Goal: Transaction & Acquisition: Purchase product/service

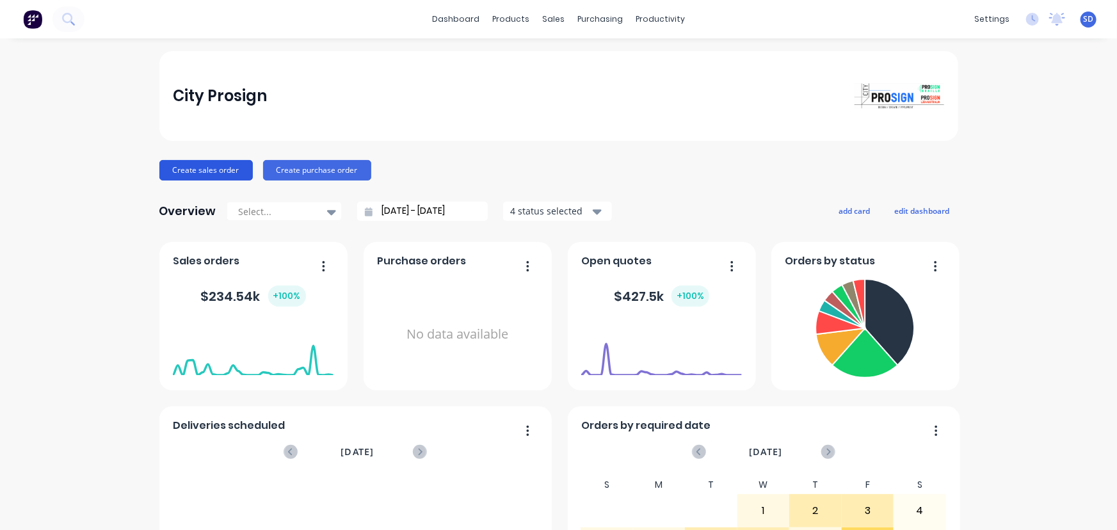
click at [202, 163] on button "Create sales order" at bounding box center [205, 170] width 93 height 20
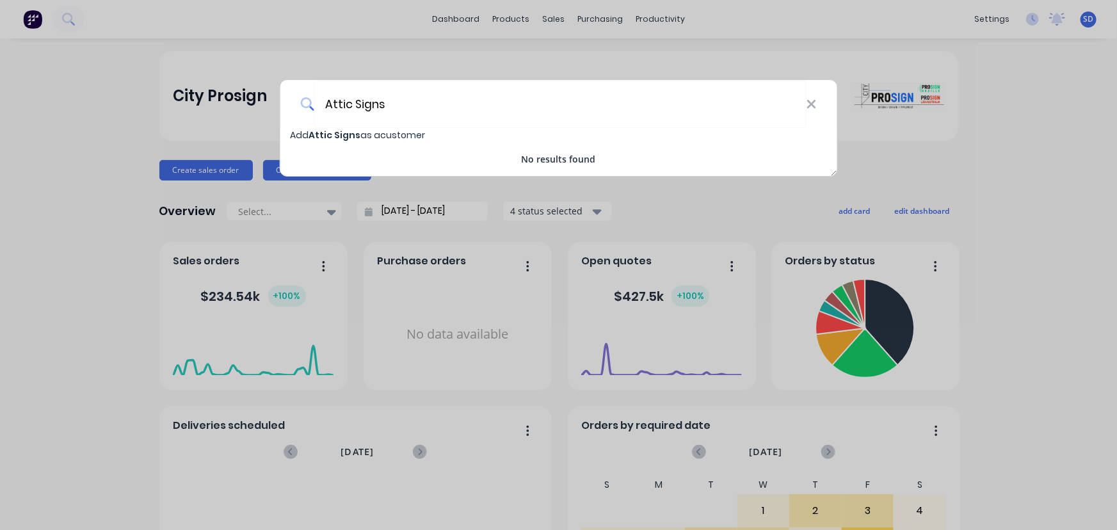
type input "Attic Signs"
click at [330, 134] on span "Attic Signs" at bounding box center [335, 135] width 52 height 13
select select "AU"
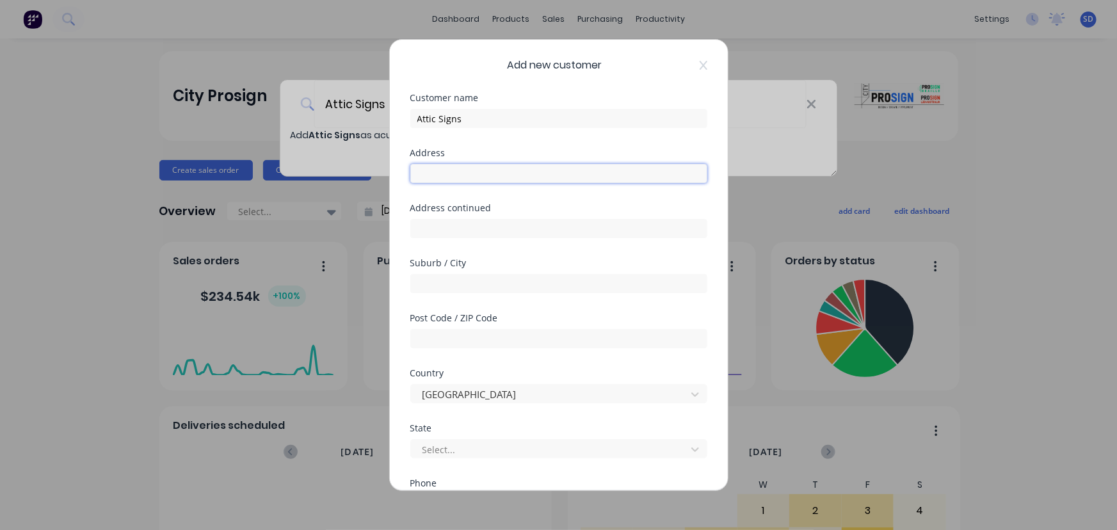
click at [448, 168] on input "text" at bounding box center [558, 173] width 297 height 19
click at [441, 176] on input "text" at bounding box center [558, 173] width 297 height 19
paste input "[STREET_ADDRESS]"
drag, startPoint x: 565, startPoint y: 175, endPoint x: 497, endPoint y: 176, distance: 67.9
click at [497, 176] on input "[STREET_ADDRESS]" at bounding box center [558, 173] width 297 height 19
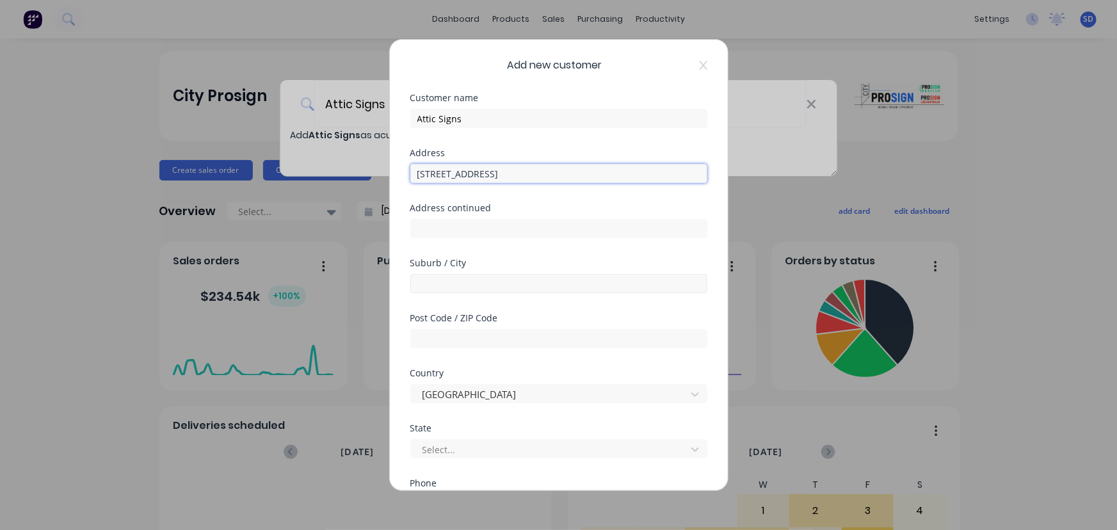
type input "[STREET_ADDRESS]"
click at [428, 280] on input "text" at bounding box center [558, 283] width 297 height 19
paste input ", [GEOGRAPHIC_DATA]"
drag, startPoint x: 421, startPoint y: 282, endPoint x: 393, endPoint y: 282, distance: 28.2
click at [394, 282] on div "Add new customer Customer name Attic Signs Address [STREET_ADDRESS] Address con…" at bounding box center [559, 265] width 338 height 451
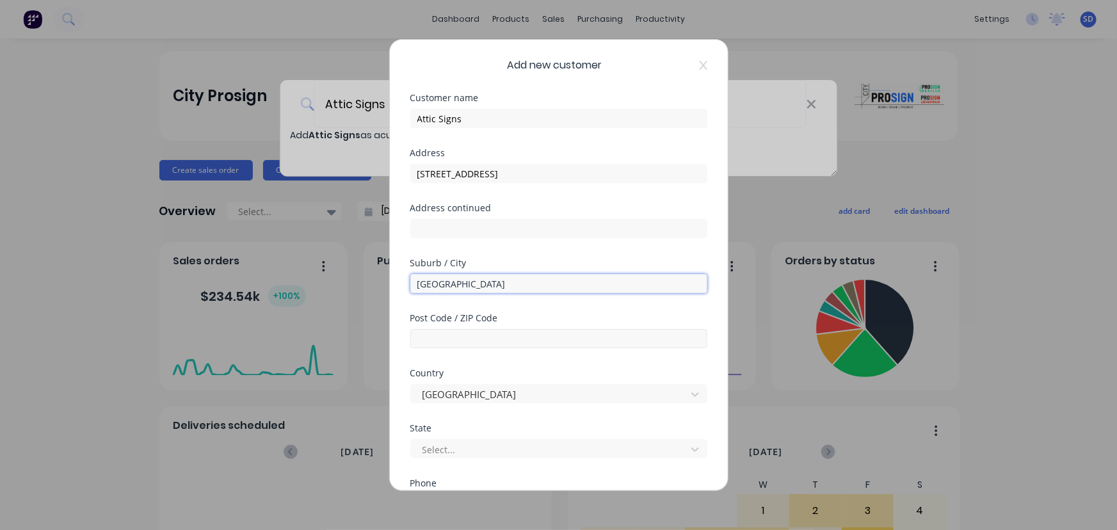
type input "[GEOGRAPHIC_DATA]"
click at [423, 329] on input "text" at bounding box center [558, 338] width 297 height 19
click at [436, 348] on div "Post Code / ZIP Code" at bounding box center [558, 341] width 297 height 55
click at [435, 337] on input "text" at bounding box center [558, 338] width 297 height 19
paste input "3016"
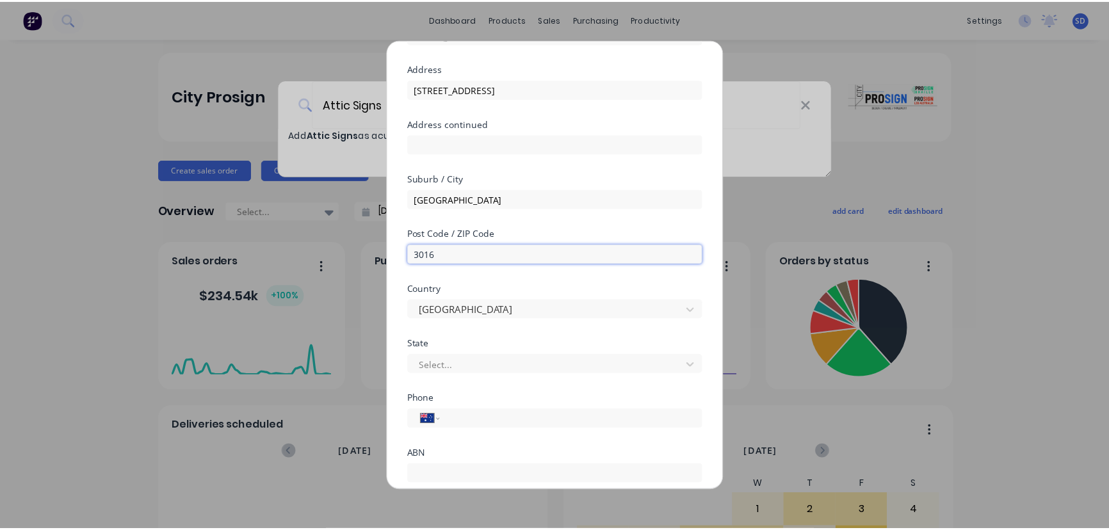
scroll to position [174, 0]
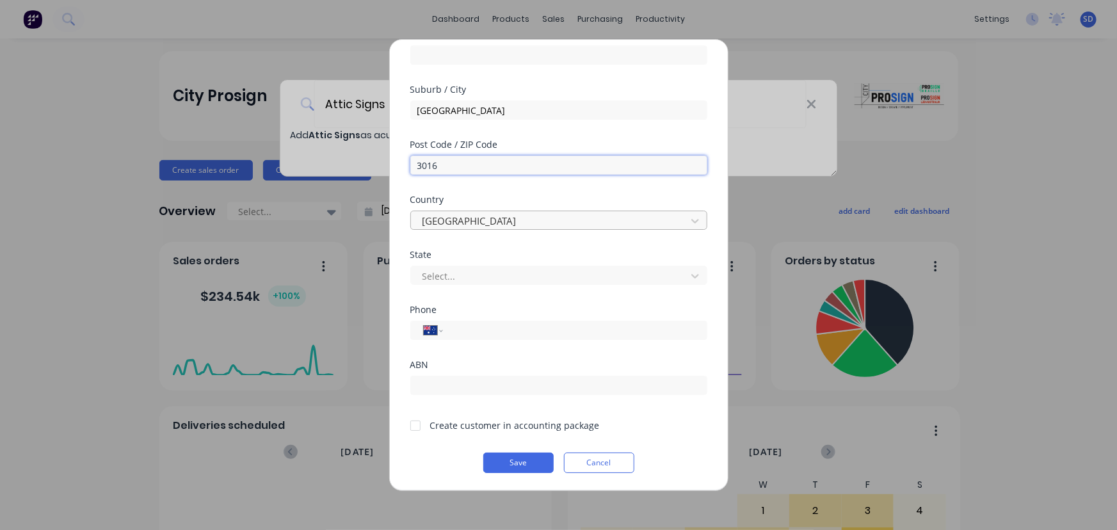
type input "3016"
click at [448, 215] on div at bounding box center [550, 221] width 259 height 16
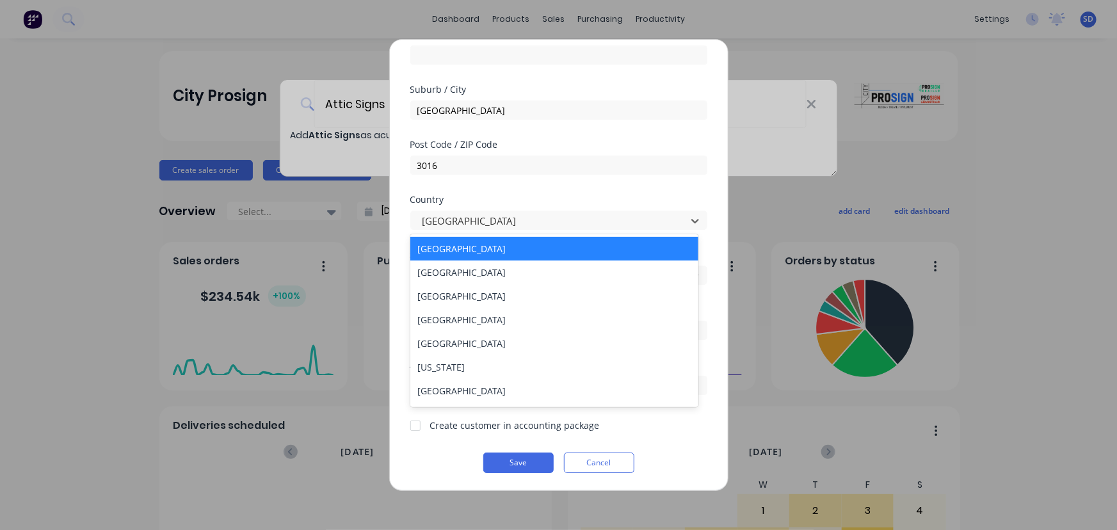
click at [434, 250] on div "[GEOGRAPHIC_DATA]" at bounding box center [554, 249] width 289 height 24
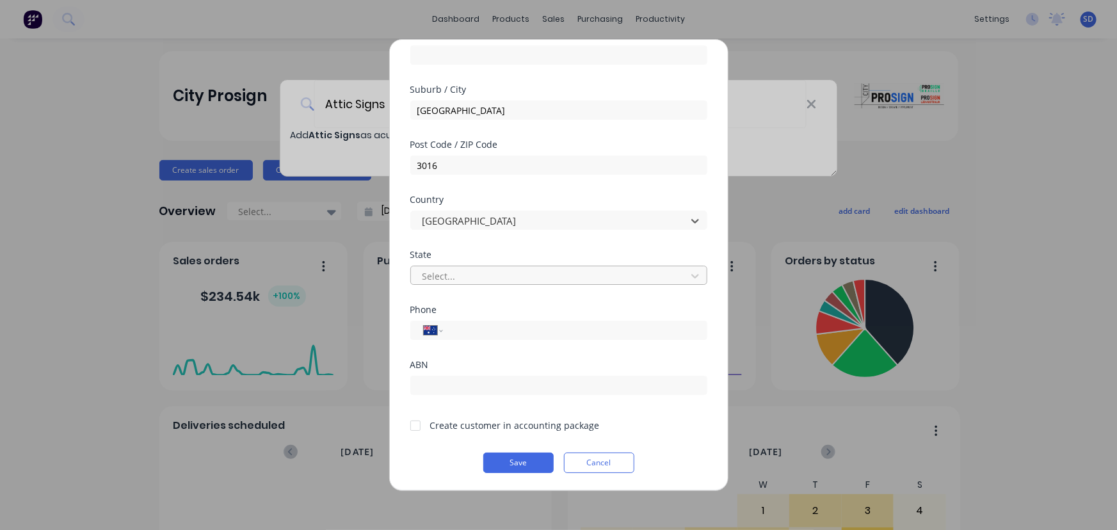
click at [440, 277] on div at bounding box center [550, 276] width 259 height 16
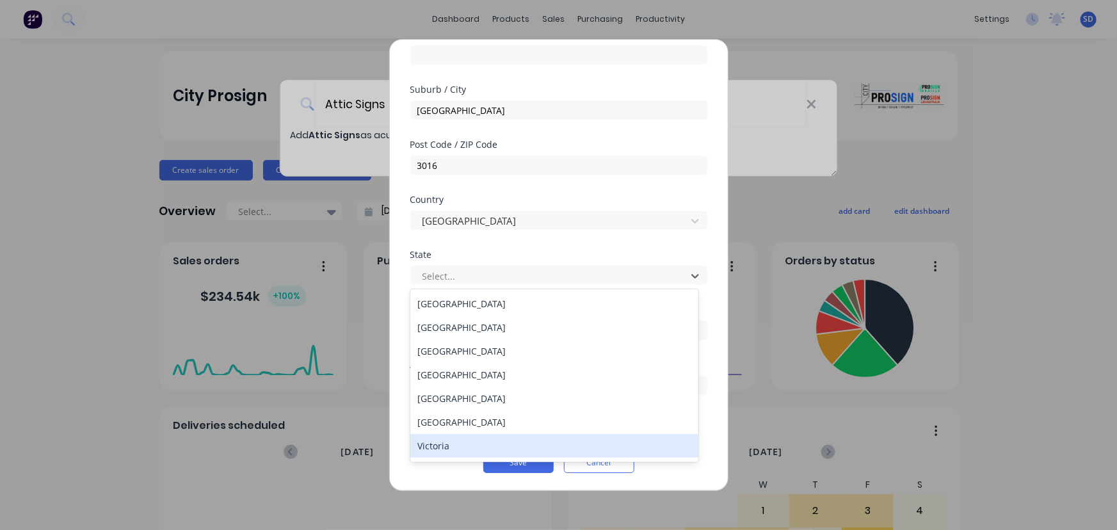
click at [448, 441] on div "Victoria" at bounding box center [554, 446] width 289 height 24
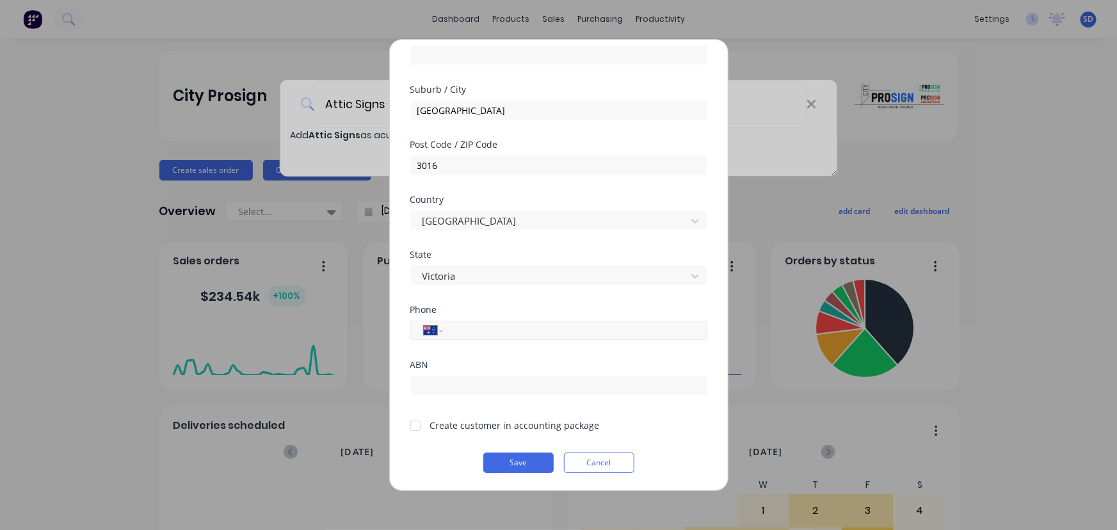
click at [457, 330] on input "tel" at bounding box center [572, 330] width 241 height 15
type input "0429 497 196"
click at [512, 461] on button "Save" at bounding box center [518, 463] width 70 height 20
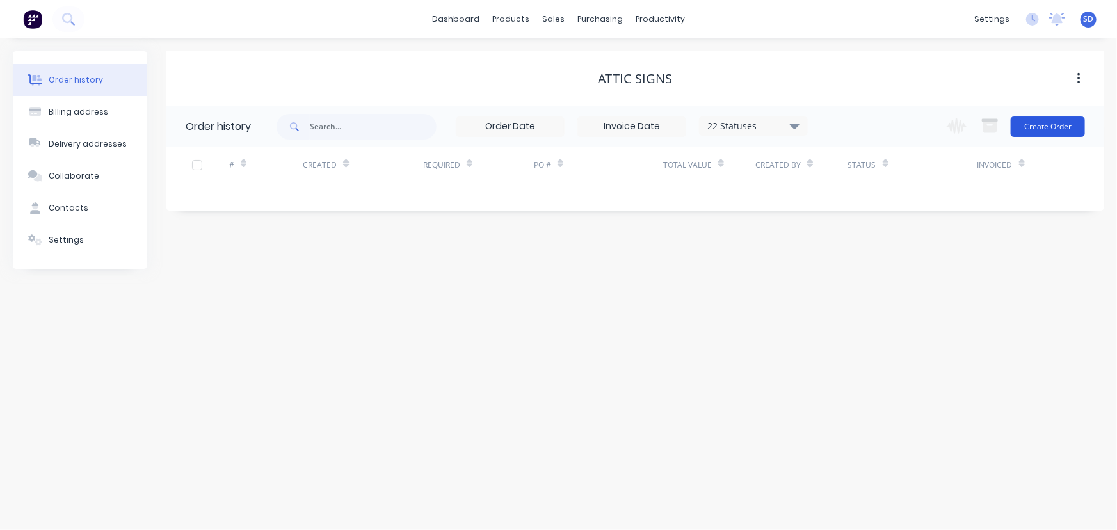
click at [1062, 126] on button "Create Order" at bounding box center [1048, 127] width 74 height 20
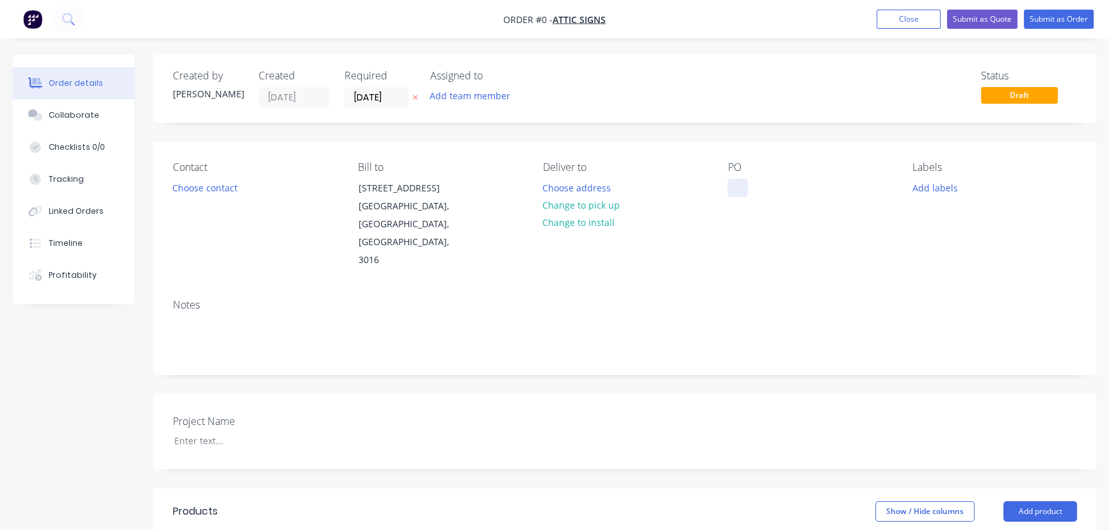
click at [735, 195] on div at bounding box center [737, 188] width 20 height 19
click at [208, 188] on div "Order details Collaborate Checklists 0/0 Tracking Linked Orders Timeline Profit…" at bounding box center [554, 479] width 1109 height 850
click at [224, 190] on button "Choose contact" at bounding box center [205, 187] width 79 height 17
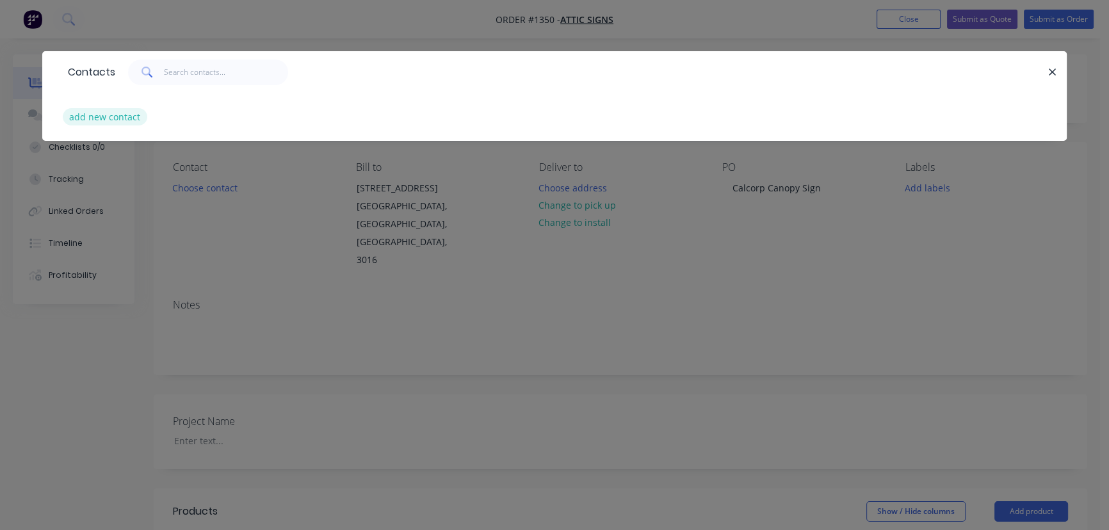
click at [109, 114] on button "add new contact" at bounding box center [105, 116] width 85 height 17
select select "AU"
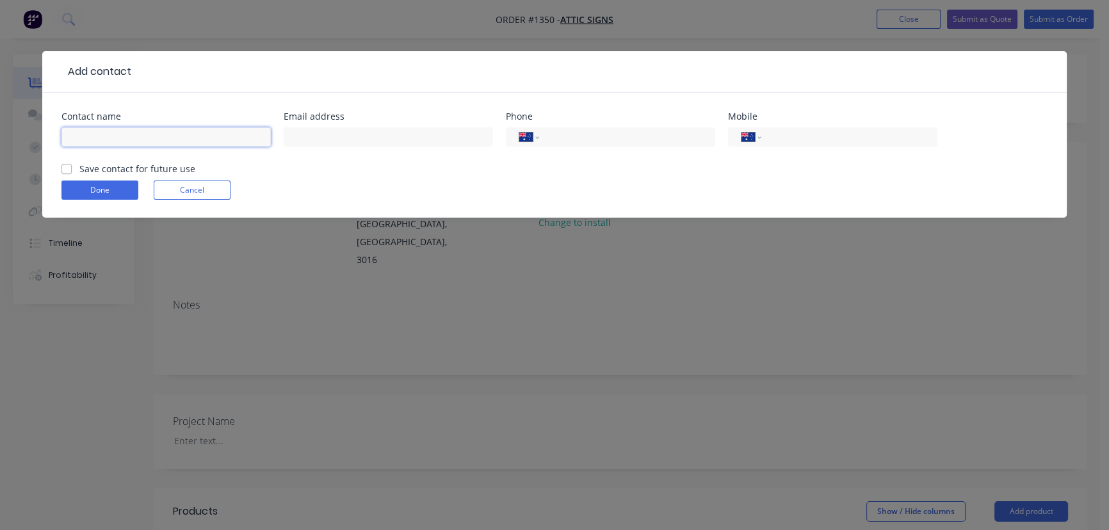
click at [104, 136] on input "text" at bounding box center [165, 136] width 209 height 19
click at [149, 134] on input "[PERSON_NAME]" at bounding box center [165, 136] width 209 height 19
type input "[PERSON_NAME]"
click at [409, 145] on input "text" at bounding box center [388, 136] width 209 height 19
paste input "[PERSON_NAME] <[PERSON_NAME][EMAIL_ADDRESS][DOMAIN_NAME]>"
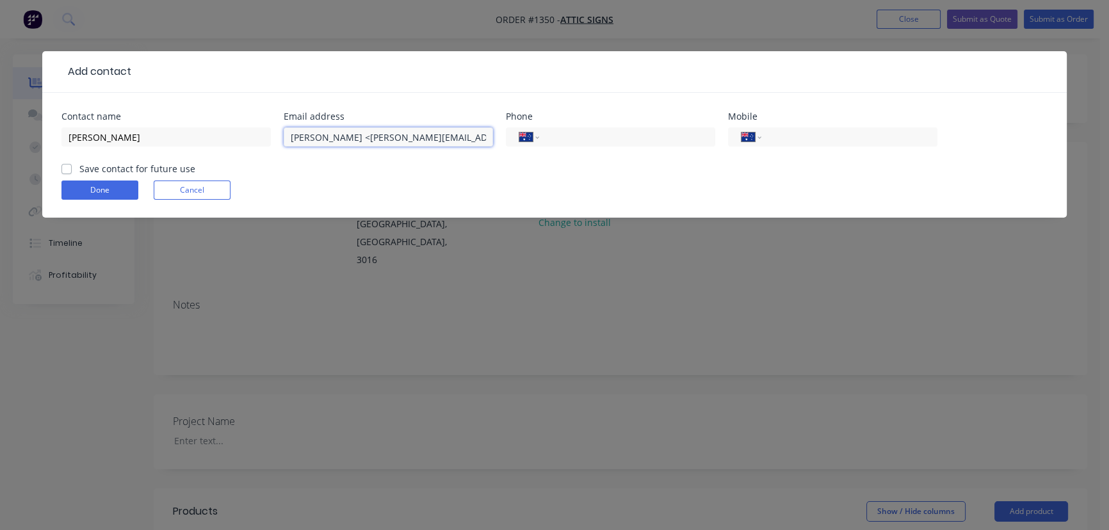
drag, startPoint x: 356, startPoint y: 136, endPoint x: 192, endPoint y: 153, distance: 164.8
click at [187, 149] on div "Contact name [PERSON_NAME] Email address [PERSON_NAME] <[PERSON_NAME][EMAIL_ADD…" at bounding box center [554, 137] width 986 height 50
click at [423, 134] on input "[PERSON_NAME][EMAIL_ADDRESS][DOMAIN_NAME]>" at bounding box center [388, 136] width 209 height 19
type input "[PERSON_NAME][EMAIL_ADDRESS][DOMAIN_NAME]"
drag, startPoint x: 570, startPoint y: 136, endPoint x: 578, endPoint y: 141, distance: 9.8
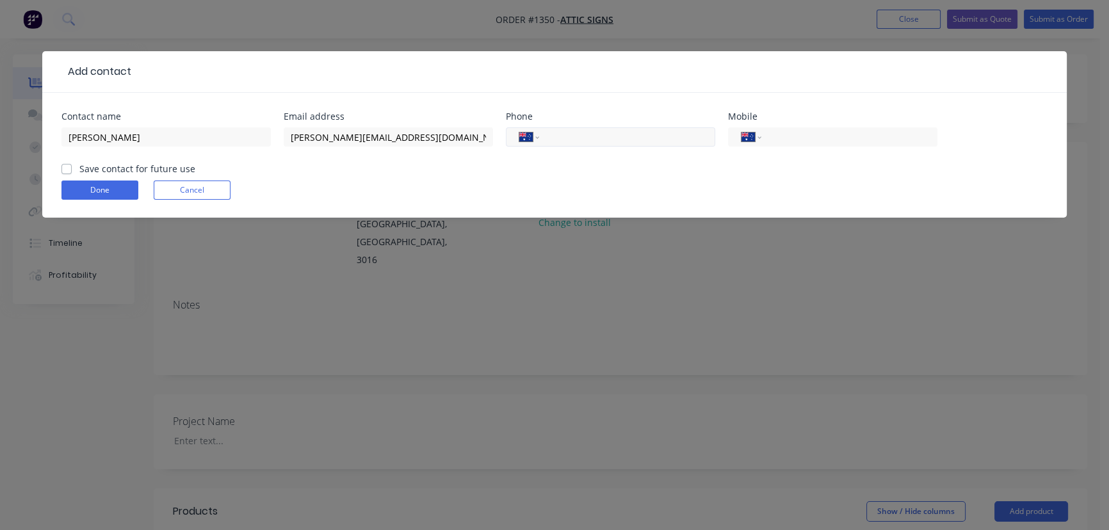
click at [570, 136] on input "tel" at bounding box center [625, 137] width 154 height 15
click at [777, 126] on div "International [GEOGRAPHIC_DATA] [GEOGRAPHIC_DATA] [GEOGRAPHIC_DATA] [GEOGRAPHIC…" at bounding box center [832, 143] width 209 height 38
click at [594, 144] on div "International [GEOGRAPHIC_DATA] [GEOGRAPHIC_DATA] [GEOGRAPHIC_DATA] [GEOGRAPHIC…" at bounding box center [610, 136] width 209 height 19
click at [605, 136] on input "04" at bounding box center [625, 137] width 154 height 15
type input "0429 497 196"
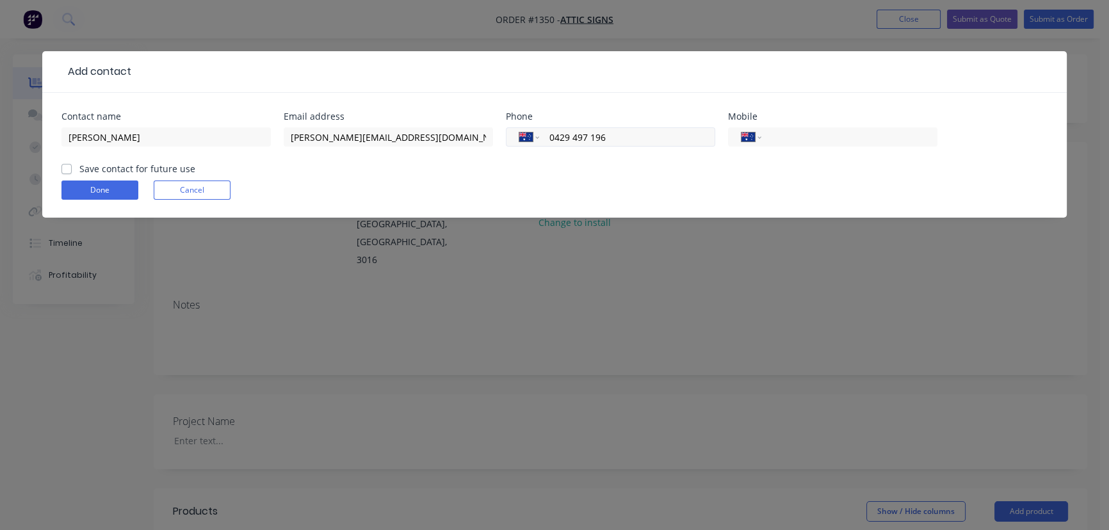
drag, startPoint x: 672, startPoint y: 126, endPoint x: 583, endPoint y: 131, distance: 88.5
click at [583, 132] on div "International [GEOGRAPHIC_DATA] [GEOGRAPHIC_DATA] [GEOGRAPHIC_DATA] [GEOGRAPHIC…" at bounding box center [610, 143] width 209 height 38
drag, startPoint x: 636, startPoint y: 136, endPoint x: 499, endPoint y: 138, distance: 136.4
click at [499, 138] on div "Contact name [PERSON_NAME] Email address [PERSON_NAME][EMAIL_ADDRESS][DOMAIN_NA…" at bounding box center [554, 137] width 986 height 50
click at [813, 142] on input "tel" at bounding box center [847, 137] width 154 height 15
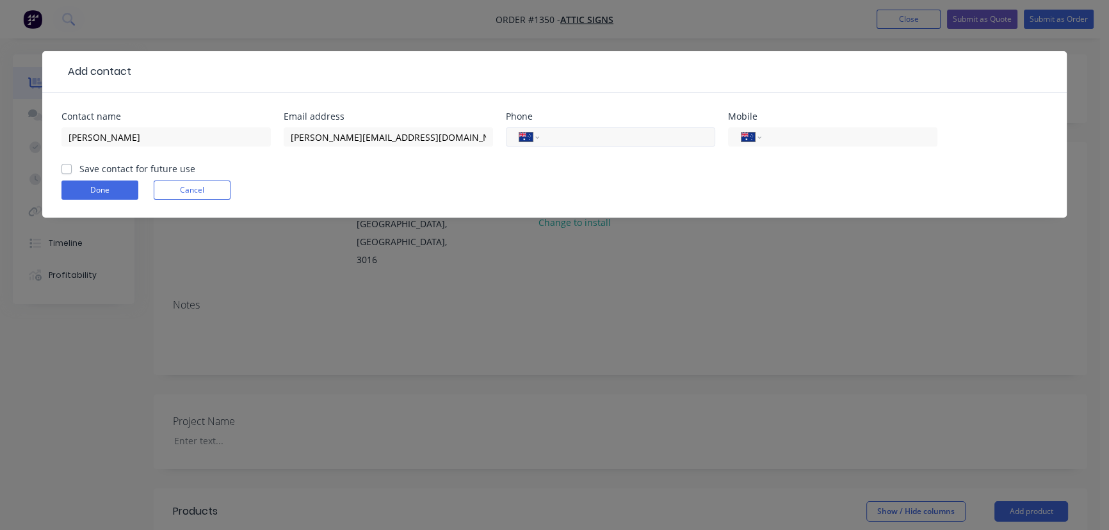
paste input "0429 497 196"
type input "0429 497 196"
click at [623, 138] on input "tel" at bounding box center [625, 137] width 154 height 15
type input "[PHONE_NUMBER]"
click at [96, 168] on label "Save contact for future use" at bounding box center [137, 168] width 116 height 13
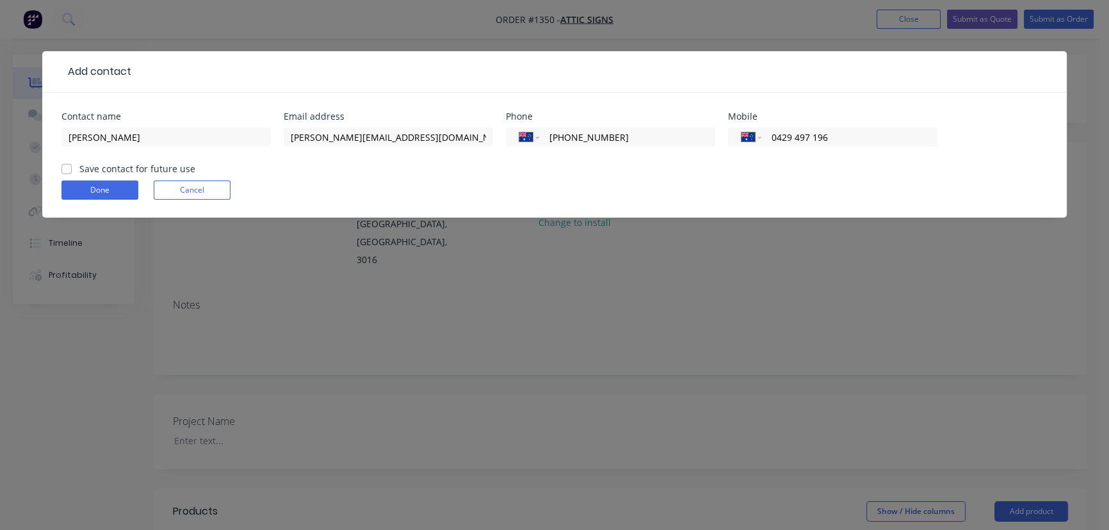
click at [72, 168] on input "Save contact for future use" at bounding box center [66, 168] width 10 height 12
checkbox input "true"
click at [100, 184] on button "Done" at bounding box center [99, 190] width 77 height 19
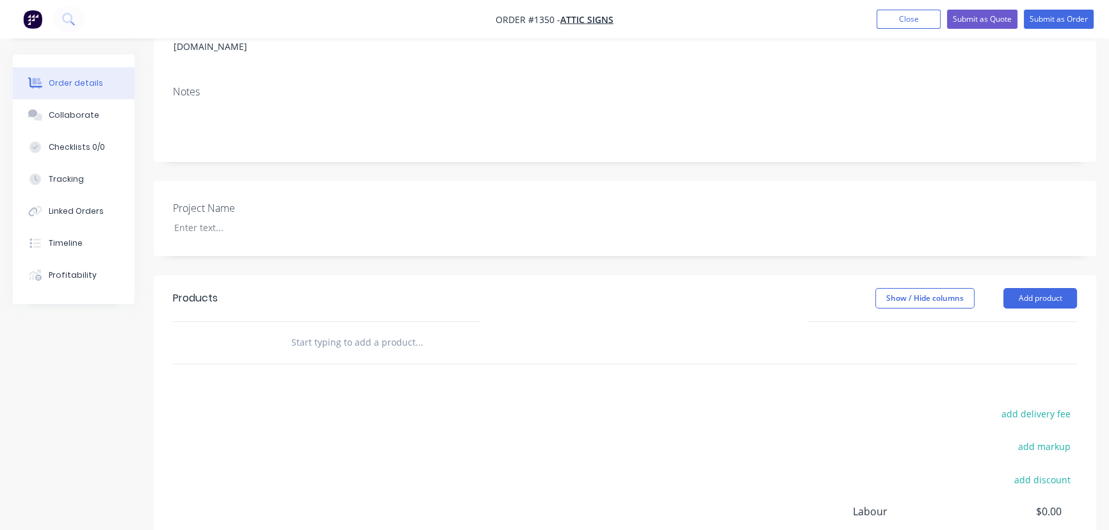
scroll to position [232, 0]
click at [335, 329] on input "text" at bounding box center [419, 342] width 256 height 26
type input "Calcorp Canopy Sign"
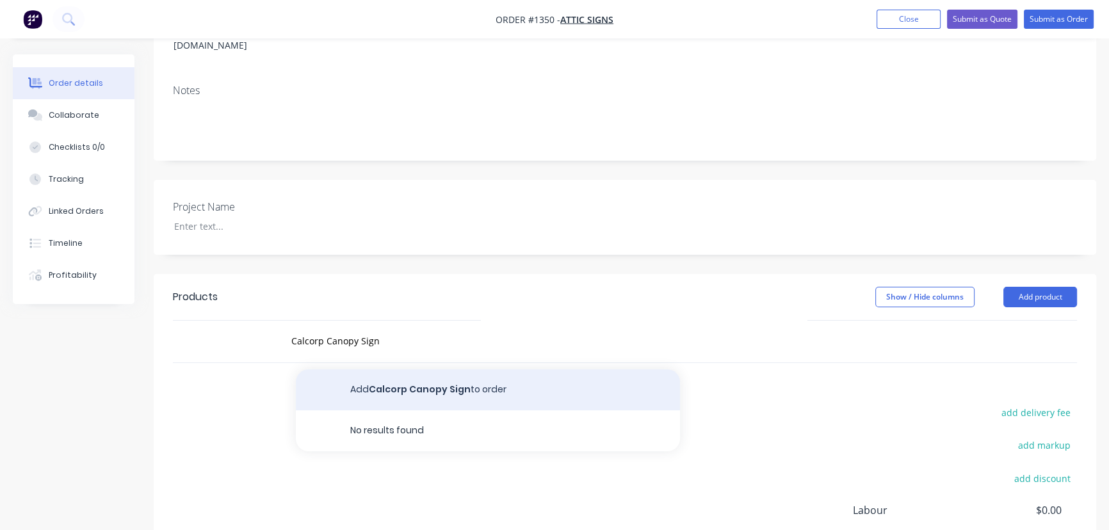
click at [423, 369] on button "Add Calcorp Canopy Sign to order" at bounding box center [488, 389] width 384 height 41
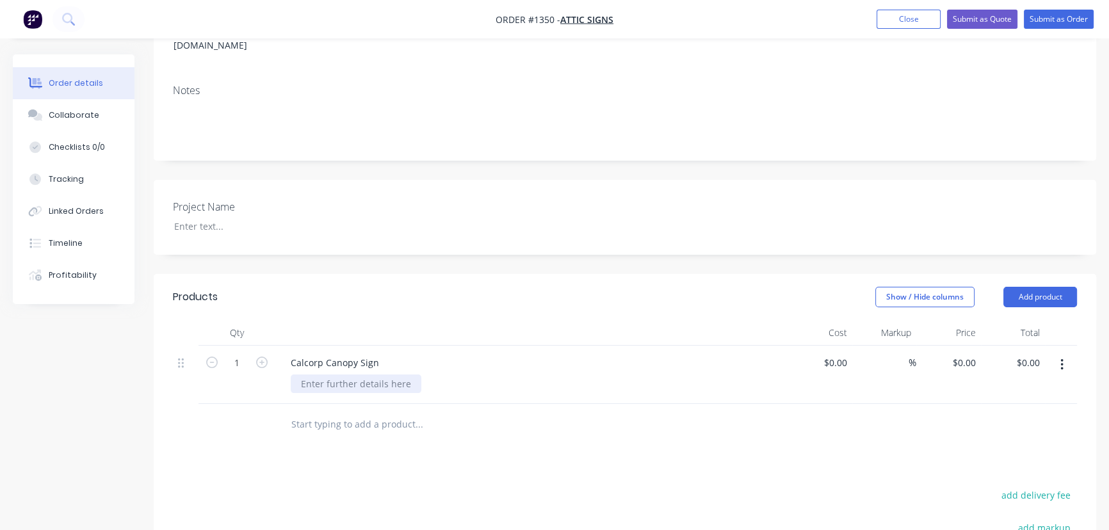
click at [335, 375] on div at bounding box center [356, 384] width 131 height 19
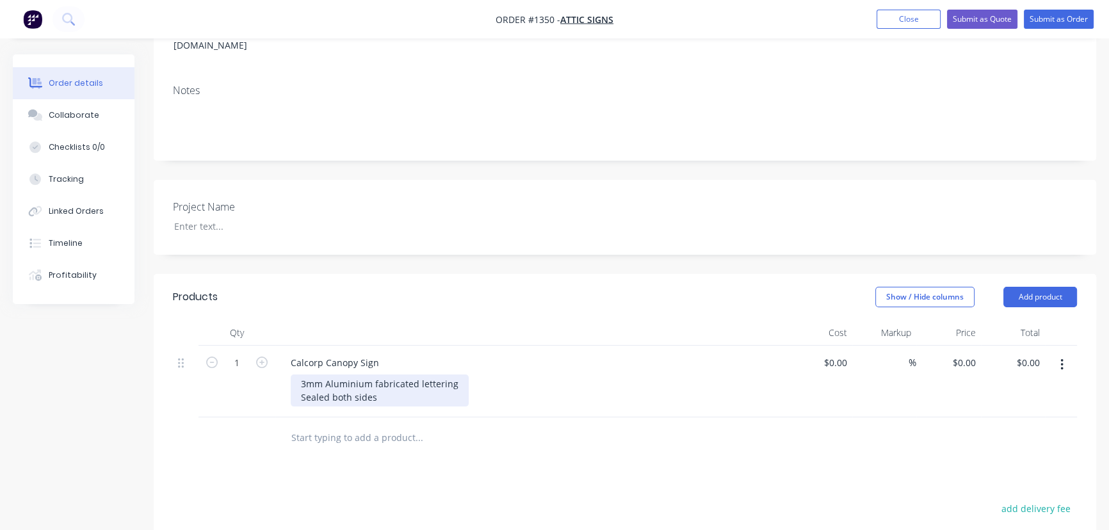
click at [400, 375] on div "3mm Aluminium fabricated lettering Sealed both sides" at bounding box center [380, 391] width 178 height 32
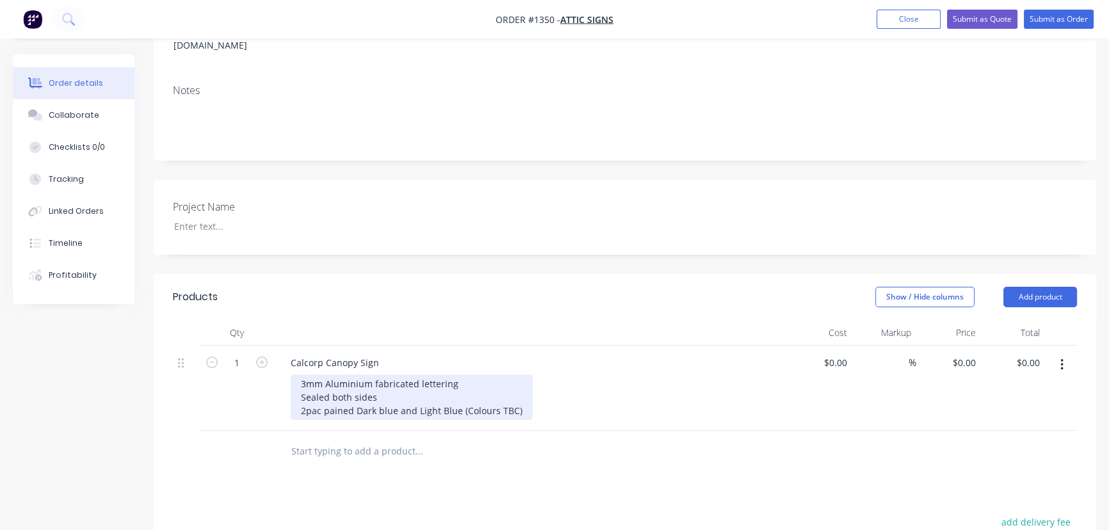
click at [499, 375] on div "3mm Aluminium fabricated lettering Sealed both sides 2pac pained Dark blue and …" at bounding box center [412, 397] width 242 height 45
click at [400, 375] on div "3mm Aluminium fabricated lettering Sealed both sides 2pac pained Dark blue and …" at bounding box center [412, 397] width 242 height 45
click at [465, 375] on div "3mm Aluminium fabricated lettering Sealed both sides 2pac pained Dark blue and …" at bounding box center [412, 397] width 242 height 45
click at [572, 375] on div "3mm Aluminium fabricated lettering with Stubs for rail mounting Lettering compl…" at bounding box center [442, 397] width 302 height 45
click at [518, 379] on div "3mm Aluminium fabricated lettering with Stubs for rail mounting. Lettering comp…" at bounding box center [443, 397] width 304 height 45
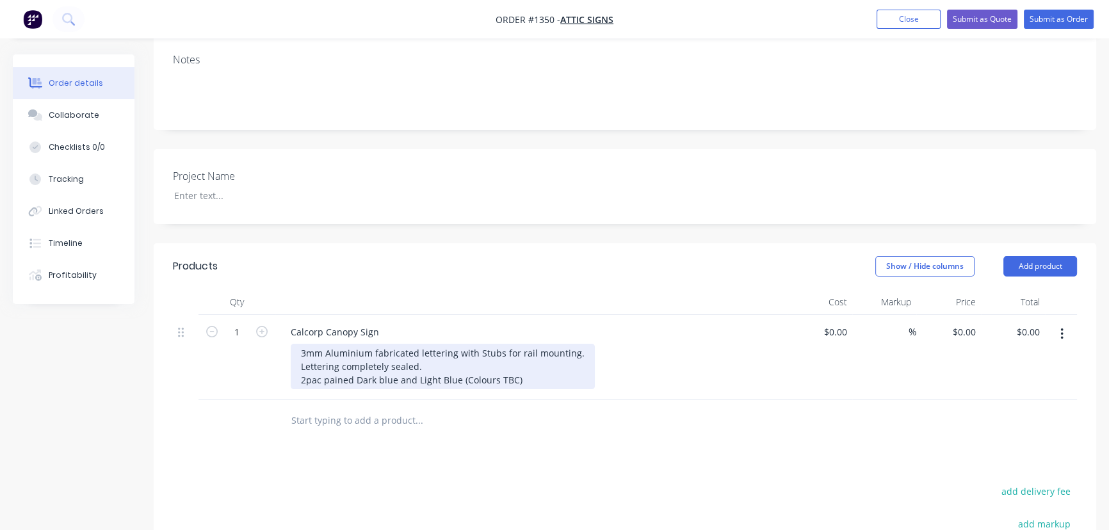
scroll to position [291, 0]
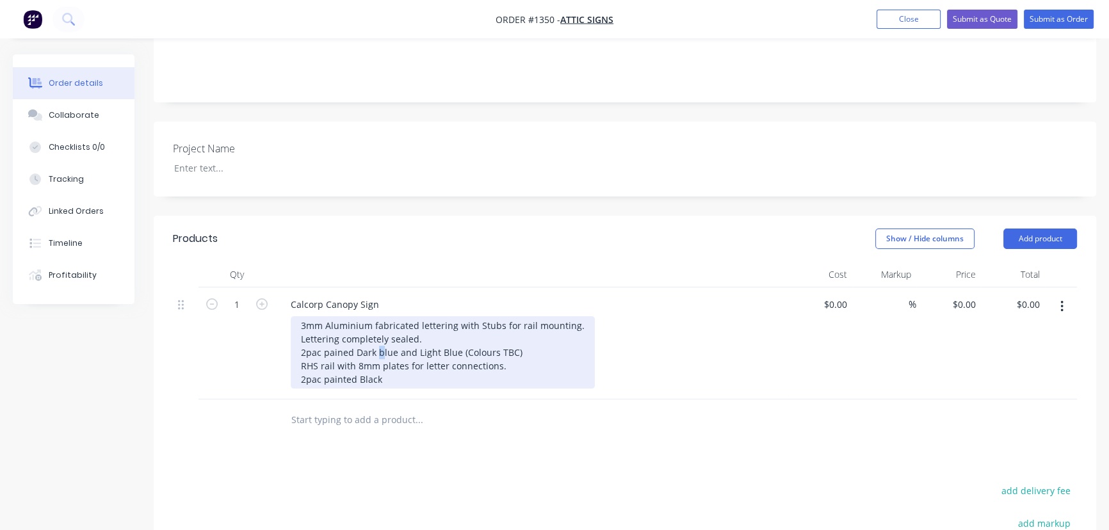
click at [376, 318] on div "3mm Aluminium fabricated lettering with Stubs for rail mounting. Lettering comp…" at bounding box center [443, 352] width 304 height 72
click at [378, 343] on div "3mm Aluminium fabricated lettering with Stubs for rail mounting. Lettering comp…" at bounding box center [443, 352] width 304 height 72
drag, startPoint x: 478, startPoint y: 318, endPoint x: 460, endPoint y: 318, distance: 17.9
click at [441, 316] on div "3mm Aluminium fabricated lettering with Stubs for rail mounting. Lettering comp…" at bounding box center [443, 352] width 304 height 72
click at [464, 316] on div "3mm Aluminium fabricated lettering with Stubs for rail mounting. Lettering comp…" at bounding box center [443, 352] width 304 height 72
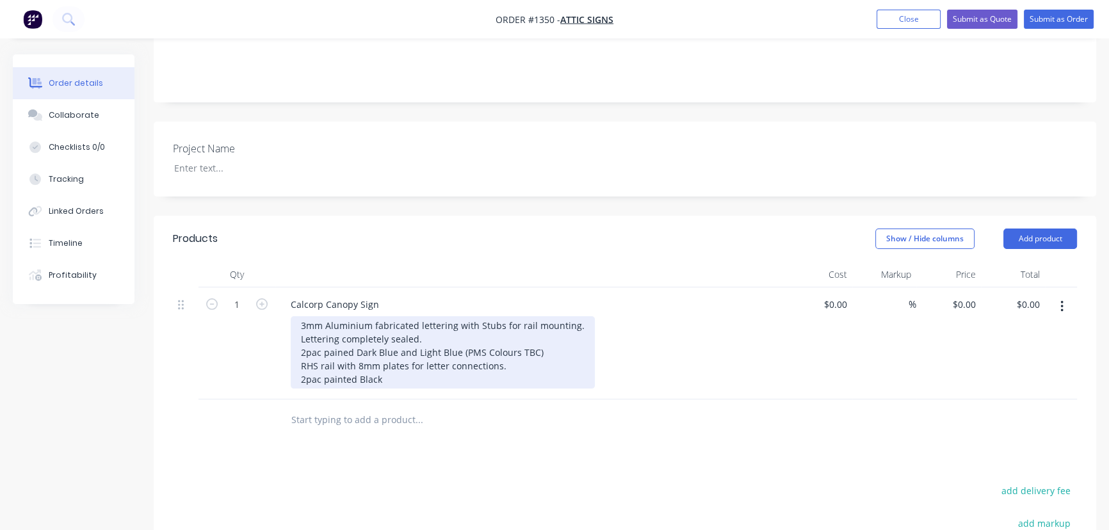
click at [426, 345] on div "3mm Aluminium fabricated lettering with Stubs for rail mounting. Lettering comp…" at bounding box center [443, 352] width 304 height 72
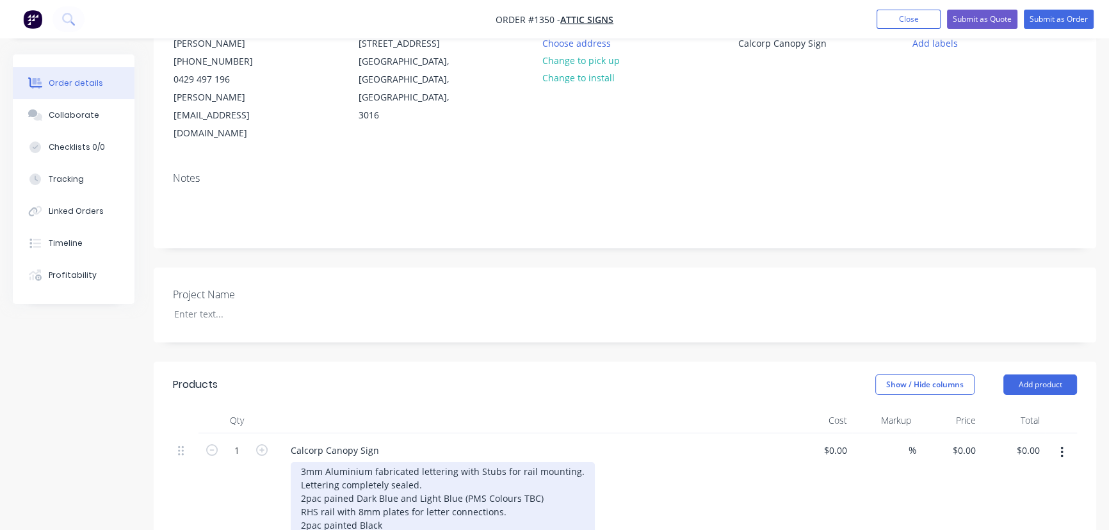
scroll to position [116, 0]
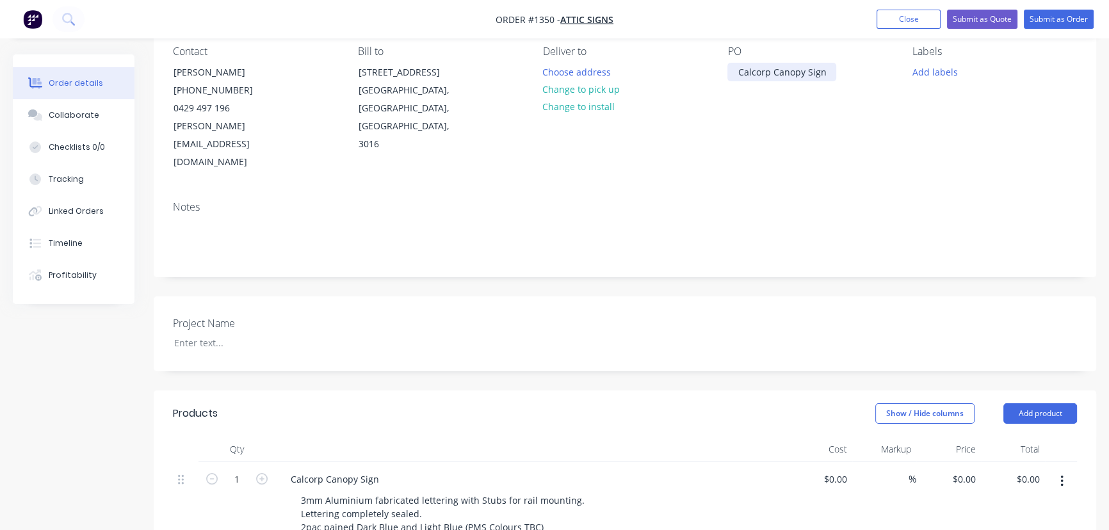
click at [768, 76] on div "Calcorp Canopy Sign" at bounding box center [781, 72] width 109 height 19
click at [770, 74] on div "Calcorp Canopy Sign" at bounding box center [781, 72] width 109 height 19
drag, startPoint x: 772, startPoint y: 72, endPoint x: 711, endPoint y: 76, distance: 61.0
click at [712, 76] on div "Contact [PERSON_NAME] [PHONE_NUMBER] [PERSON_NAME][EMAIL_ADDRESS][DOMAIN_NAME] …" at bounding box center [625, 108] width 943 height 165
click at [793, 72] on div "Canopy Sign" at bounding box center [764, 72] width 74 height 19
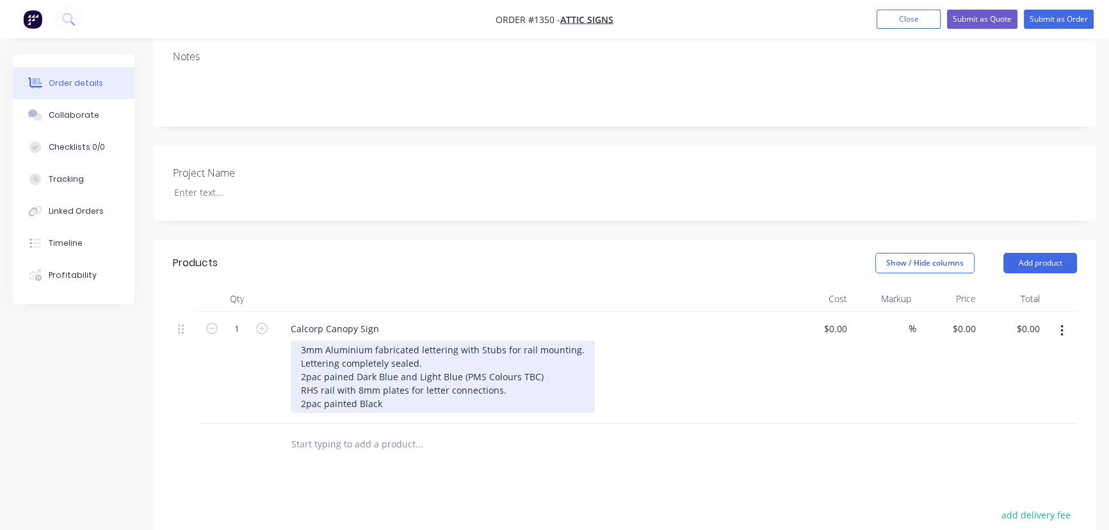
scroll to position [349, 0]
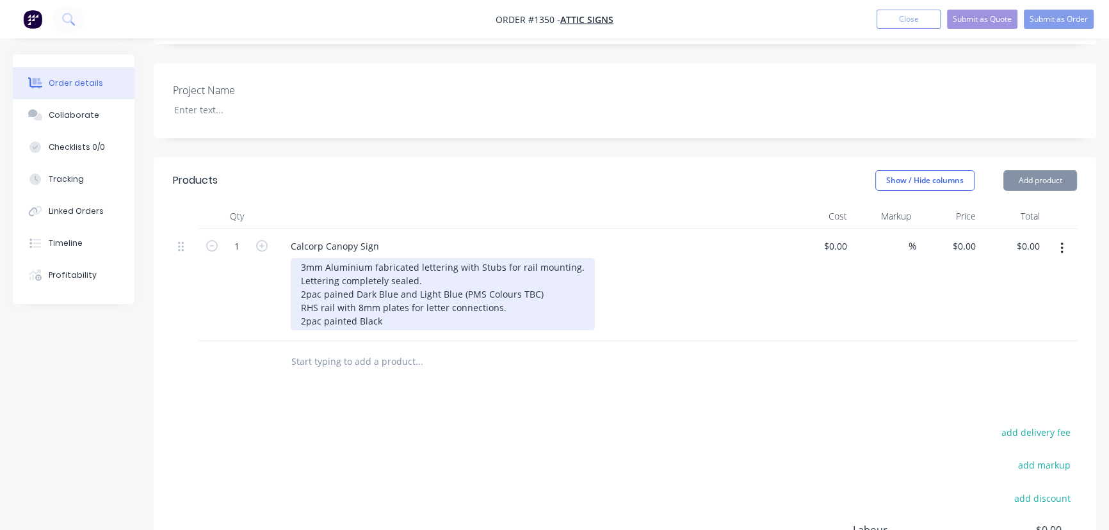
click at [302, 258] on div "3mm Aluminium fabricated lettering with Stubs for rail mounting. Lettering comp…" at bounding box center [443, 294] width 304 height 72
click at [298, 258] on div "3mm Aluminium fabricated lettering with Stubs for rail mounting. Lettering comp…" at bounding box center [443, 294] width 304 height 72
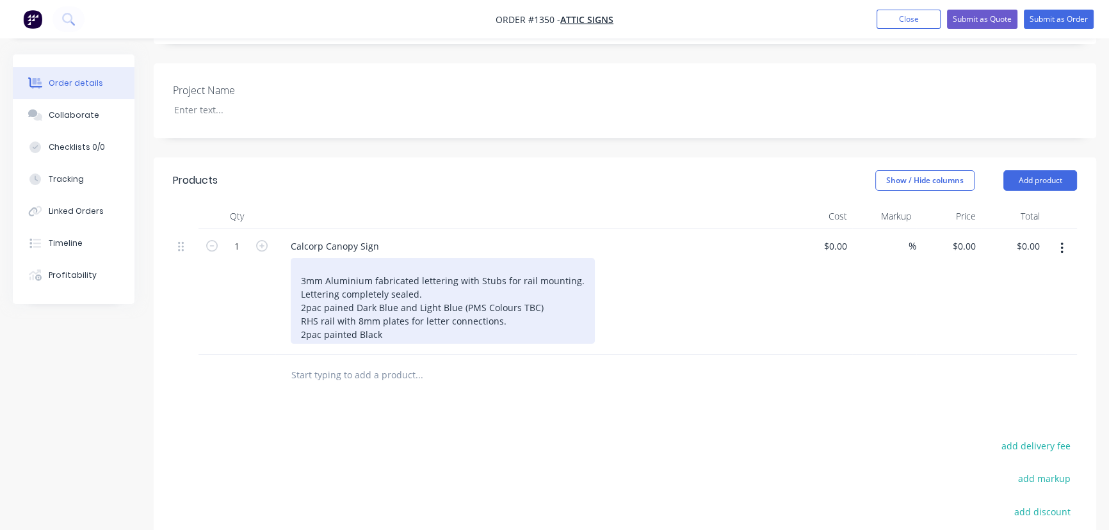
click at [302, 258] on div "3mm Aluminium fabricated lettering with Stubs for rail mounting. Lettering comp…" at bounding box center [443, 301] width 304 height 86
click at [300, 258] on div "3mm Aluminium fabricated lettering with Stubs for rail mounting. Lettering comp…" at bounding box center [443, 301] width 304 height 86
drag, startPoint x: 353, startPoint y: 230, endPoint x: 397, endPoint y: 288, distance: 72.6
click at [353, 258] on div "4000(w) 3mm Aluminium fabricated lettering with Stubs for rail mounting. Letter…" at bounding box center [443, 301] width 304 height 86
click at [299, 258] on div "4000(w) x 515mm (h) 3mm Aluminium fabricated lettering with Stubs for rail moun…" at bounding box center [443, 301] width 304 height 86
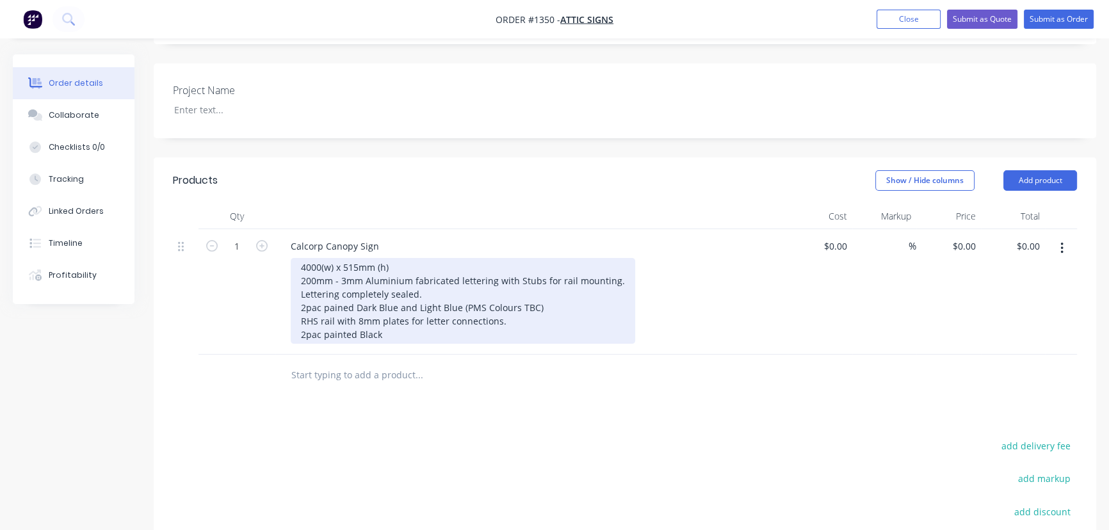
click at [617, 258] on div "4000(w) x 515mm (h) 200mm - 3mm Aluminium fabricated lettering with Stubs for r…" at bounding box center [463, 301] width 345 height 86
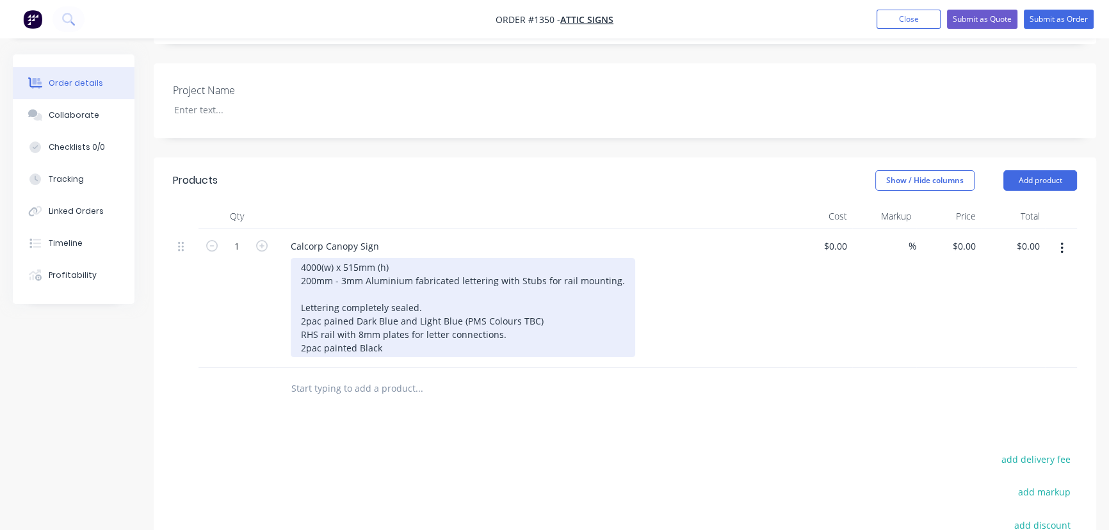
drag, startPoint x: 309, startPoint y: 254, endPoint x: 371, endPoint y: 298, distance: 76.6
click at [309, 258] on div "4000(w) x 515mm (h) 200mm - 3mm Aluminium fabricated lettering with Stubs for r…" at bounding box center [463, 307] width 345 height 99
drag, startPoint x: 501, startPoint y: 245, endPoint x: 620, endPoint y: 248, distance: 119.2
click at [620, 258] on div "4000(w) x 515mm (h) 200mm - 3mm Aluminium fabricated lettering with Stubs for r…" at bounding box center [463, 307] width 345 height 99
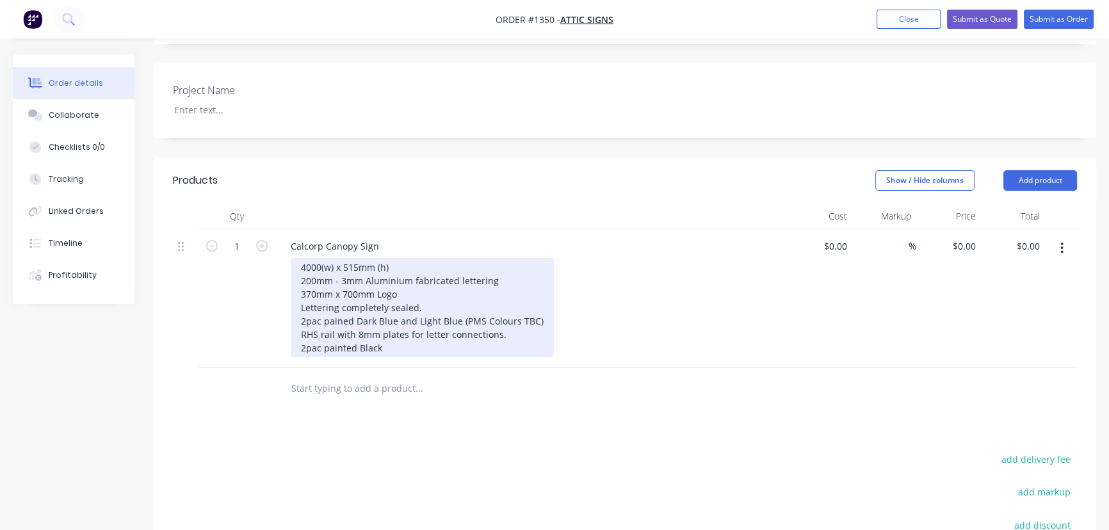
click at [416, 258] on div "4000(w) x 515mm (h) 200mm - 3mm Aluminium fabricated lettering 370mm x 700mm Lo…" at bounding box center [422, 307] width 263 height 99
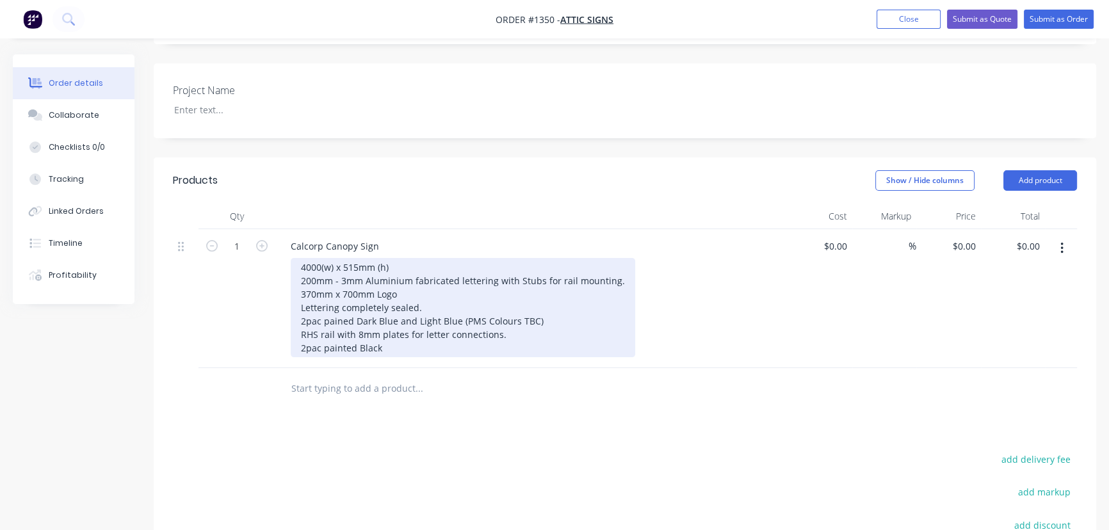
click at [435, 262] on div "4000(w) x 515mm (h) 200mm - 3mm Aluminium fabricated lettering with Stubs for r…" at bounding box center [463, 307] width 345 height 99
drag, startPoint x: 397, startPoint y: 256, endPoint x: 404, endPoint y: 257, distance: 7.2
click at [396, 258] on div "4000(w) x 515mm (h) 200mm - 3mm Aluminium fabricated lettering with Stubs for r…" at bounding box center [463, 307] width 345 height 99
click at [398, 258] on div "4000(w) x 515mm (h) 200mm - 3mm Aluminium fabricated lettering with Stubs for r…" at bounding box center [463, 307] width 345 height 99
click at [299, 258] on div "4000(w) x 515mm (h) overall size 200mm - 3mm Aluminium fabricated lettering wit…" at bounding box center [463, 307] width 345 height 99
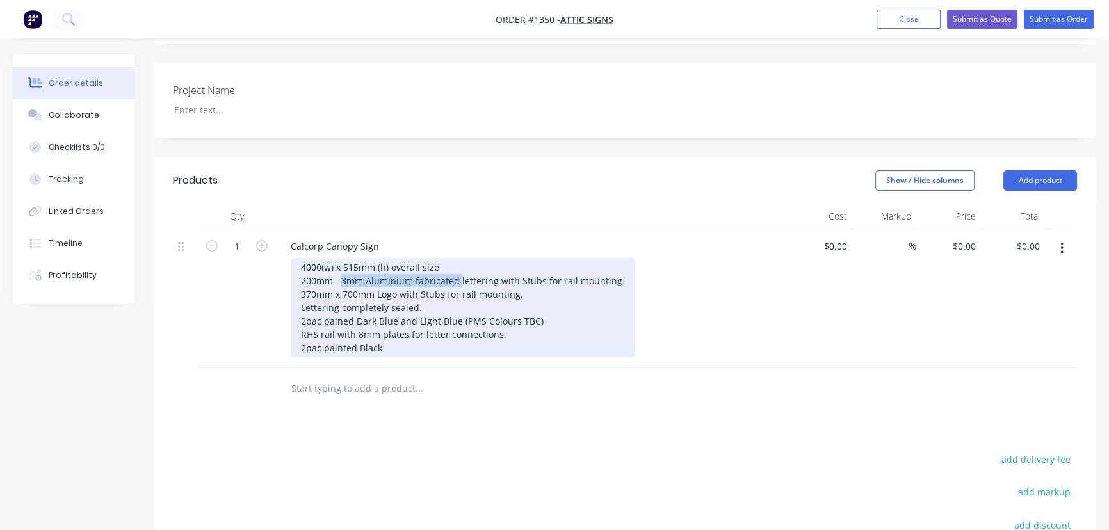
drag, startPoint x: 341, startPoint y: 245, endPoint x: 456, endPoint y: 241, distance: 114.7
click at [456, 258] on div "4000(w) x 515mm (h) overall size 200mm - 3mm Aluminium fabricated lettering wit…" at bounding box center [463, 307] width 345 height 99
copy div "3mm Aluminium fabricated"
click at [377, 259] on div "4000(w) x 515mm (h) overall size 200mm - 3mm Aluminium fabricated lettering wit…" at bounding box center [463, 307] width 345 height 99
click at [376, 258] on div "4000(w) x 515mm (h) overall size 200mm - 3mm Aluminium fabricated lettering wit…" at bounding box center [471, 307] width 361 height 99
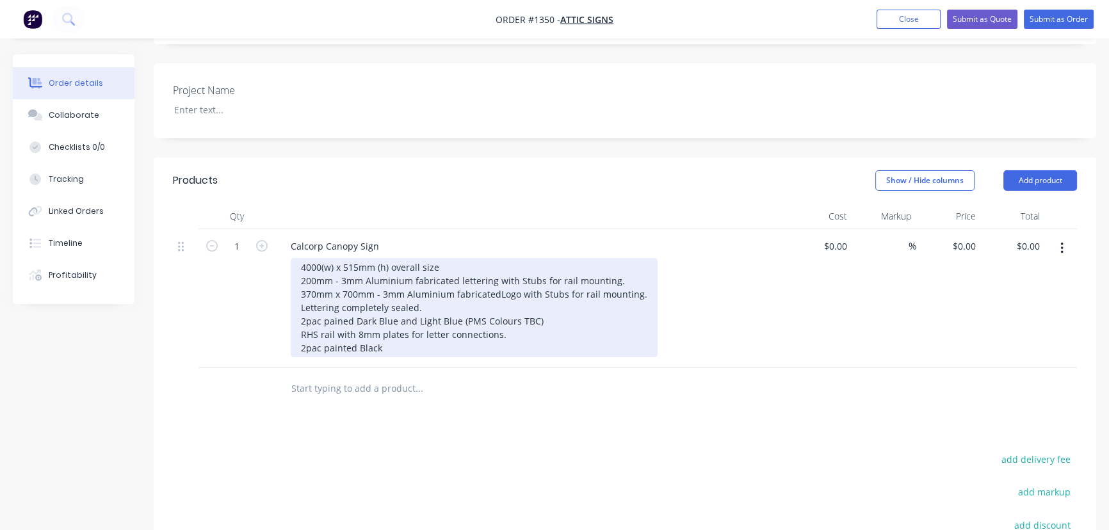
click at [426, 269] on div "4000(w) x 515mm (h) overall size 200mm - 3mm Aluminium fabricated lettering wit…" at bounding box center [474, 307] width 367 height 99
click at [494, 258] on div "4000(w) x 515mm (h) overall size 200mm - 3mm Aluminium fabricated lettering wit…" at bounding box center [474, 307] width 367 height 99
click at [489, 260] on div "4000(w) x 515mm (h) overall size 200mm - 3mm Aluminium fabricated lettering wit…" at bounding box center [473, 307] width 364 height 99
click at [463, 270] on div "4000(w) x 515mm (h) overall size 200mm - 3mm Aluminium fabricated lettering wit…" at bounding box center [475, 307] width 369 height 99
drag, startPoint x: 300, startPoint y: 284, endPoint x: 324, endPoint y: 298, distance: 27.2
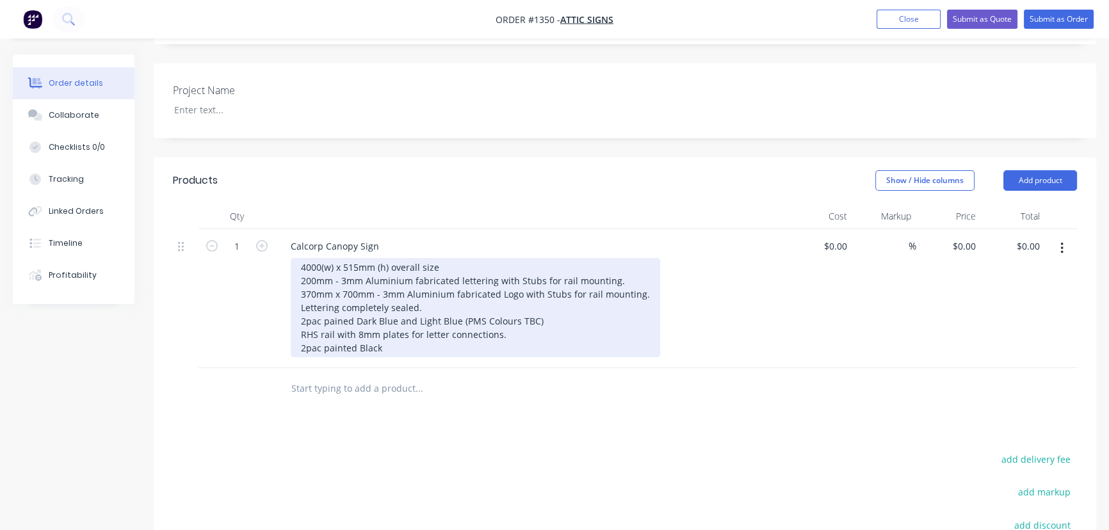
click at [300, 282] on div "4000(w) x 515mm (h) overall size 200mm - 3mm Aluminium fabricated lettering wit…" at bounding box center [475, 307] width 369 height 99
drag, startPoint x: 300, startPoint y: 313, endPoint x: 346, endPoint y: 359, distance: 64.8
click at [300, 313] on div "4000(w) x 515mm (h) overall size 200mm - 3mm Aluminium fabricated lettering wit…" at bounding box center [475, 307] width 369 height 99
click at [428, 313] on div "4000(w) x 515mm (h) overall size 200mm - 3mm Aluminium fabricated lettering wit…" at bounding box center [475, 307] width 369 height 99
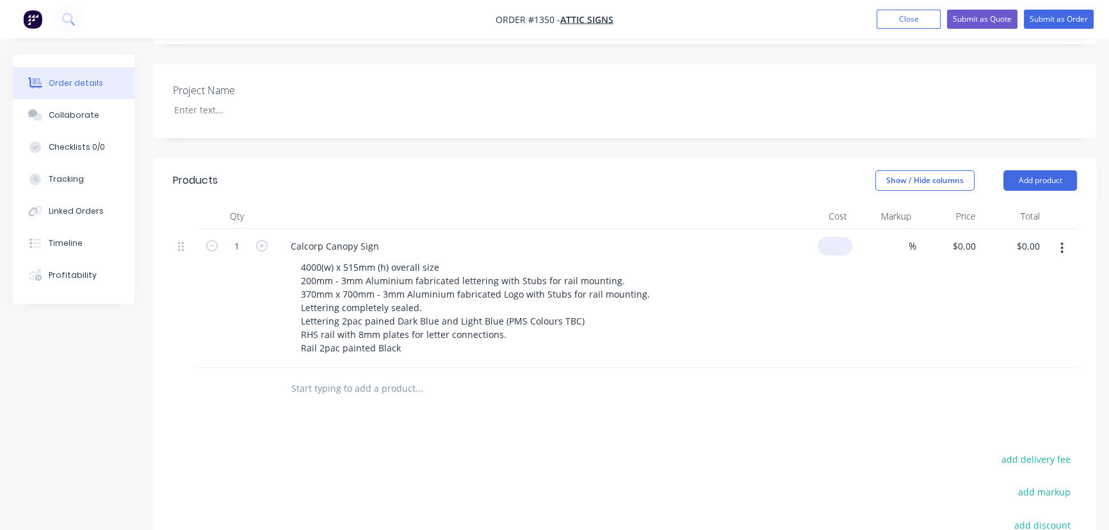
click at [839, 237] on input at bounding box center [837, 246] width 29 height 19
type input "$2,875.00"
click at [827, 270] on div "$2,875.00 2875" at bounding box center [820, 298] width 65 height 139
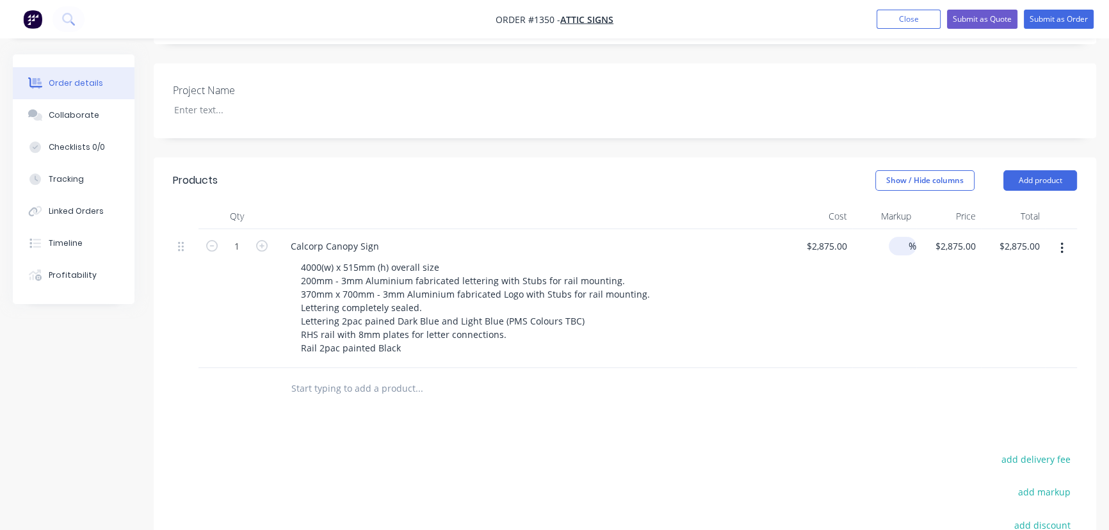
click at [898, 237] on input at bounding box center [901, 246] width 15 height 19
type input "45"
type input "$4,168.75"
click at [961, 293] on div "$4,168.75 $2,875.00" at bounding box center [948, 298] width 65 height 139
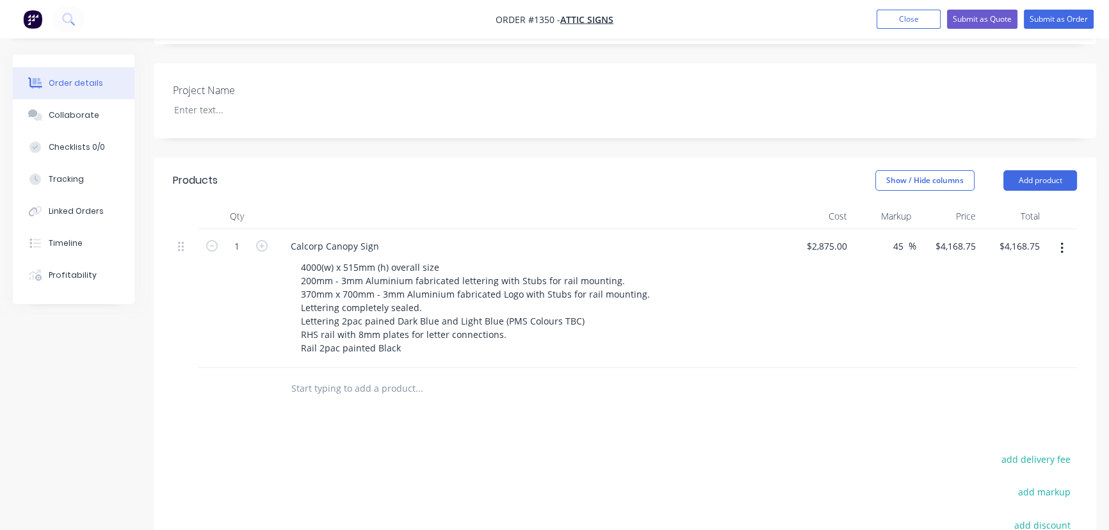
click at [847, 316] on div "1 Calcorp Canopy Sign 4000(w) x 515mm (h) overall size 200mm - 3mm Aluminium fa…" at bounding box center [625, 298] width 904 height 139
click at [827, 237] on input "2875" at bounding box center [829, 246] width 47 height 19
click at [826, 237] on input "2875" at bounding box center [838, 246] width 27 height 19
type input "$2,950.00"
type input "$4,277.50"
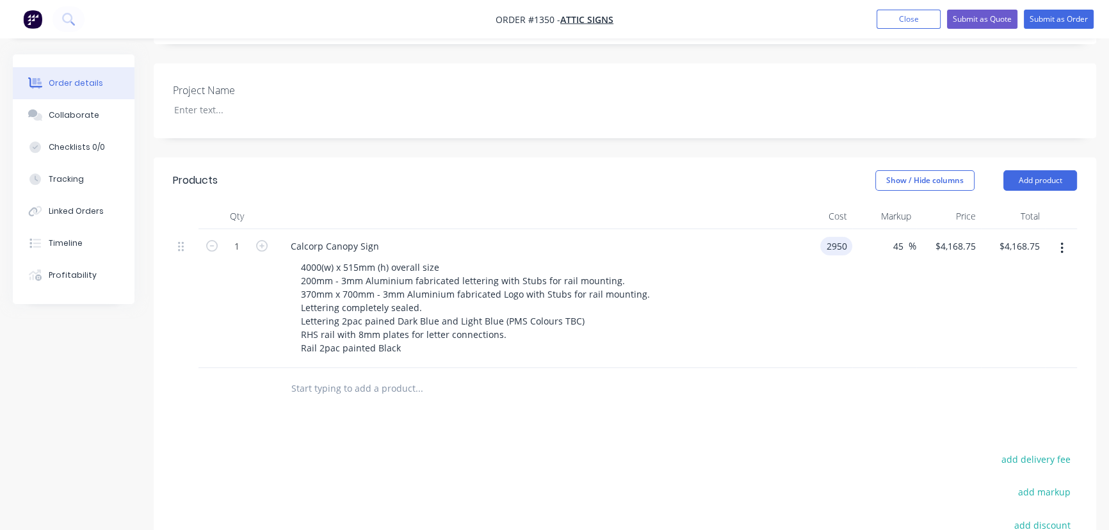
type input "$4,277.50"
click at [911, 321] on div "45 45 %" at bounding box center [884, 298] width 65 height 139
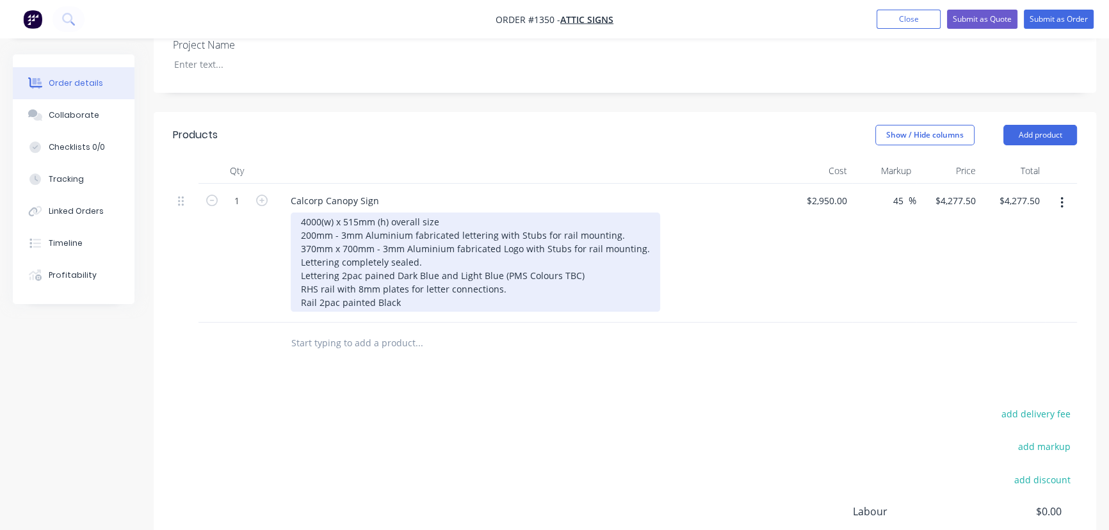
scroll to position [407, 0]
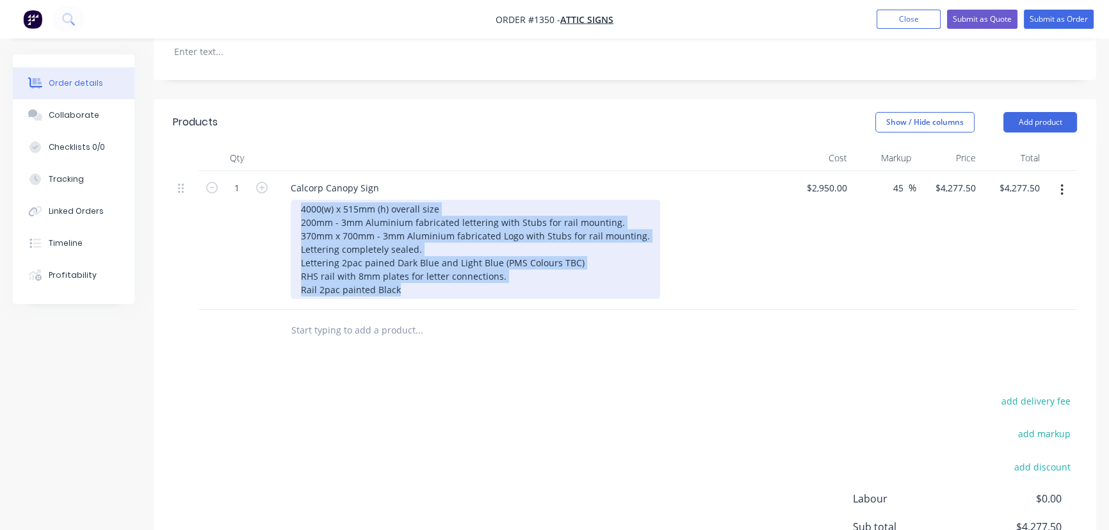
drag, startPoint x: 300, startPoint y: 170, endPoint x: 487, endPoint y: 258, distance: 206.5
click at [488, 259] on div "4000(w) x 515mm (h) overall size 200mm - 3mm Aluminium fabricated lettering wit…" at bounding box center [475, 249] width 369 height 99
copy div "4000(w) x 515mm (h) overall size 200mm - 3mm Aluminium fabricated lettering wit…"
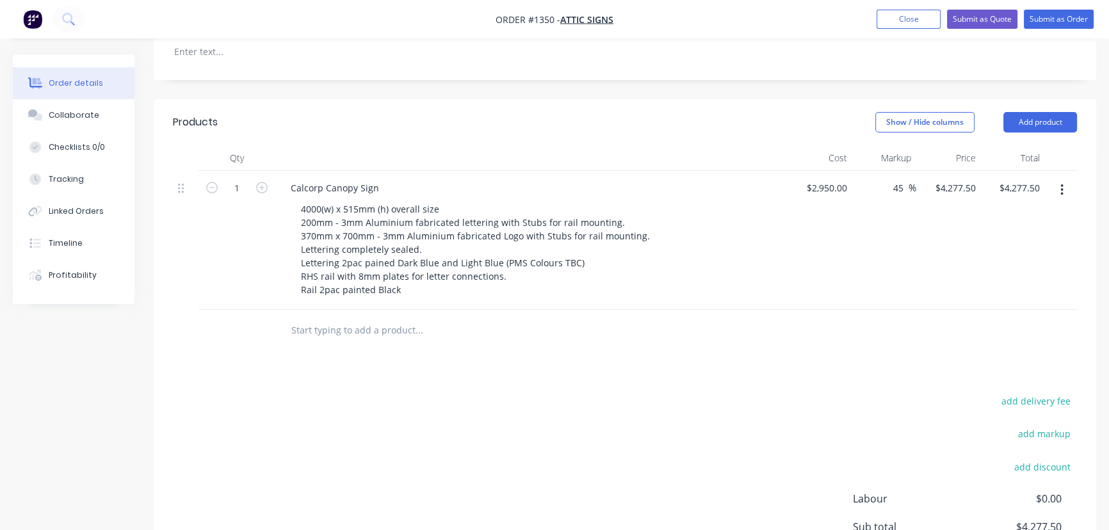
click at [334, 318] on input "text" at bounding box center [419, 331] width 256 height 26
paste input "4000(w) x 515mm (h) overall size 200mm - 3mm Aluminium fabricated lettering wit…"
type input "4000(w) x 515mm (h) overall size 200mm - 3mm Aluminium fabricated lettering wit…"
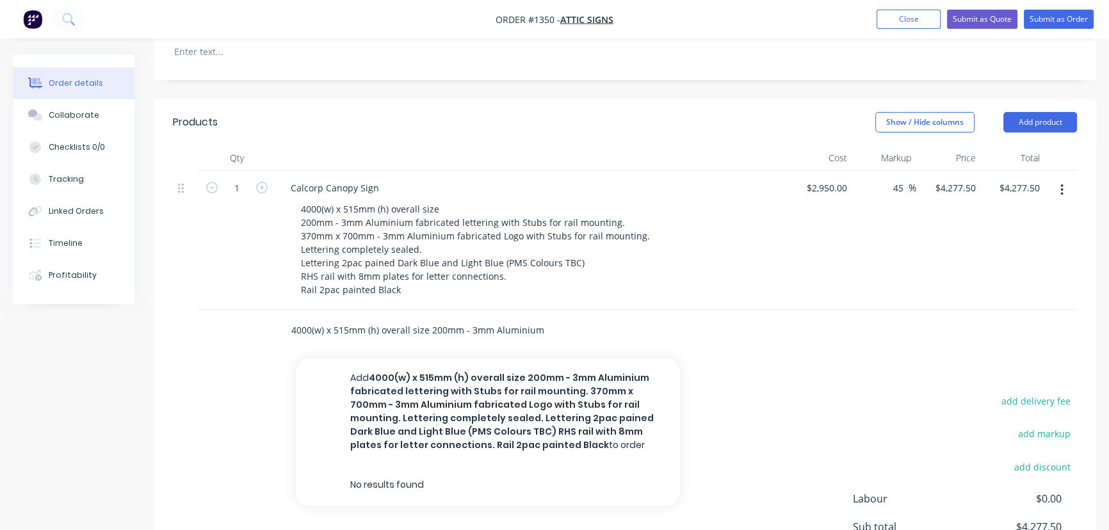
scroll to position [0, 1233]
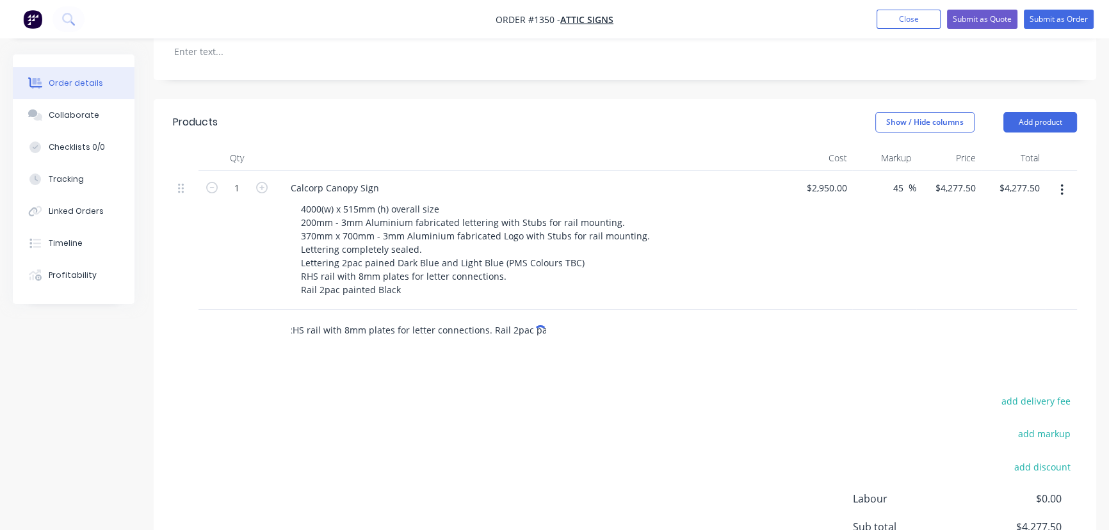
click at [324, 318] on input "4000(w) x 515mm (h) overall size 200mm - 3mm Aluminium fabricated lettering wit…" at bounding box center [419, 331] width 256 height 26
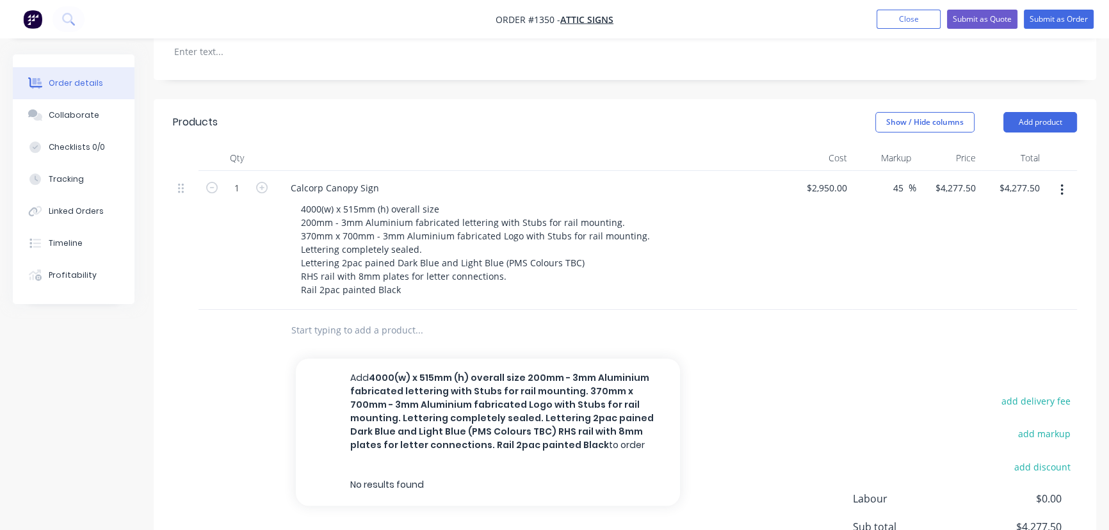
scroll to position [0, 0]
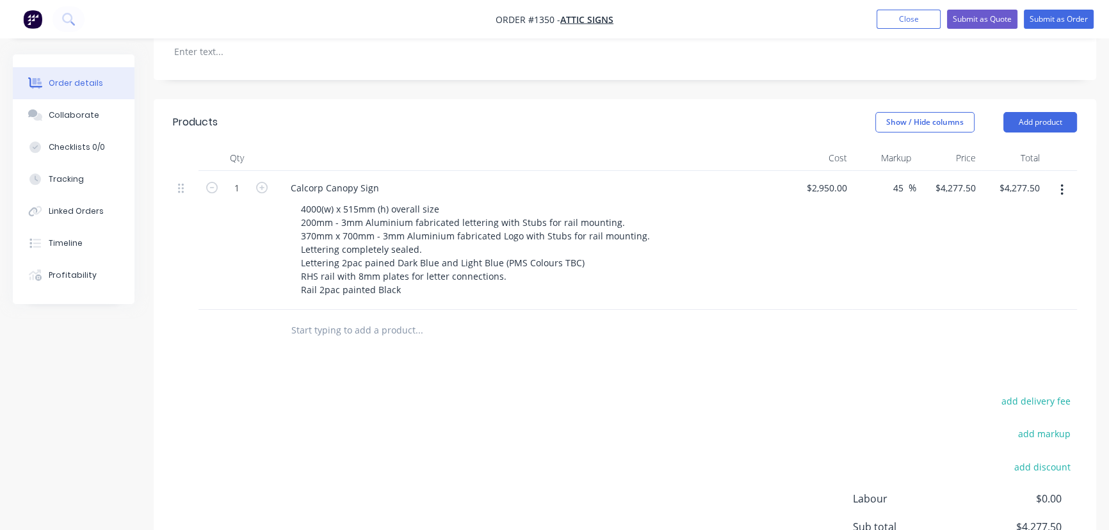
click at [309, 318] on input "text" at bounding box center [419, 331] width 256 height 26
type input "GaurdIt Solution Canopy Sign"
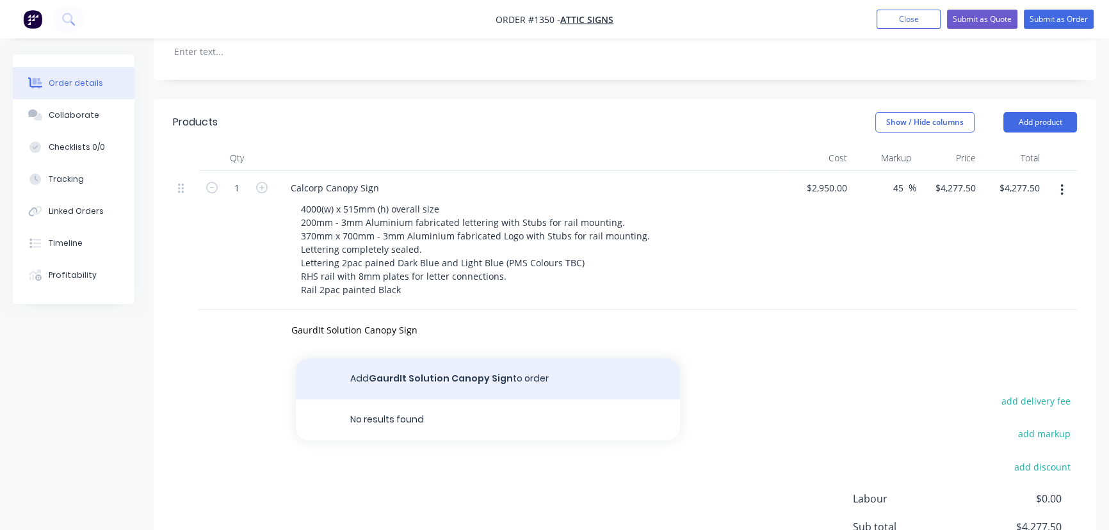
click at [413, 359] on button "Add GaurdIt Solution Canopy Sign to order" at bounding box center [488, 379] width 384 height 41
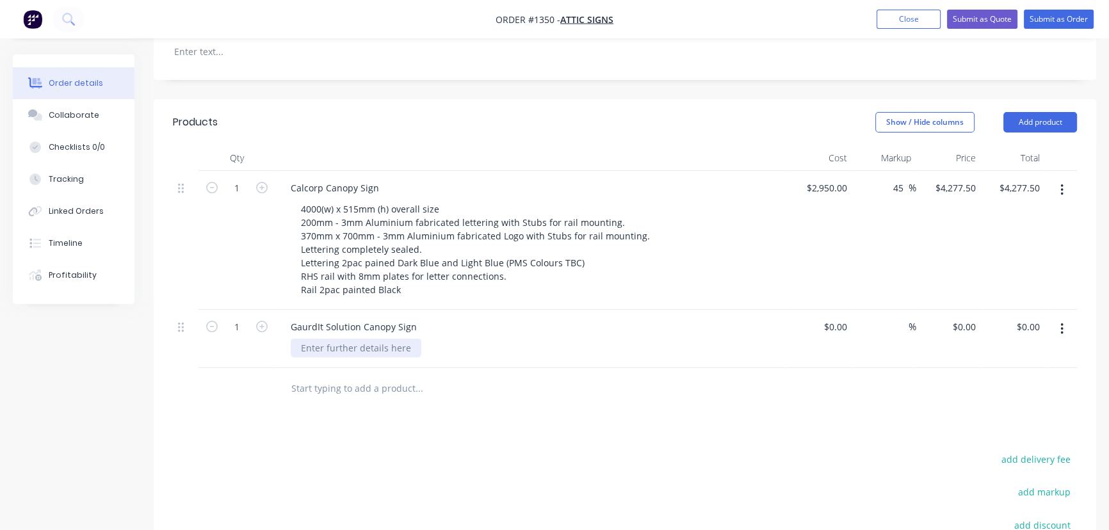
click at [336, 339] on div at bounding box center [356, 348] width 131 height 19
paste div
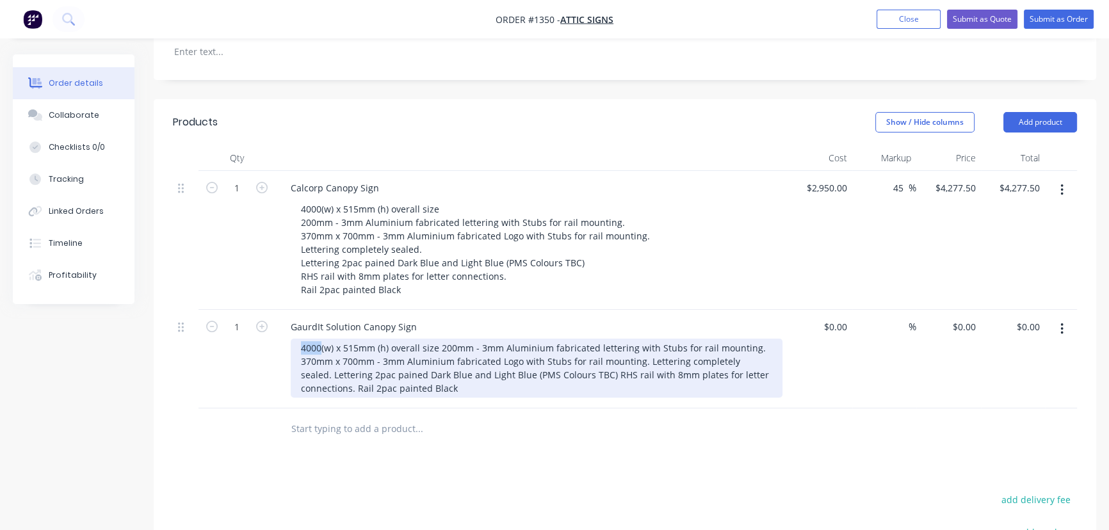
drag, startPoint x: 320, startPoint y: 312, endPoint x: 267, endPoint y: 314, distance: 52.5
click at [267, 314] on div "1 GaurdIt Solution Canopy Sign 4000(w) x 515mm (h) overall size 200mm - 3mm Alu…" at bounding box center [625, 359] width 904 height 99
drag, startPoint x: 319, startPoint y: 320, endPoint x: 312, endPoint y: 320, distance: 7.1
click at [319, 339] on div "3500(w) x 515mm (h) overall size 200mm - 3mm Aluminium fabricated lettering wit…" at bounding box center [537, 368] width 492 height 59
click at [439, 339] on div "3500(w) x 515mm (h) overall size 200mm - 3mm Aluminium fabricated lettering wit…" at bounding box center [537, 368] width 492 height 59
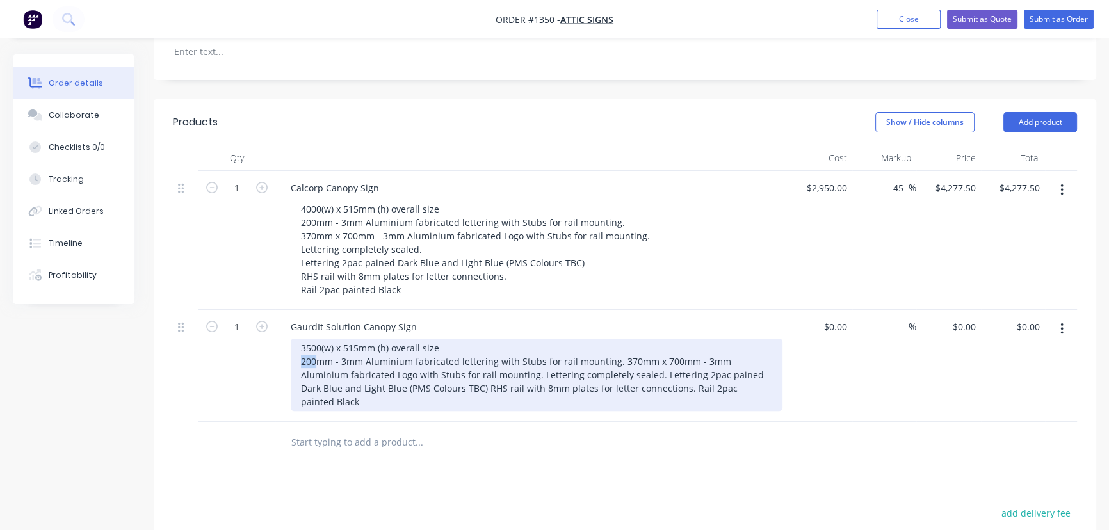
drag, startPoint x: 318, startPoint y: 326, endPoint x: 296, endPoint y: 325, distance: 21.8
click at [298, 339] on div "3500(w) x 515mm (h) overall size 200mm - 3mm Aluminium fabricated lettering wit…" at bounding box center [537, 375] width 492 height 72
click at [615, 339] on div "3500(w) x 515mm (h) overall size 240mm - 3mm Aluminium fabricated lettering wit…" at bounding box center [537, 375] width 492 height 72
click at [311, 339] on div "3500(w) x 515mm (h) overall size 240mm - 3mm Aluminium fabricated lettering wit…" at bounding box center [537, 375] width 492 height 72
drag, startPoint x: 342, startPoint y: 339, endPoint x: 357, endPoint y: 339, distance: 14.7
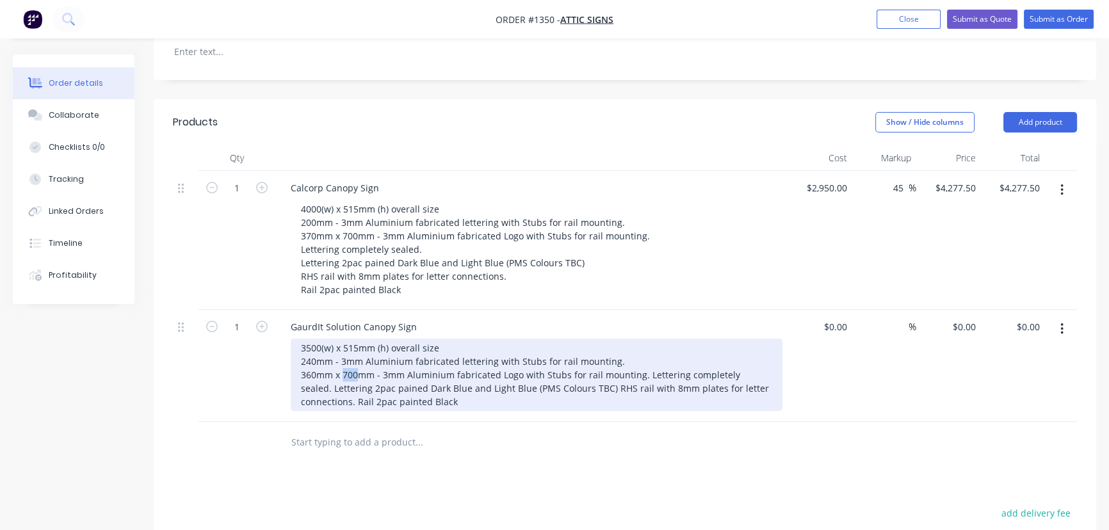
click at [357, 339] on div "3500(w) x 515mm (h) overall size 240mm - 3mm Aluminium fabricated lettering wit…" at bounding box center [537, 375] width 492 height 72
click at [642, 339] on div "3500(w) x 515mm (h) overall size 240mm - 3mm Aluminium fabricated lettering wit…" at bounding box center [537, 375] width 492 height 72
click at [419, 352] on div "3500(w) x 515mm (h) overall size 240mm - 3mm Aluminium fabricated lettering wit…" at bounding box center [537, 375] width 492 height 72
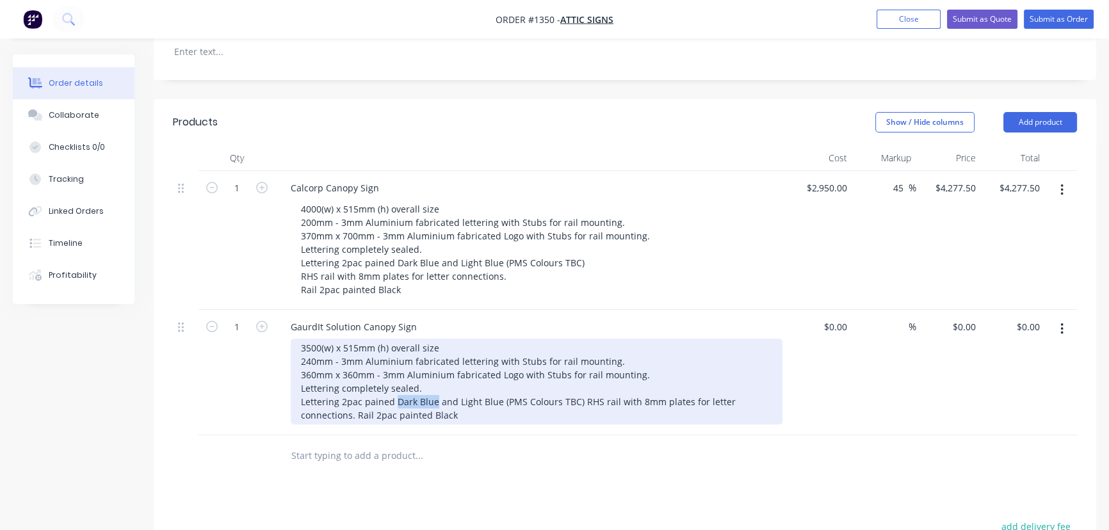
drag, startPoint x: 395, startPoint y: 366, endPoint x: 429, endPoint y: 365, distance: 34.0
click at [432, 365] on div "3500(w) x 515mm (h) overall size 240mm - 3mm Aluminium fabricated lettering wit…" at bounding box center [537, 382] width 492 height 86
click at [569, 362] on div "3500(w) x 515mm (h) overall size 240mm - 3mm Aluminium fabricated lettering wit…" at bounding box center [537, 382] width 492 height 86
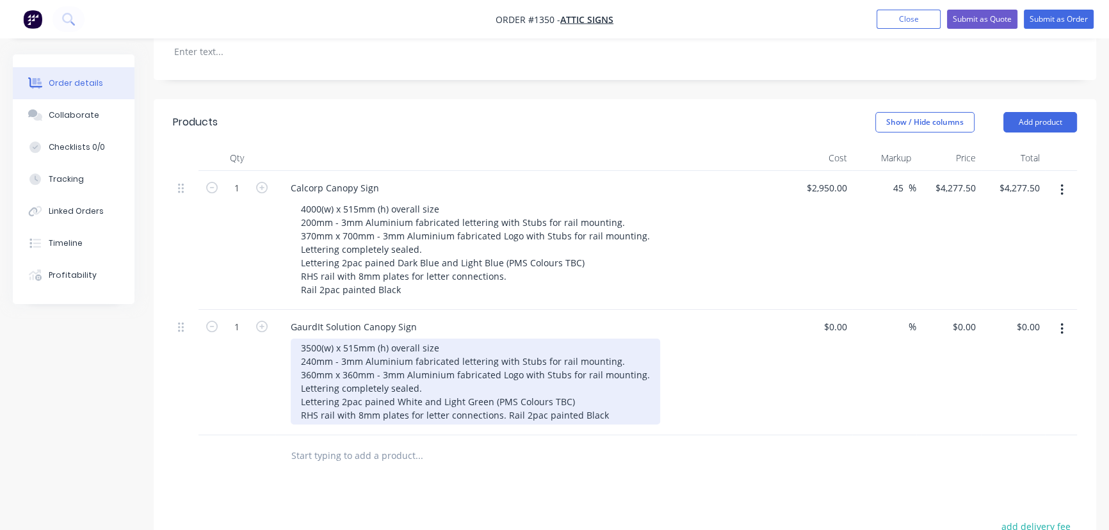
click at [577, 363] on div "3500(w) x 515mm (h) overall size 240mm - 3mm Aluminium fabricated lettering wit…" at bounding box center [475, 382] width 369 height 86
drag, startPoint x: 371, startPoint y: 382, endPoint x: 270, endPoint y: 385, distance: 101.2
click at [275, 386] on div "1 GaurdIt Solution Canopy Sign 3500(w) x 515mm (h) overall size 240mm - 3mm Alu…" at bounding box center [625, 373] width 904 height 126
click at [432, 378] on div "3500(w) x 515mm (h) overall size 240mm - 3mm Aluminium fabricated lettering wit…" at bounding box center [510, 382] width 439 height 86
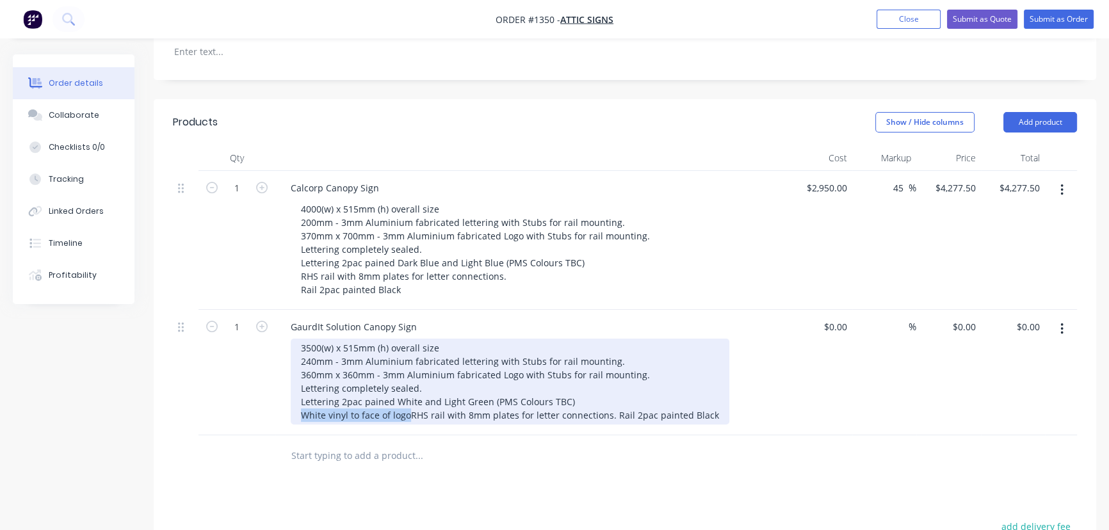
drag, startPoint x: 424, startPoint y: 378, endPoint x: 291, endPoint y: 384, distance: 133.3
click at [294, 384] on div "3500(w) x 515mm (h) overall size 240mm - 3mm Aluminium fabricated lettering wit…" at bounding box center [510, 382] width 439 height 86
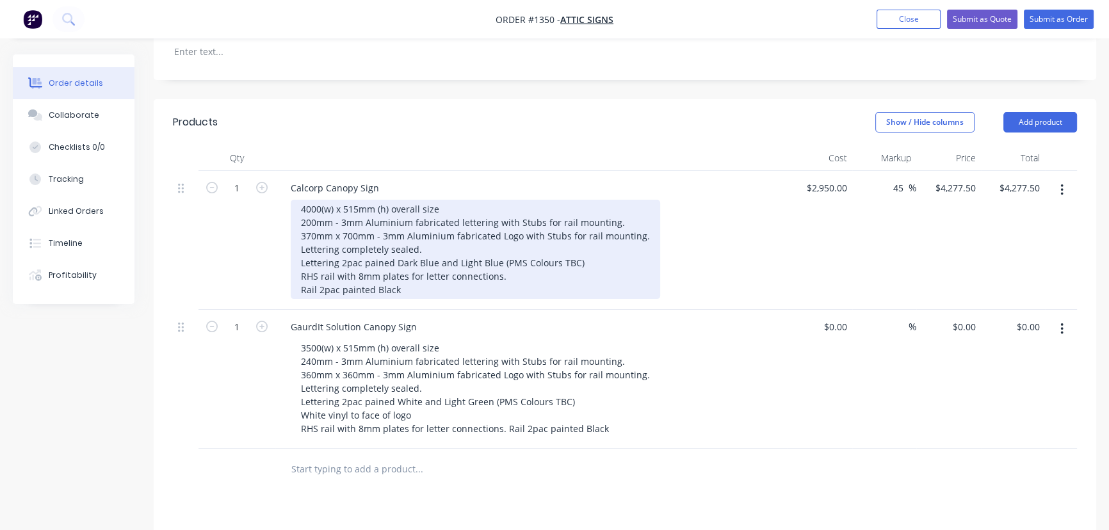
click at [588, 224] on div "4000(w) x 515mm (h) overall size 200mm - 3mm Aluminium fabricated lettering wit…" at bounding box center [475, 249] width 369 height 99
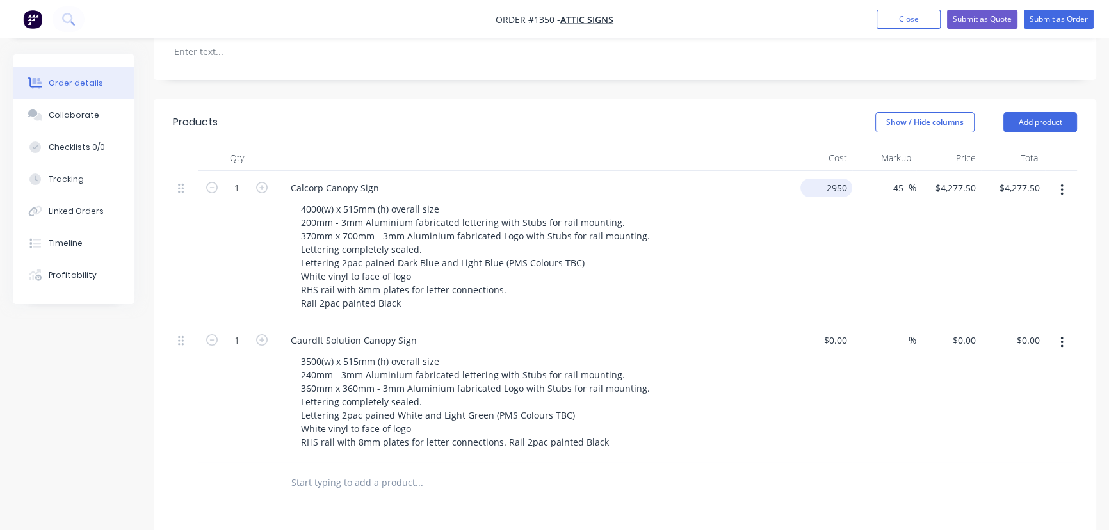
click at [824, 179] on div "2950 $2,950.00" at bounding box center [826, 188] width 52 height 19
click at [824, 179] on div "2950 2950" at bounding box center [836, 188] width 32 height 19
type input "$2,975.00"
type input "$4,313.75"
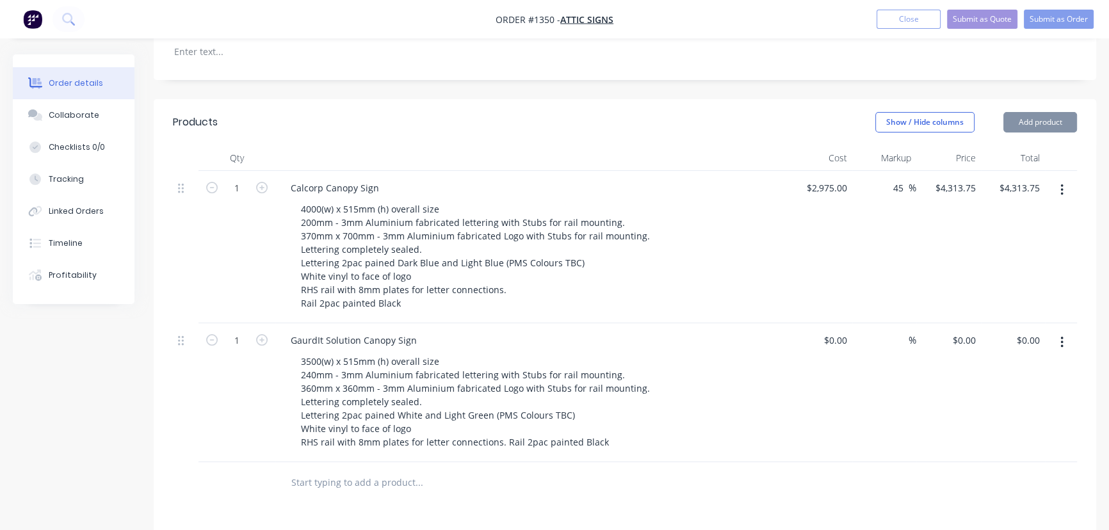
click at [841, 179] on div "$2,975.00 $2,975.00" at bounding box center [820, 247] width 65 height 152
drag, startPoint x: 544, startPoint y: 469, endPoint x: 517, endPoint y: 460, distance: 28.6
click at [544, 469] on div "Products Show / Hide columns Add product Qty Cost Markup Price Total 1 Calcorp …" at bounding box center [625, 455] width 943 height 712
click at [832, 331] on div "$0.00" at bounding box center [835, 340] width 35 height 19
type input "$2,900.00"
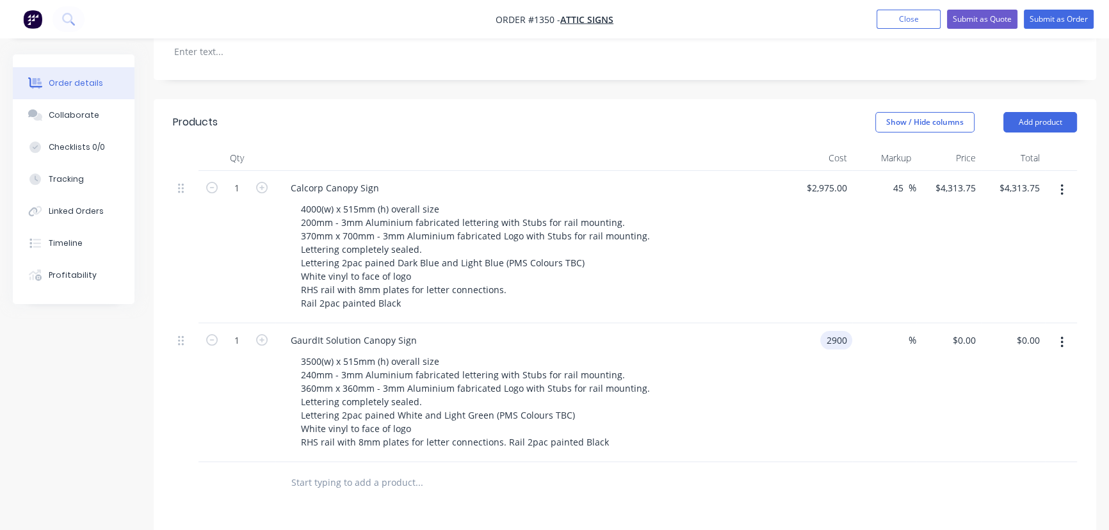
type input "$2,900.00"
click at [897, 323] on div "%" at bounding box center [884, 392] width 65 height 139
click at [904, 323] on div "%" at bounding box center [884, 392] width 65 height 139
click at [905, 331] on input at bounding box center [901, 340] width 15 height 19
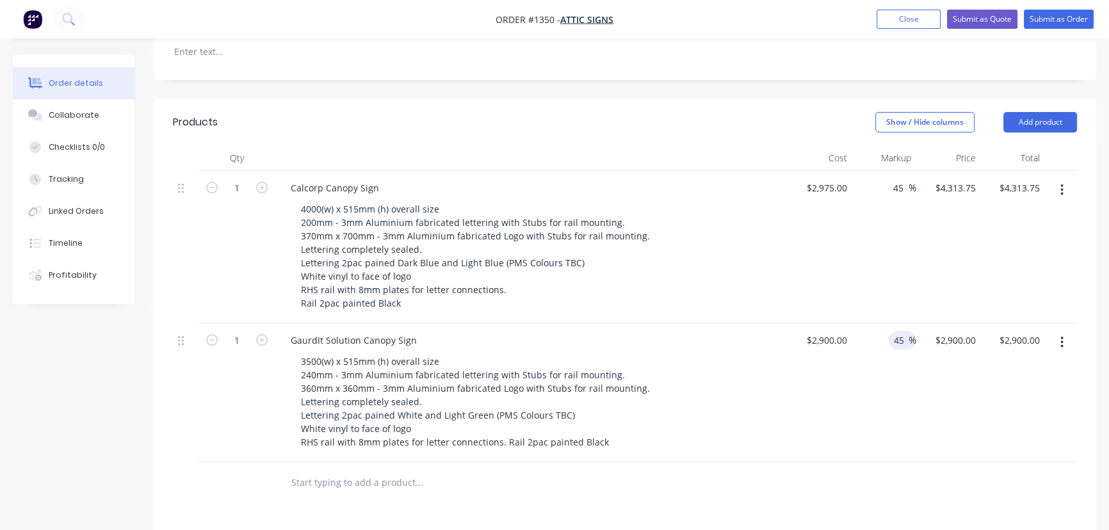
type input "45"
type input "$4,205.00"
click at [954, 387] on div "$4,205.00 $4,205.00" at bounding box center [948, 392] width 65 height 139
drag, startPoint x: 813, startPoint y: 150, endPoint x: 824, endPoint y: 149, distance: 10.3
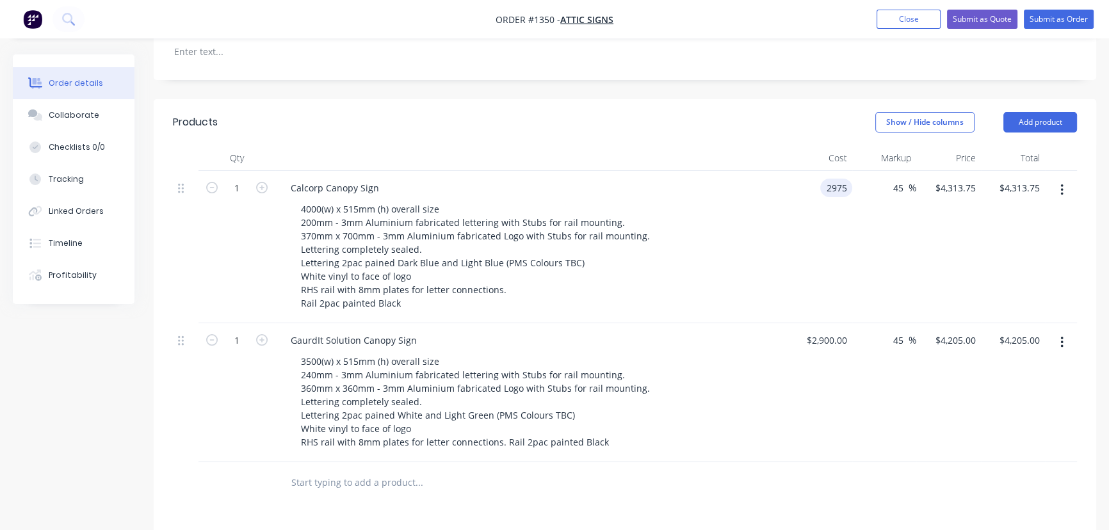
click at [823, 179] on div "2975 2975" at bounding box center [836, 188] width 32 height 19
type input "$3,175.00"
type input "$4,603.75"
click at [840, 331] on input "2900" at bounding box center [829, 340] width 47 height 19
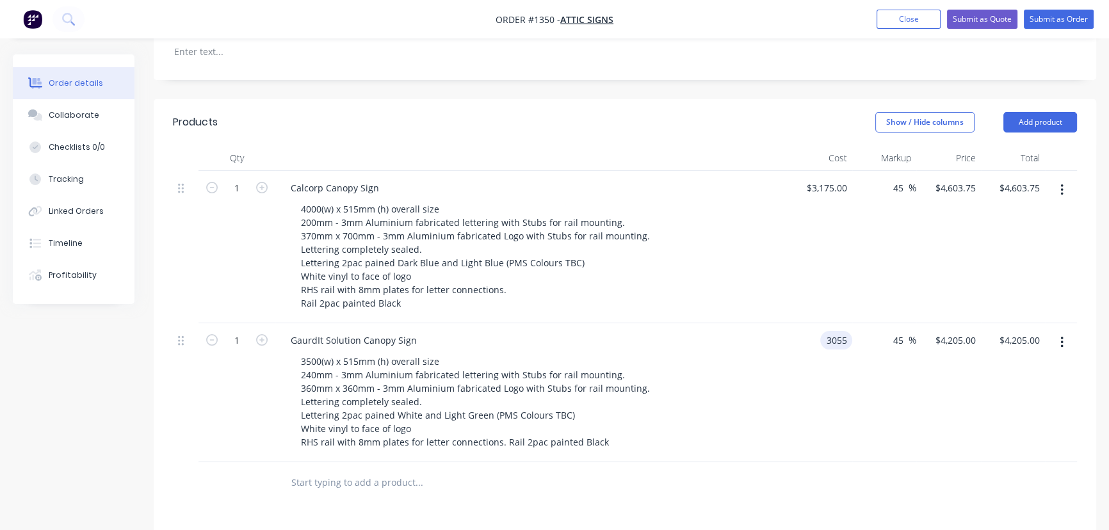
type input "$3,055.00"
type input "$4,429.75"
click at [854, 343] on div "45 45 %" at bounding box center [884, 392] width 65 height 139
click at [499, 470] on input "text" at bounding box center [419, 483] width 256 height 26
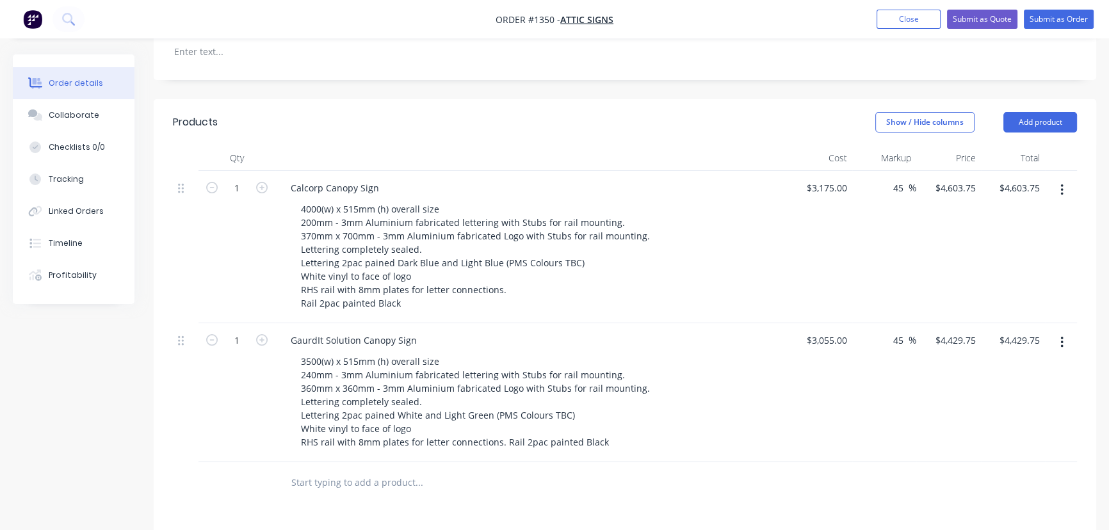
click at [372, 482] on div "Products Show / Hide columns Add product Qty Cost Markup Price Total 1 Calcorp …" at bounding box center [625, 455] width 943 height 712
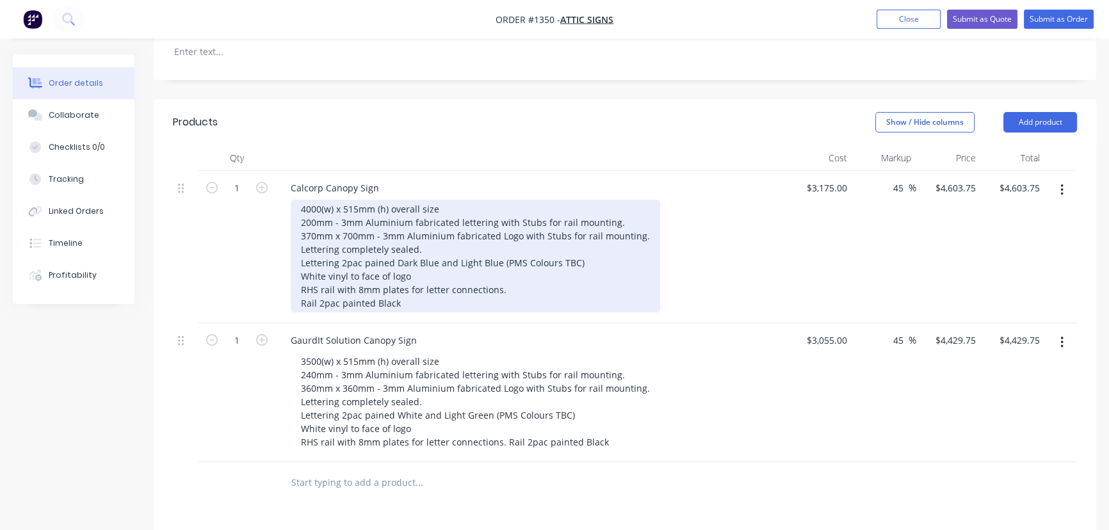
click at [331, 200] on div "4000(w) x 515mm (h) overall size 200mm - 3mm Aluminium fabricated lettering wit…" at bounding box center [475, 256] width 369 height 113
drag, startPoint x: 391, startPoint y: 185, endPoint x: 341, endPoint y: 186, distance: 49.3
click at [341, 200] on div "4000(w) x 515mm (h) overall size 200mm x 40mm (d) - 3mm Aluminium fabricated le…" at bounding box center [488, 256] width 394 height 113
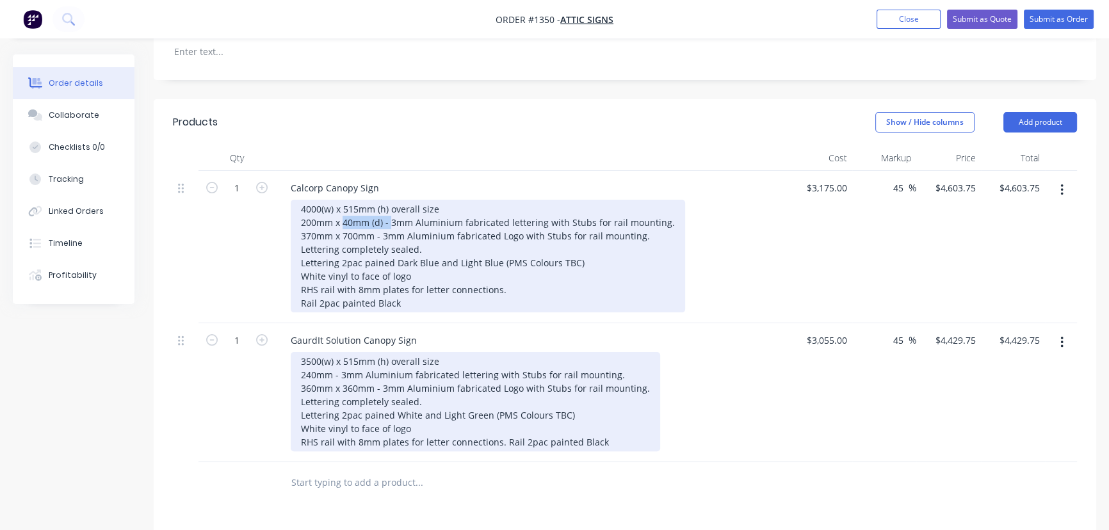
copy div "40mm (d) -"
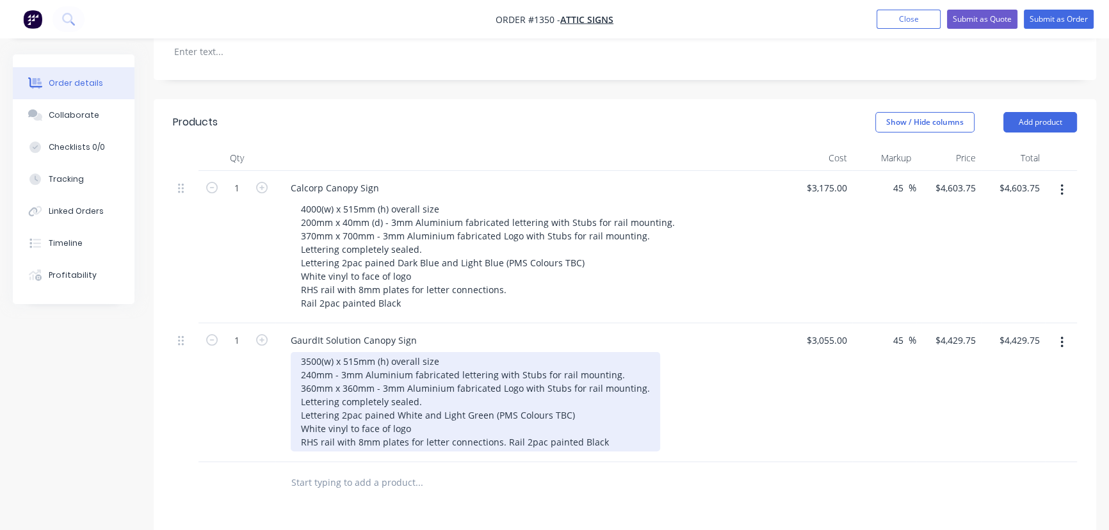
click at [341, 352] on div "3500(w) x 515mm (h) overall size 240mm - 3mm Aluminium fabricated lettering wit…" at bounding box center [475, 401] width 369 height 99
click at [330, 352] on div "3500(w) x 515mm (h) overall size 240mm - 3mm Aluminium fabricated lettering wit…" at bounding box center [475, 401] width 369 height 99
click at [333, 352] on div "3500(w) x 515mm (h) overall size 240mm40mm (d) - - 3mm Aluminium fabricated let…" at bounding box center [486, 401] width 391 height 99
click at [403, 355] on div "3500(w) x 515mm (h) overall size 240mm x 40mm (d) - - 3mm Aluminium fabricated …" at bounding box center [491, 401] width 400 height 99
click at [376, 352] on div "3500(w) x 515mm (h) overall size 240mm x 40mm (d) - - 3mm Aluminium fabricated …" at bounding box center [491, 401] width 400 height 99
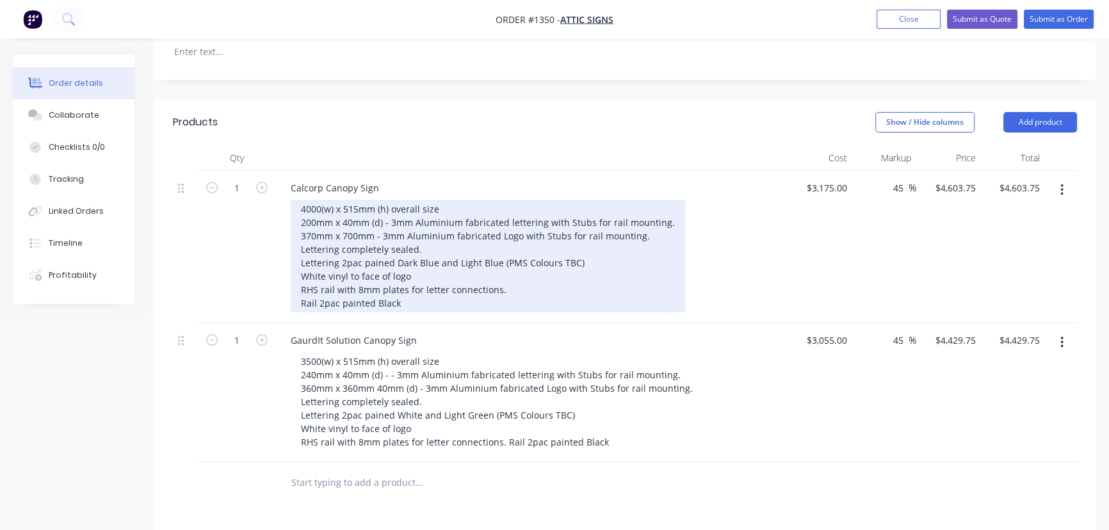
click at [375, 200] on div "4000(w) x 515mm (h) overall size 200mm x 40mm (d) - 3mm Aluminium fabricated le…" at bounding box center [488, 256] width 394 height 113
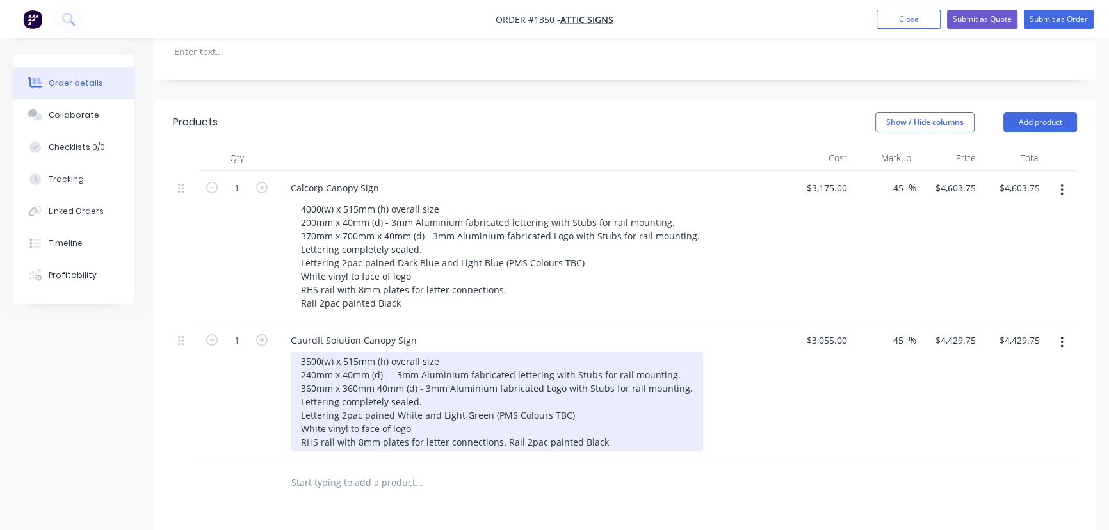
click at [375, 352] on div "3500(w) x 515mm (h) overall size 240mm x 40mm (d) - - 3mm Aluminium fabricated …" at bounding box center [497, 401] width 412 height 99
click at [376, 356] on div "3500(w) x 515mm (h) overall size 240mm x 40mm (d) - - 3mm Aluminium fabricated …" at bounding box center [499, 401] width 417 height 99
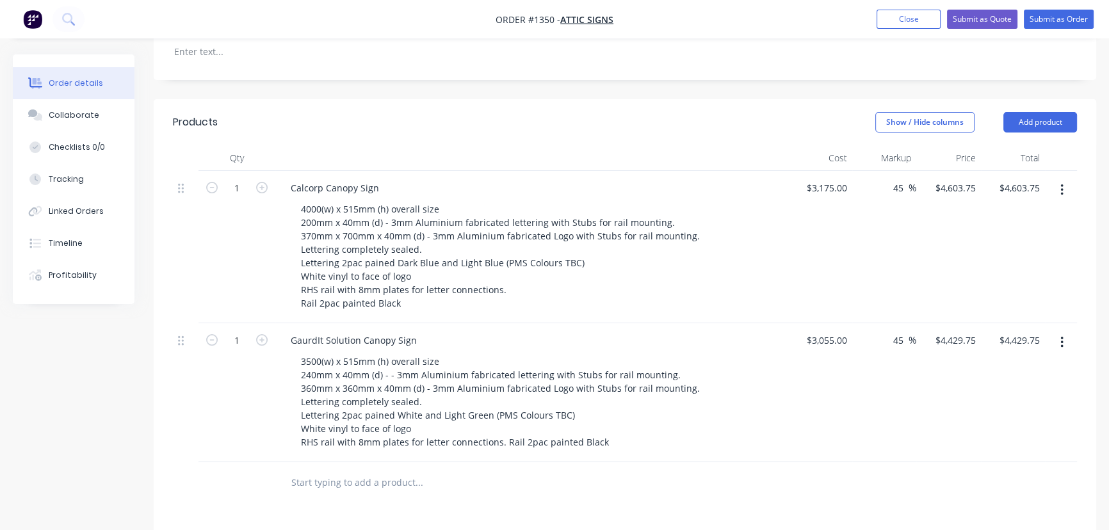
click at [410, 480] on div "Products Show / Hide columns Add product Qty Cost Markup Price Total 1 Calcorp …" at bounding box center [625, 455] width 943 height 712
click at [416, 493] on div "Products Show / Hide columns Add product Qty Cost Markup Price Total 1 Calcorp …" at bounding box center [625, 455] width 943 height 712
click at [964, 23] on button "Submit as Quote" at bounding box center [982, 19] width 70 height 19
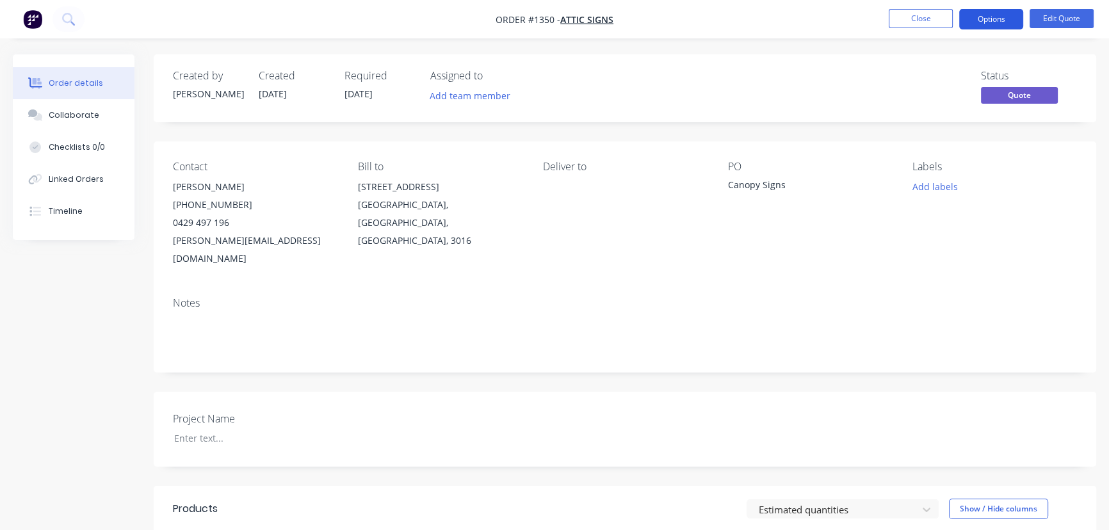
click at [999, 21] on button "Options" at bounding box center [991, 19] width 64 height 20
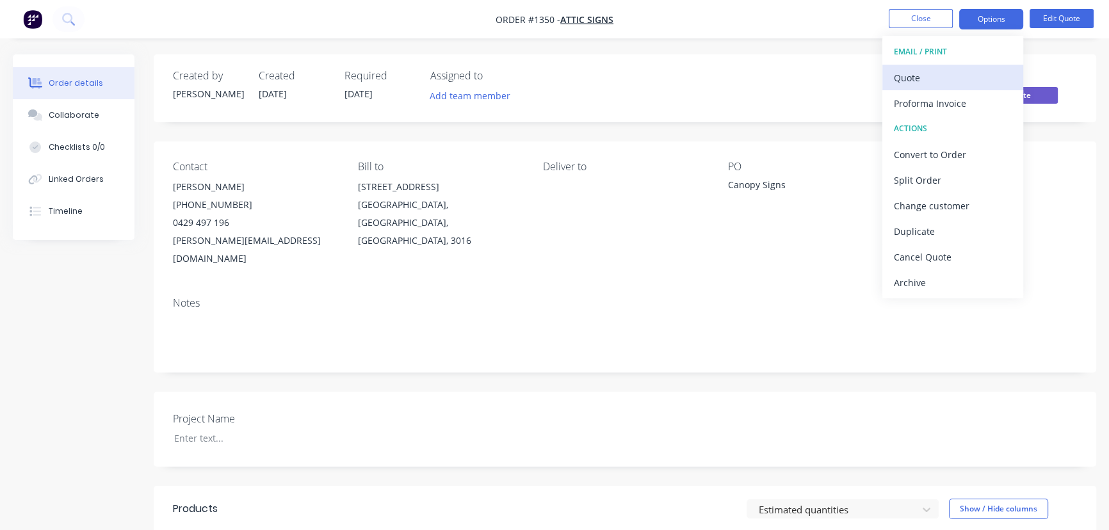
click at [924, 81] on div "Quote" at bounding box center [953, 78] width 118 height 19
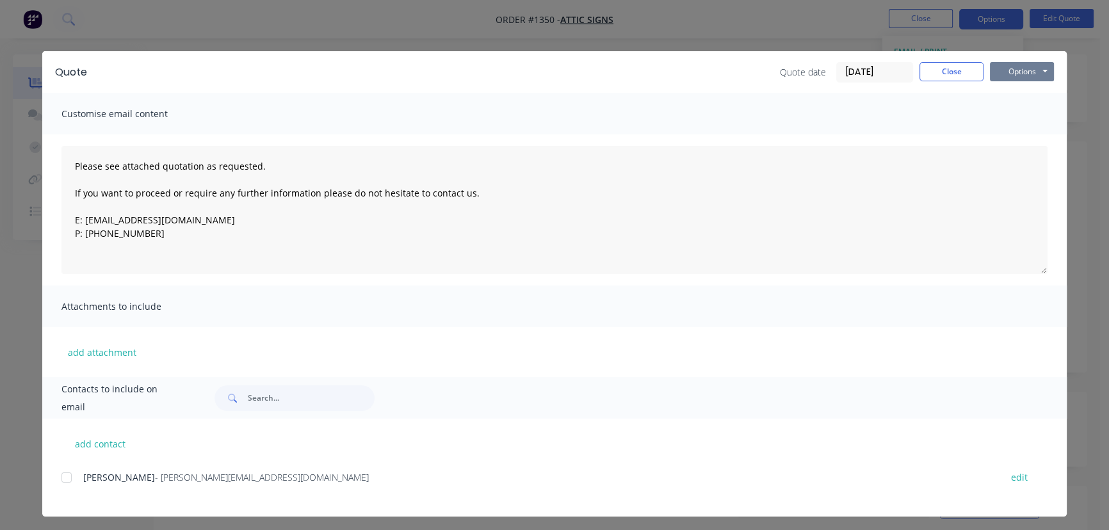
click at [1008, 72] on button "Options" at bounding box center [1022, 71] width 64 height 19
click at [1012, 95] on button "Preview" at bounding box center [1031, 94] width 82 height 21
click at [945, 63] on button "Close" at bounding box center [952, 71] width 64 height 19
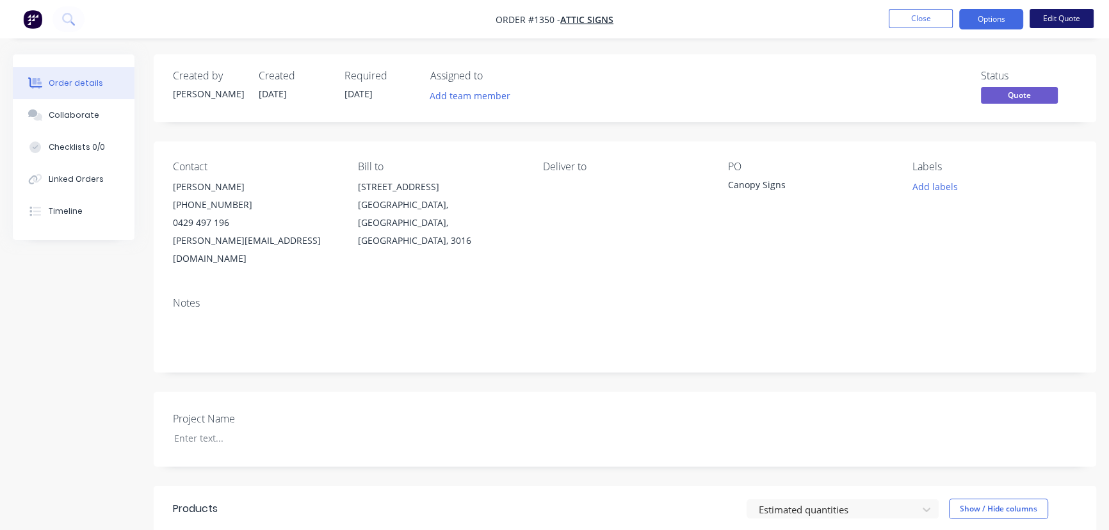
click at [1043, 20] on button "Edit Quote" at bounding box center [1062, 18] width 64 height 19
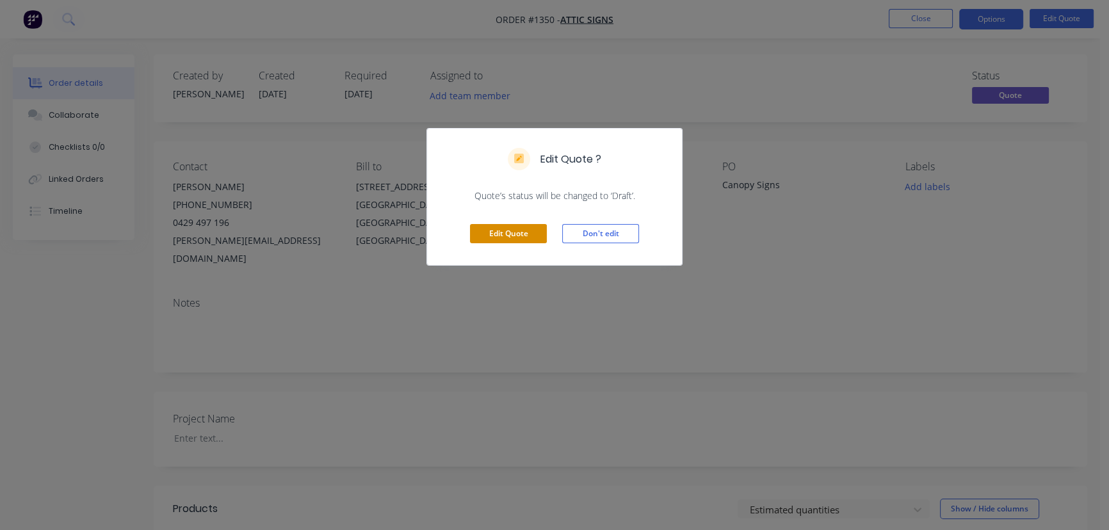
click at [540, 232] on button "Edit Quote" at bounding box center [508, 233] width 77 height 19
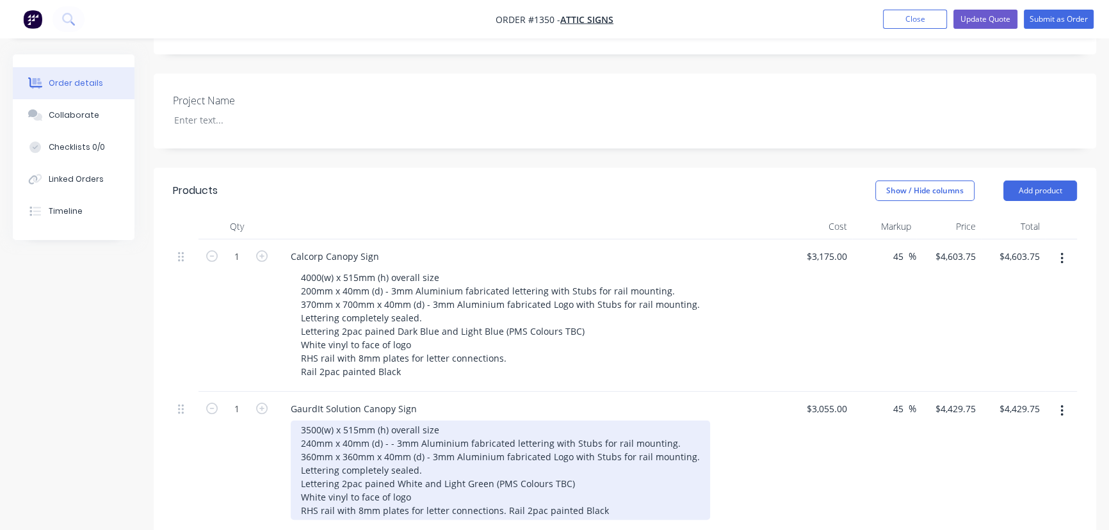
scroll to position [407, 0]
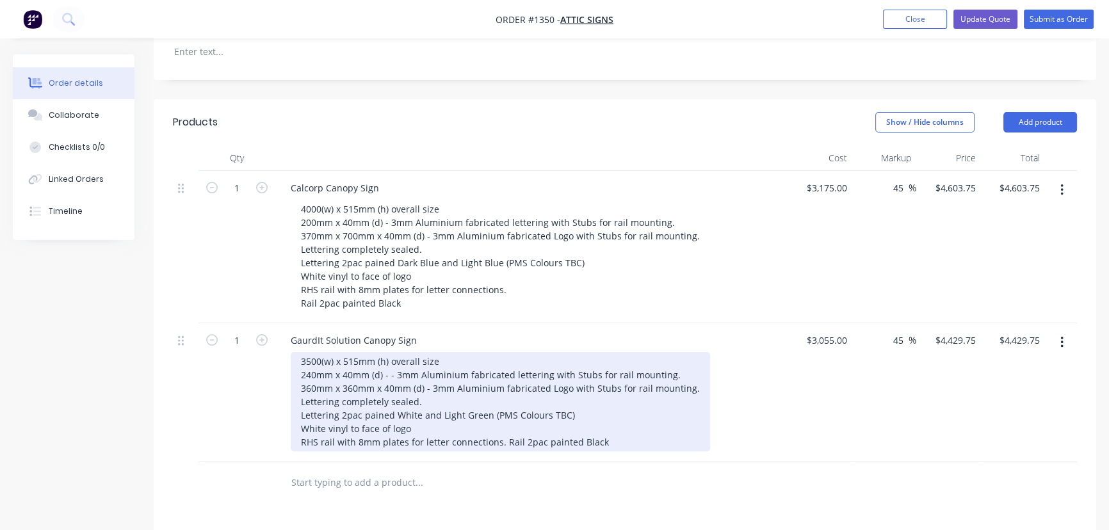
click at [394, 352] on div "3500(w) x 515mm (h) overall size 240mm x 40mm (d) - - 3mm Aluminium fabricated …" at bounding box center [500, 401] width 419 height 99
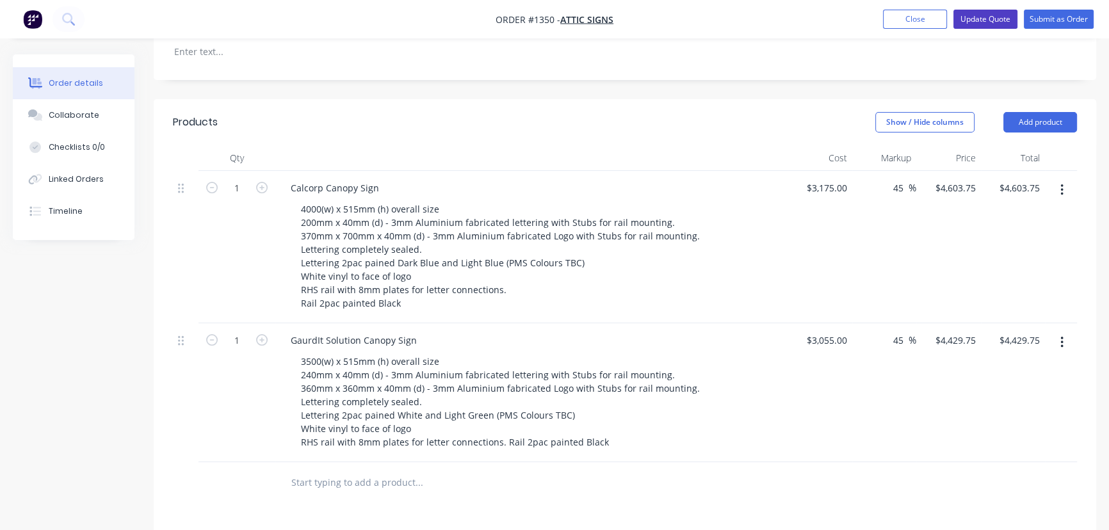
click at [976, 19] on button "Update Quote" at bounding box center [986, 19] width 64 height 19
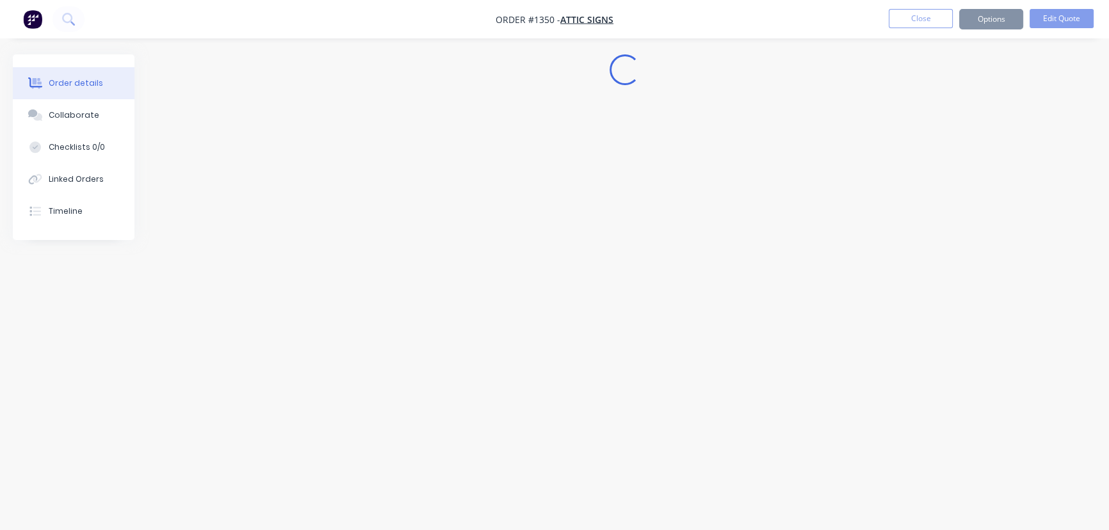
scroll to position [0, 0]
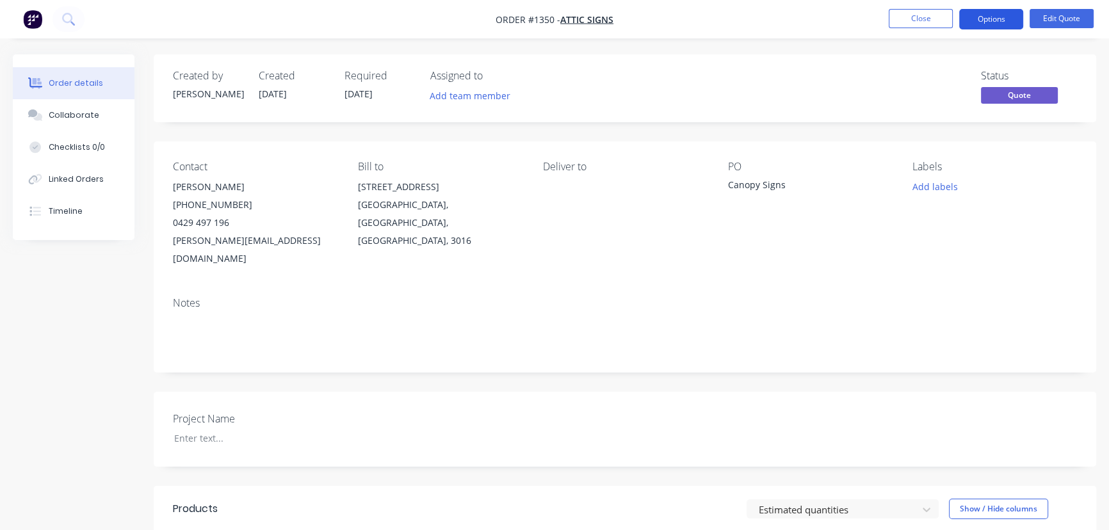
click at [995, 18] on button "Options" at bounding box center [991, 19] width 64 height 20
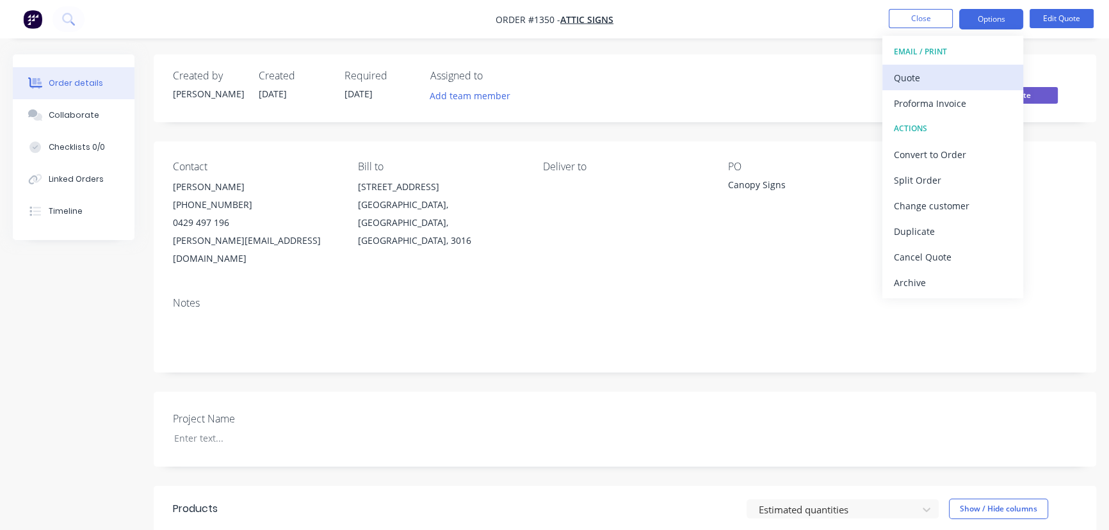
click at [937, 76] on div "Quote" at bounding box center [953, 78] width 118 height 19
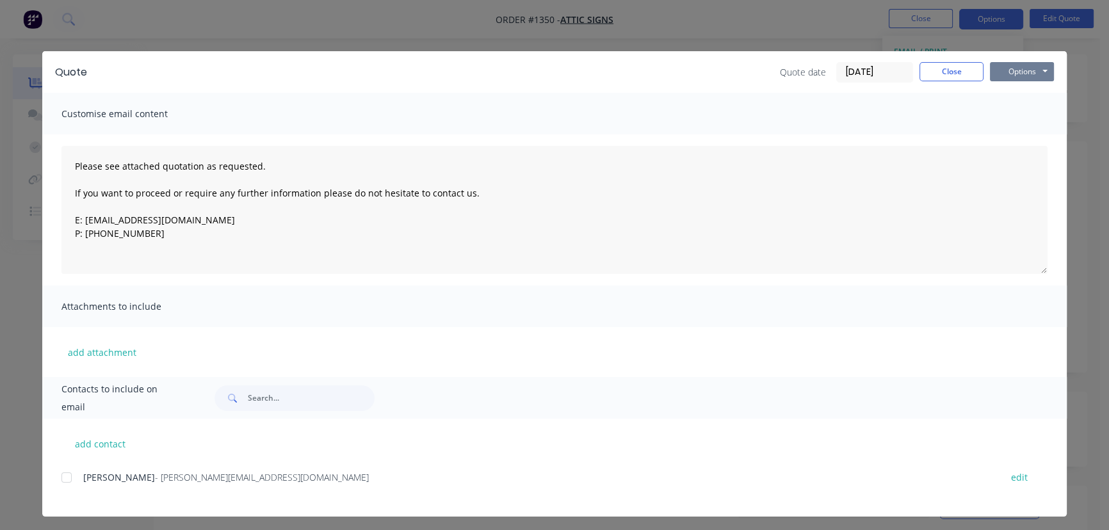
click at [1003, 68] on button "Options" at bounding box center [1022, 71] width 64 height 19
click at [1004, 93] on button "Preview" at bounding box center [1031, 94] width 82 height 21
click at [967, 62] on button "Close" at bounding box center [952, 71] width 64 height 19
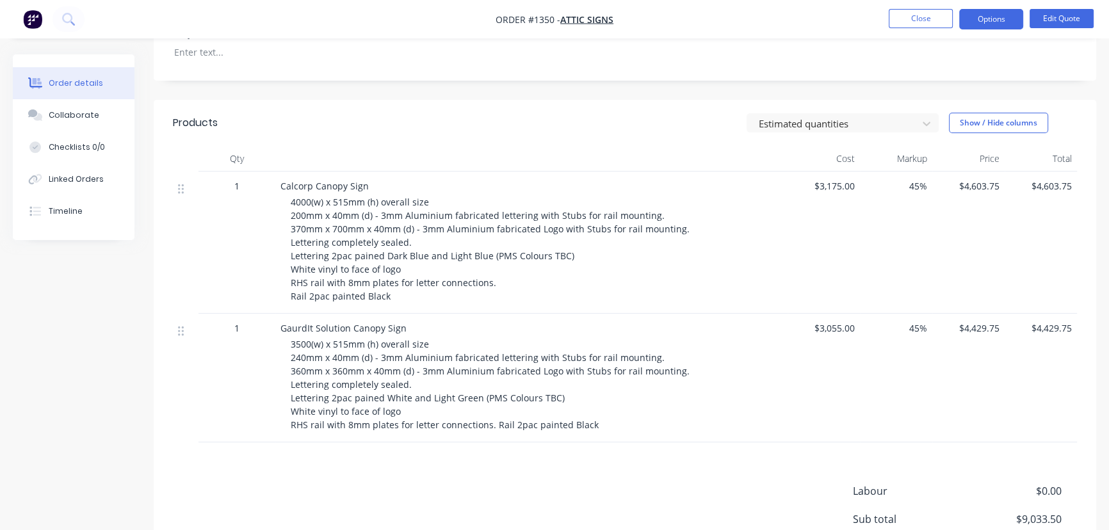
scroll to position [407, 0]
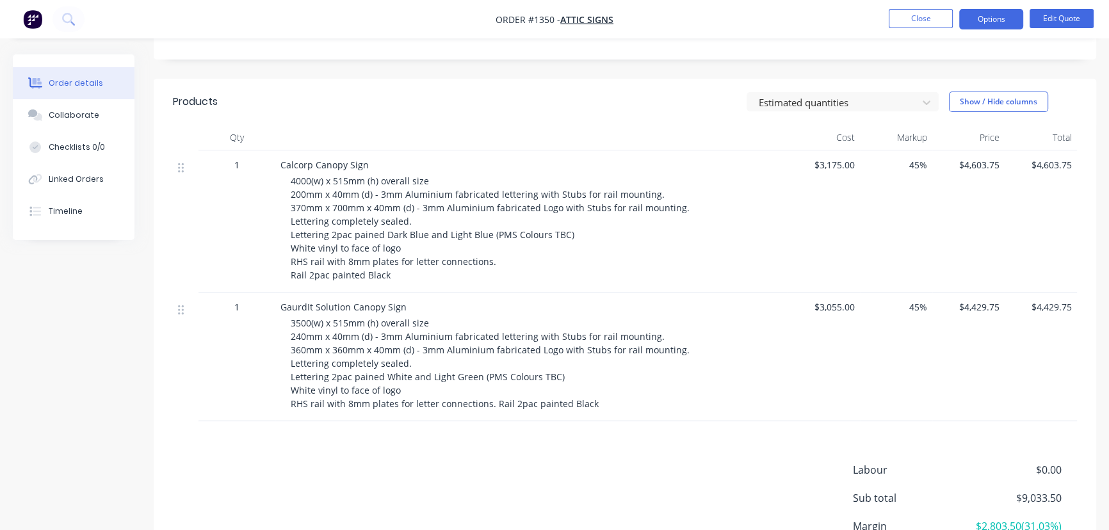
click at [462, 240] on span "4000(w) x 515mm (h) overall size 200mm x 40mm (d) - 3mm Aluminium fabricated le…" at bounding box center [490, 228] width 399 height 106
drag, startPoint x: 337, startPoint y: 176, endPoint x: 332, endPoint y: 197, distance: 21.3
click at [332, 176] on span "4000(w) x 515mm (h) overall size 200mm x 40mm (d) - 3mm Aluminium fabricated le…" at bounding box center [490, 228] width 399 height 106
drag, startPoint x: 339, startPoint y: 188, endPoint x: 770, endPoint y: 113, distance: 436.9
click at [340, 186] on span "4000(w) x 515mm (h) overall size 200mm x 40mm (d) - 3mm Aluminium fabricated le…" at bounding box center [490, 228] width 399 height 106
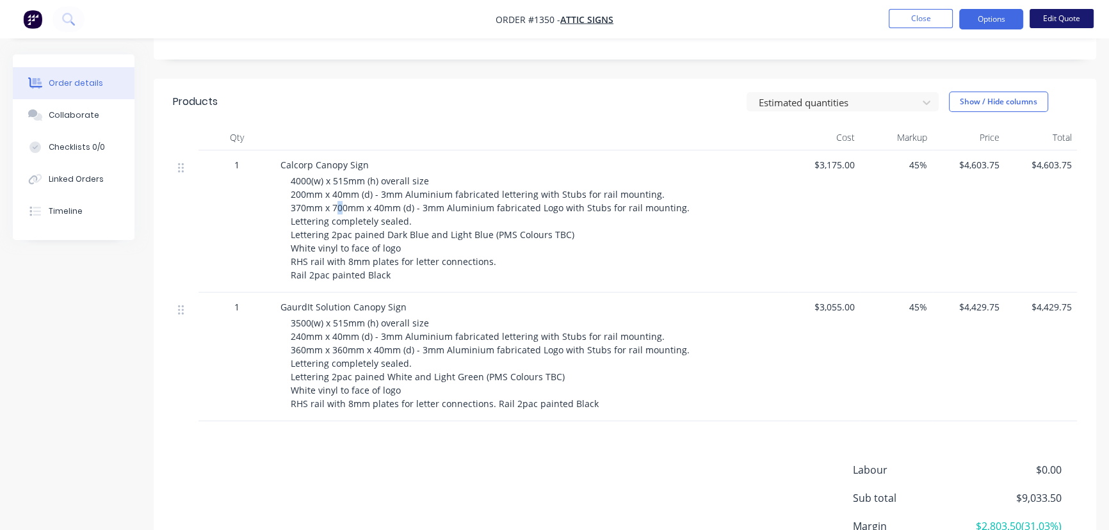
click at [1049, 22] on button "Edit Quote" at bounding box center [1062, 18] width 64 height 19
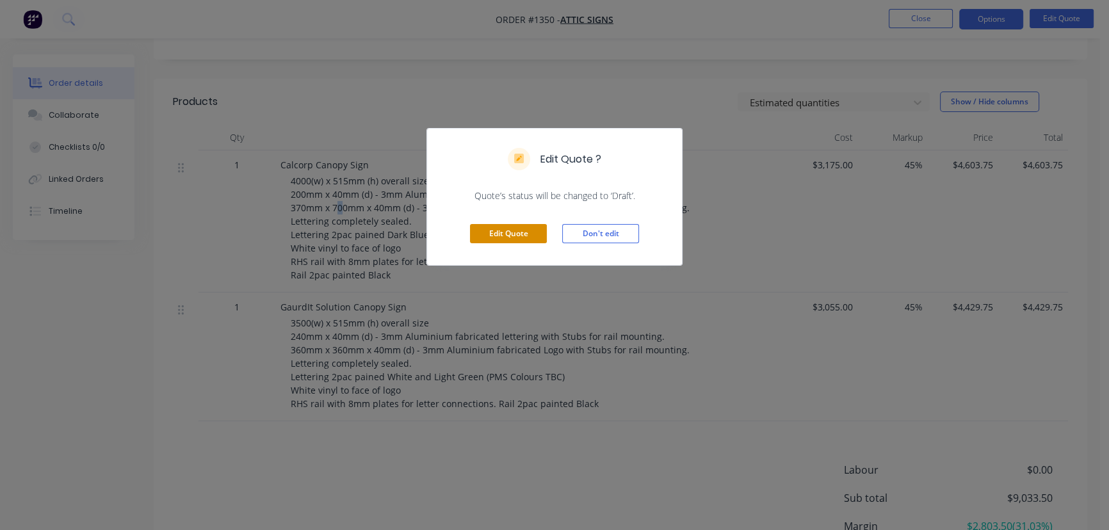
click at [510, 230] on button "Edit Quote" at bounding box center [508, 233] width 77 height 19
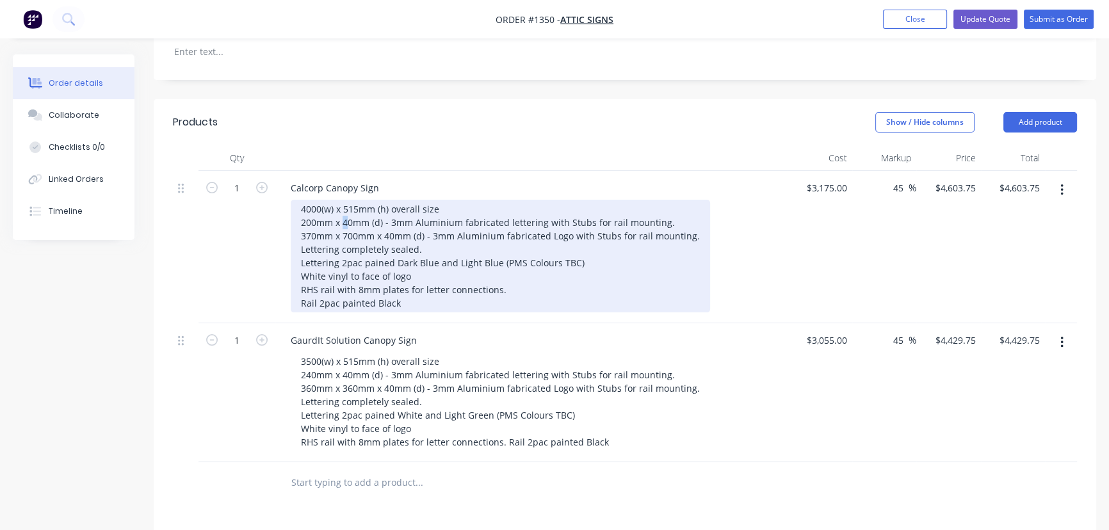
click at [345, 200] on div "4000(w) x 515mm (h) overall size 200mm x 40mm (d) - 3mm Aluminium fabricated le…" at bounding box center [500, 256] width 419 height 113
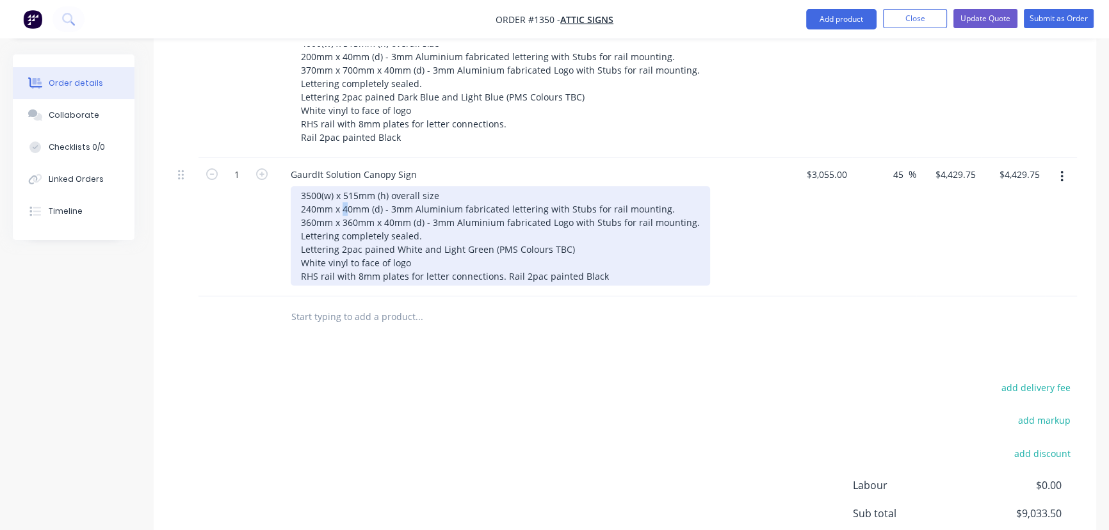
click at [344, 186] on div "3500(w) x 515mm (h) overall size 240mm x 40mm (d) - 3mm Aluminium fabricated le…" at bounding box center [500, 235] width 419 height 99
click at [386, 186] on div "3500(w) x 515mm (h) overall size 240mm x 60mm (d) - 3mm Aluminium fabricated le…" at bounding box center [500, 235] width 419 height 99
click at [346, 186] on div "3500(w) x 515mm (h) overall size 240mm x 60mm (d) - 3mm Aluminium fabricated le…" at bounding box center [500, 235] width 419 height 99
click at [386, 186] on div "3500(w) x 515mm (h) overall size 240mm x 50mm (d) - 3mm Aluminium fabricated le…" at bounding box center [500, 235] width 419 height 99
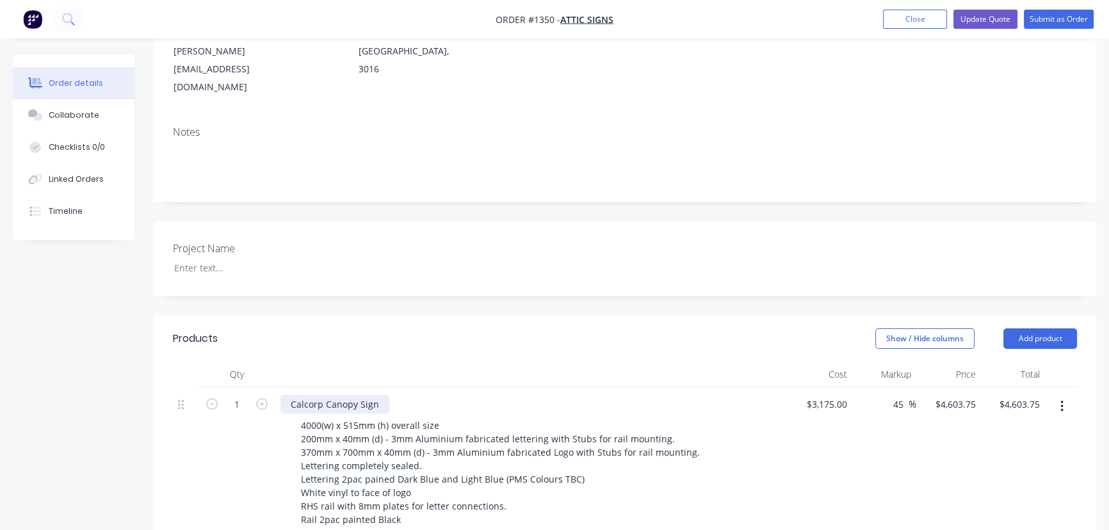
scroll to position [340, 0]
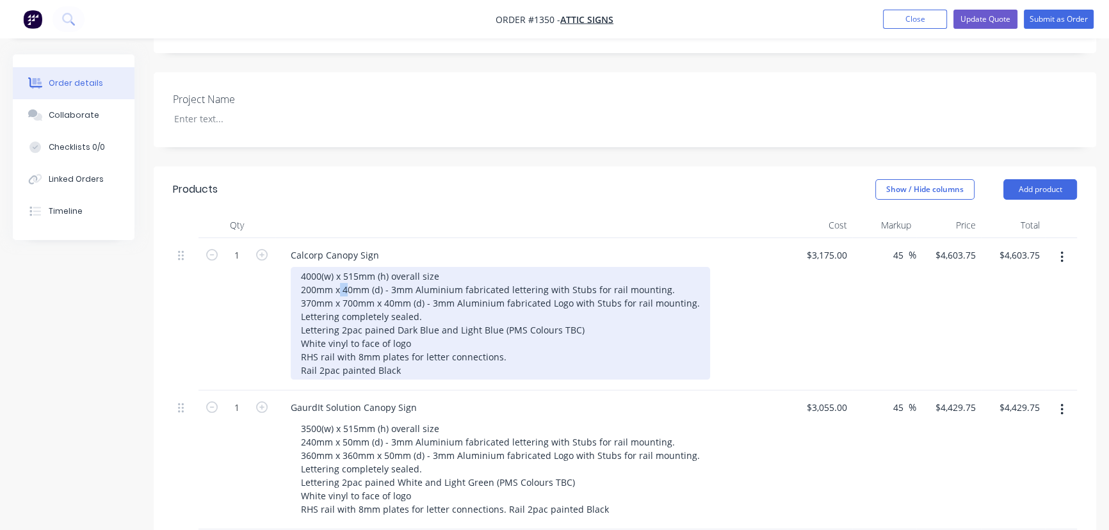
click at [348, 267] on div "4000(w) x 515mm (h) overall size 200mm x 40mm (d) - 3mm Aluminium fabricated le…" at bounding box center [500, 323] width 419 height 113
click at [346, 267] on div "4000(w) x 515mm (h) overall size 200mm x 40mm (d) - 3mm Aluminium fabricated le…" at bounding box center [500, 323] width 419 height 113
click at [387, 268] on div "4000(w) x 515mm (h) overall size 200mm x 50mm (d) - 3mm Aluminium fabricated le…" at bounding box center [500, 323] width 419 height 113
click at [493, 313] on div "4000(w) x 515mm (h) overall size 200mm x 50mm (d) - 3mm Aluminium fabricated le…" at bounding box center [500, 323] width 419 height 113
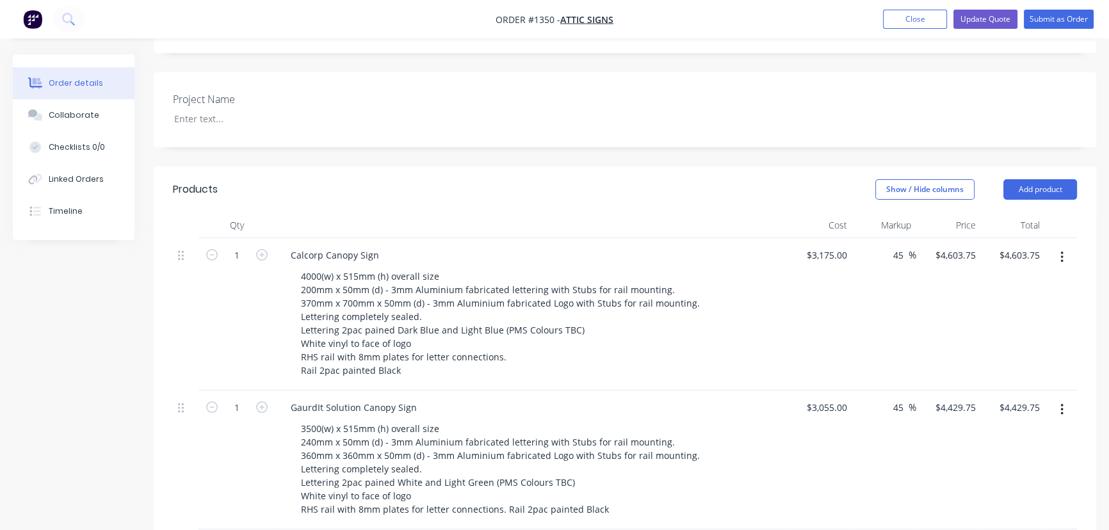
click at [752, 419] on div "3500(w) x 515mm (h) overall size 240mm x 50mm (d) - 3mm Aluminium fabricated le…" at bounding box center [537, 468] width 492 height 99
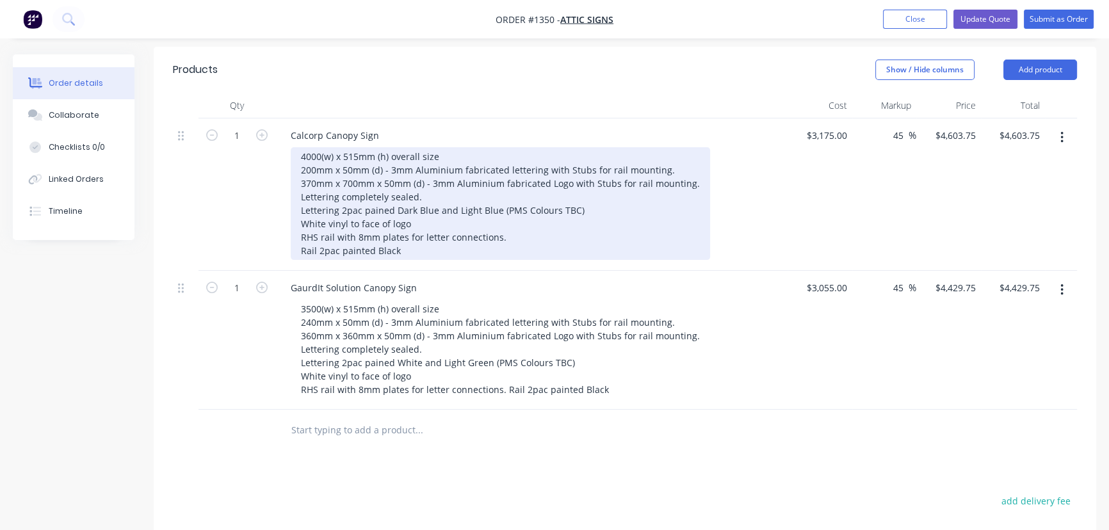
scroll to position [457, 0]
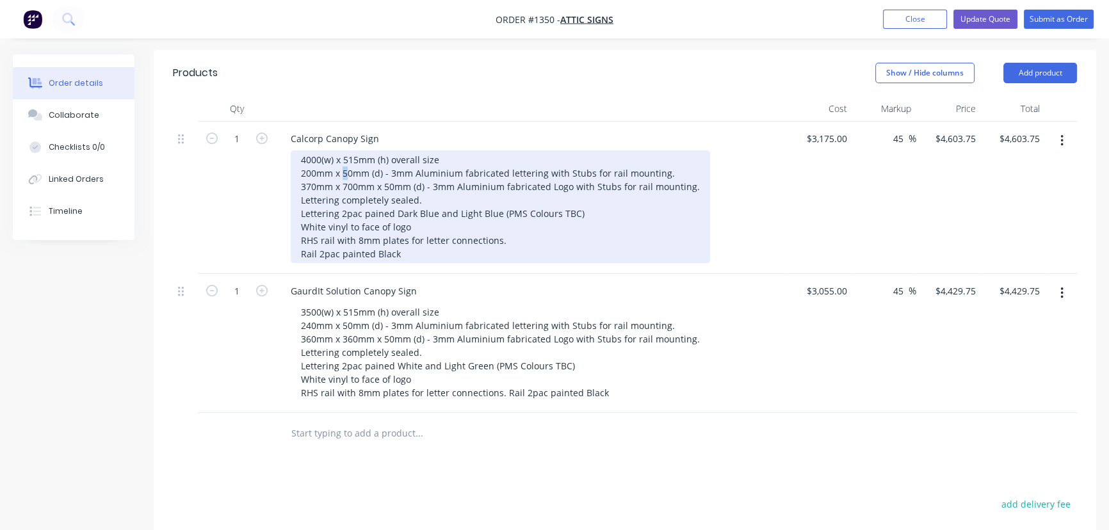
click at [346, 150] on div "4000(w) x 515mm (h) overall size 200mm x 50mm (d) - 3mm Aluminium fabricated le…" at bounding box center [500, 206] width 419 height 113
click at [387, 150] on div "4000(w) x 515mm (h) overall size 200mm x 60mm (d) - 3mm Aluminium fabricated le…" at bounding box center [500, 206] width 419 height 113
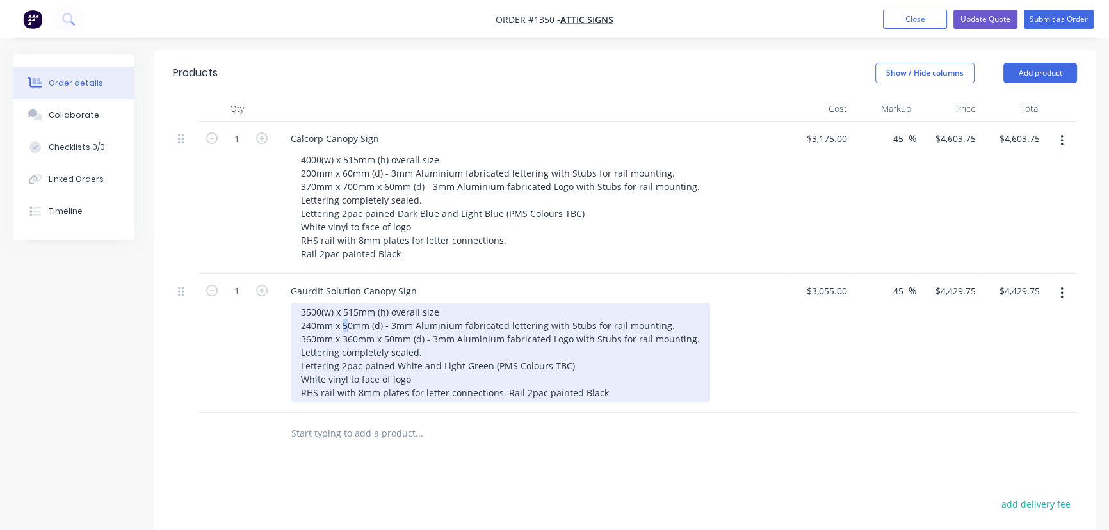
click at [346, 303] on div "3500(w) x 515mm (h) overall size 240mm x 50mm (d) - 3mm Aluminium fabricated le…" at bounding box center [500, 352] width 419 height 99
click at [388, 303] on div "3500(w) x 515mm (h) overall size 240mm x 60mm (d) - 3mm Aluminium fabricated le…" at bounding box center [500, 352] width 419 height 99
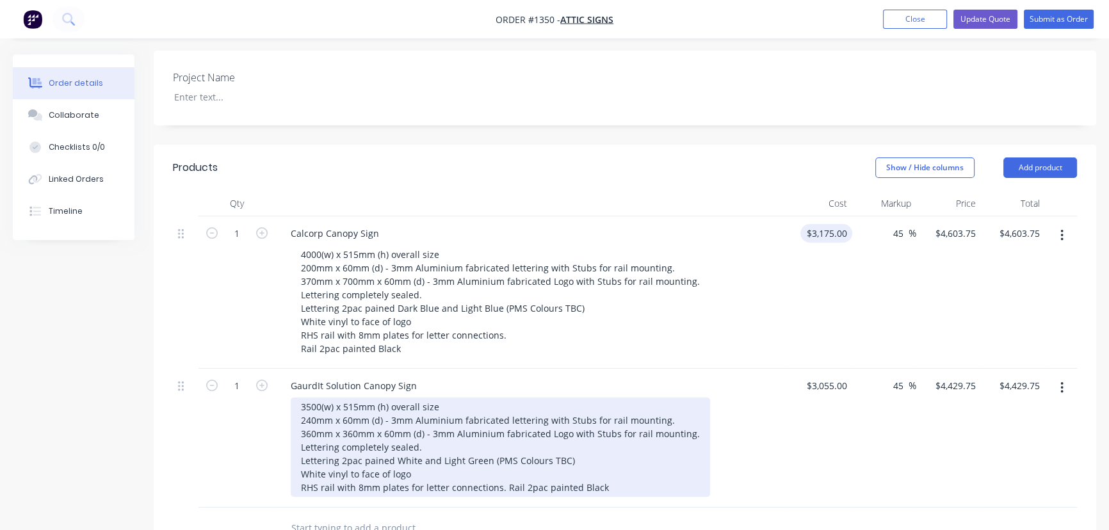
scroll to position [340, 0]
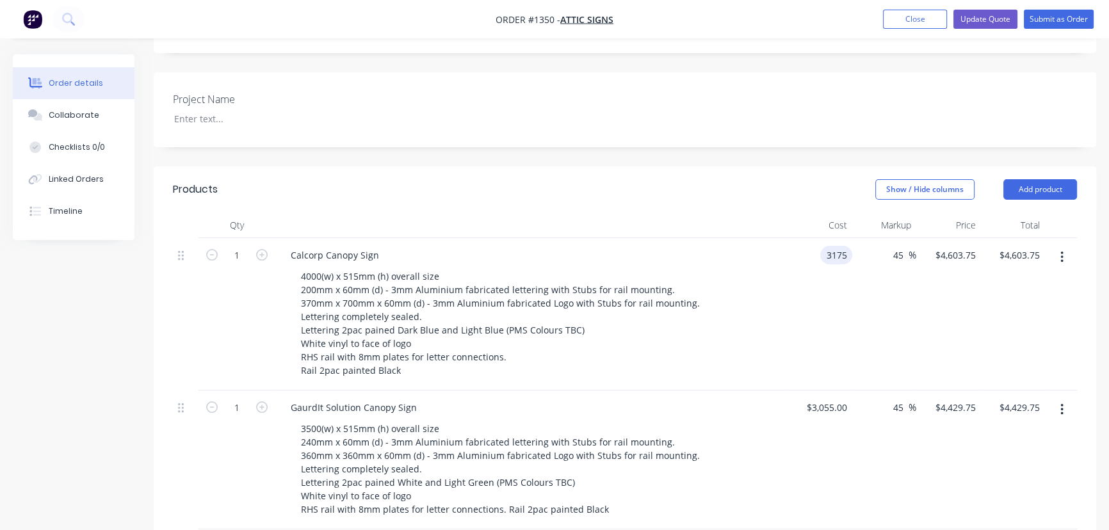
click at [823, 246] on div "3175 3175" at bounding box center [836, 255] width 32 height 19
click at [835, 246] on input "3175" at bounding box center [838, 255] width 27 height 19
click at [831, 246] on input "3175" at bounding box center [838, 255] width 27 height 19
click at [833, 246] on input "3175" at bounding box center [838, 255] width 27 height 19
click at [835, 246] on input "3175" at bounding box center [838, 255] width 27 height 19
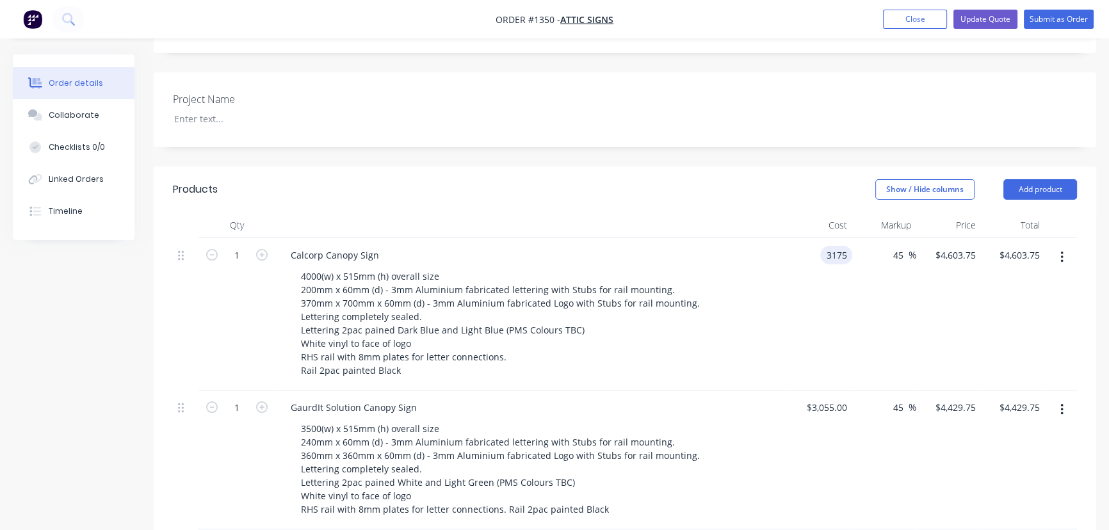
click at [836, 246] on input "3175" at bounding box center [838, 255] width 27 height 19
type input "$3,275.00"
type input "$4,748.75"
click at [820, 398] on div "3055 $3,055.00" at bounding box center [826, 407] width 52 height 19
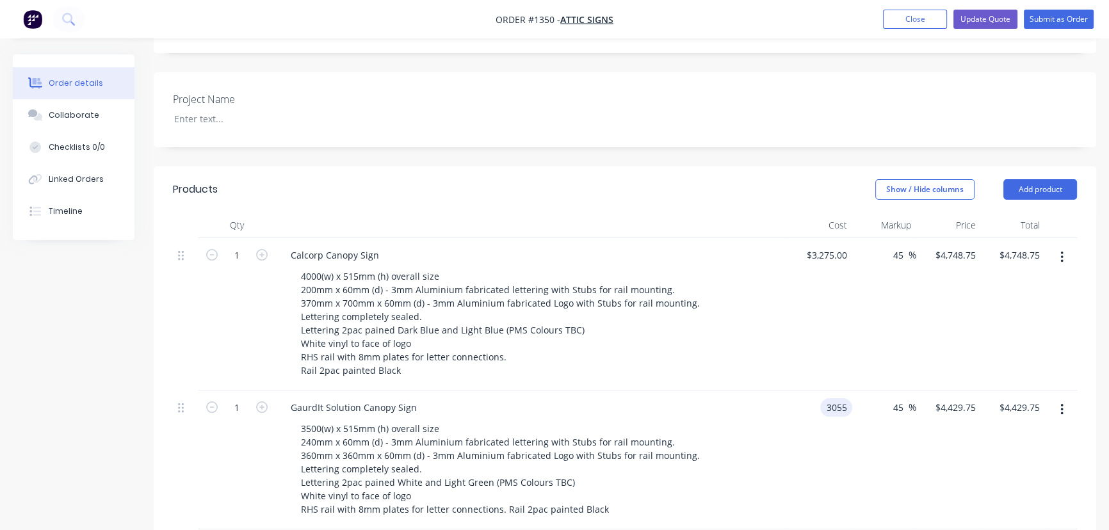
click at [831, 398] on input "3055" at bounding box center [838, 407] width 27 height 19
click at [839, 398] on input "3055" at bounding box center [838, 407] width 27 height 19
click at [845, 398] on input "3055" at bounding box center [838, 407] width 27 height 19
type input "$3,100.00"
type input "$4,495.00"
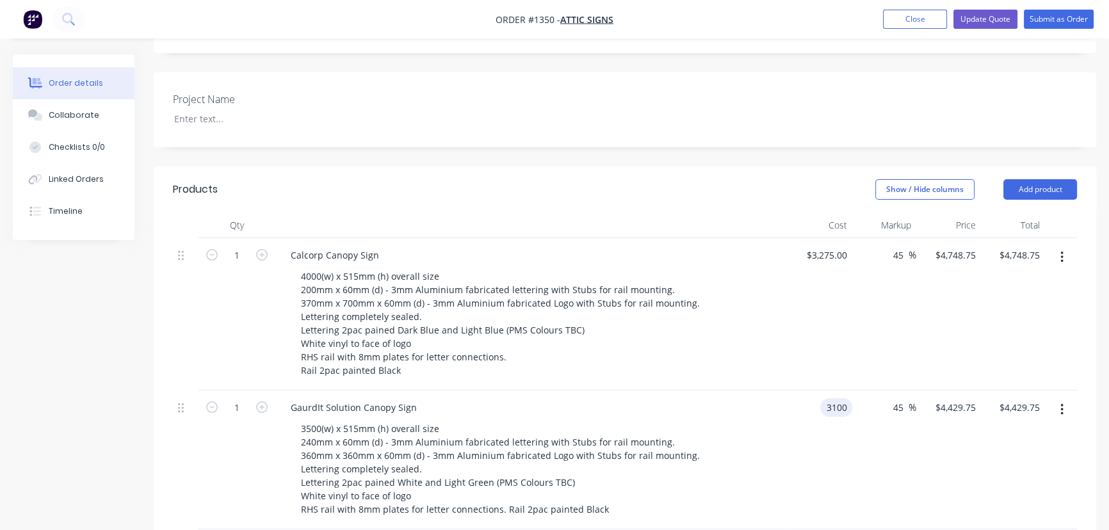
type input "$4,495.00"
click at [809, 408] on div "$3,100.00 3100" at bounding box center [820, 460] width 65 height 139
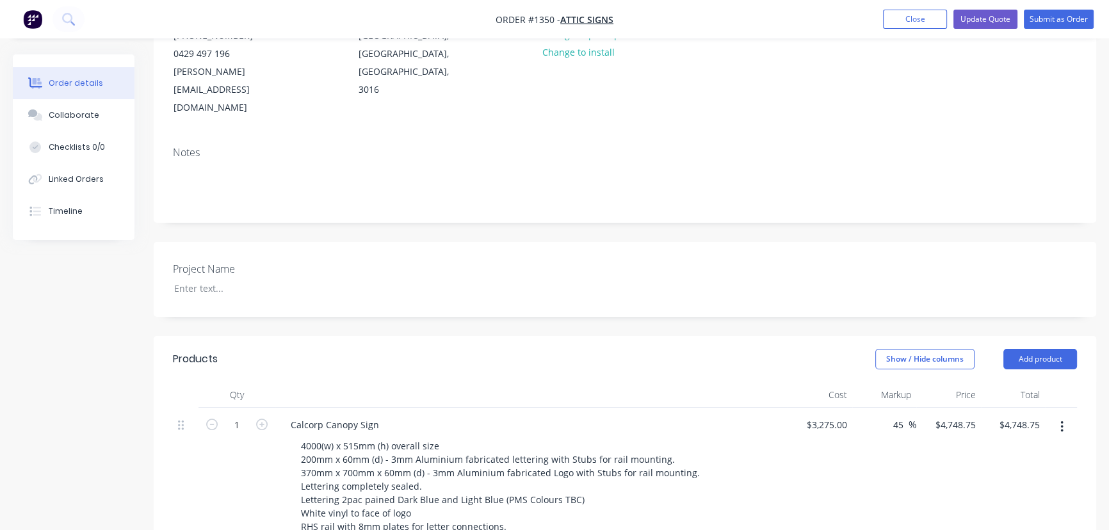
scroll to position [166, 0]
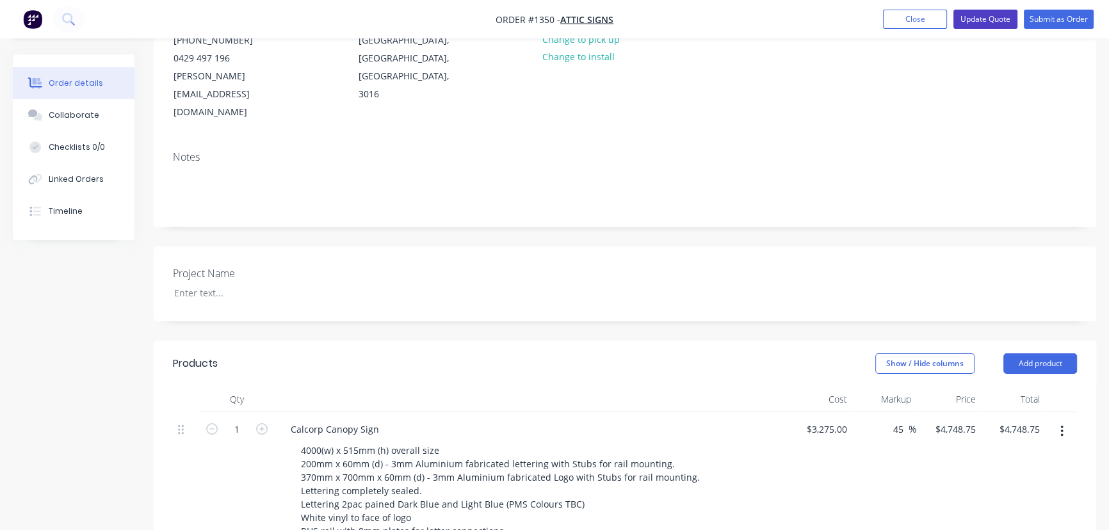
click at [1001, 24] on button "Update Quote" at bounding box center [986, 19] width 64 height 19
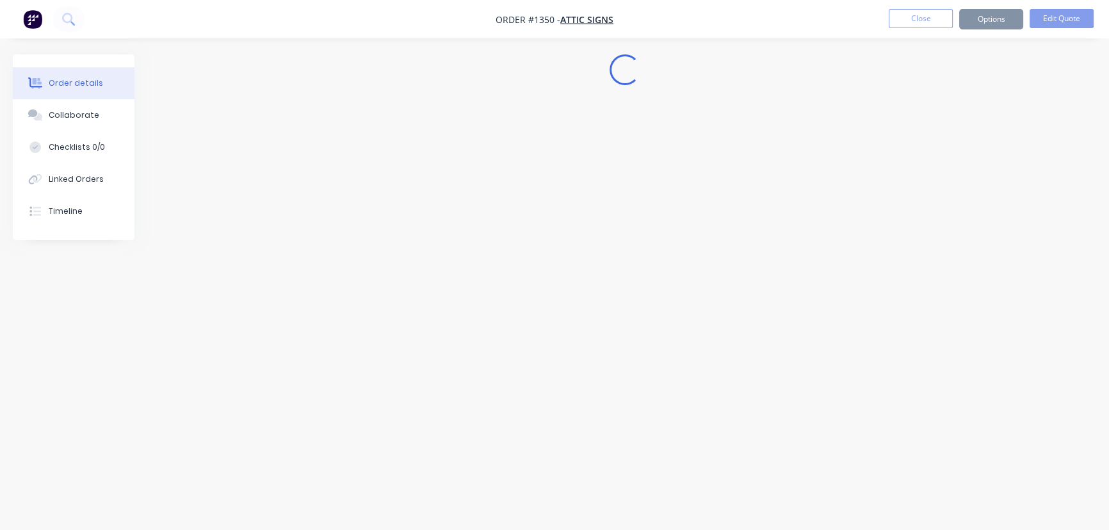
scroll to position [0, 0]
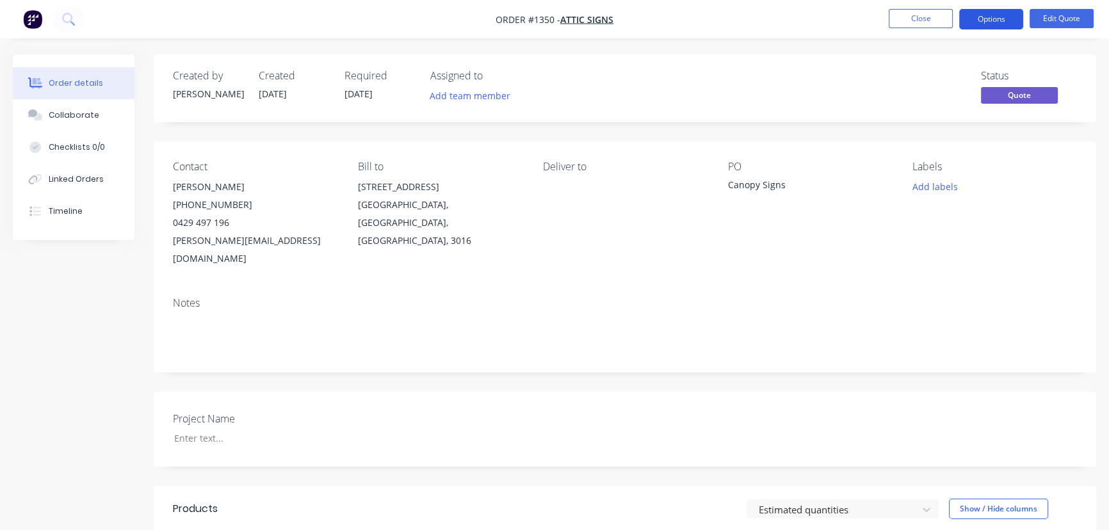
click at [1014, 21] on button "Options" at bounding box center [991, 19] width 64 height 20
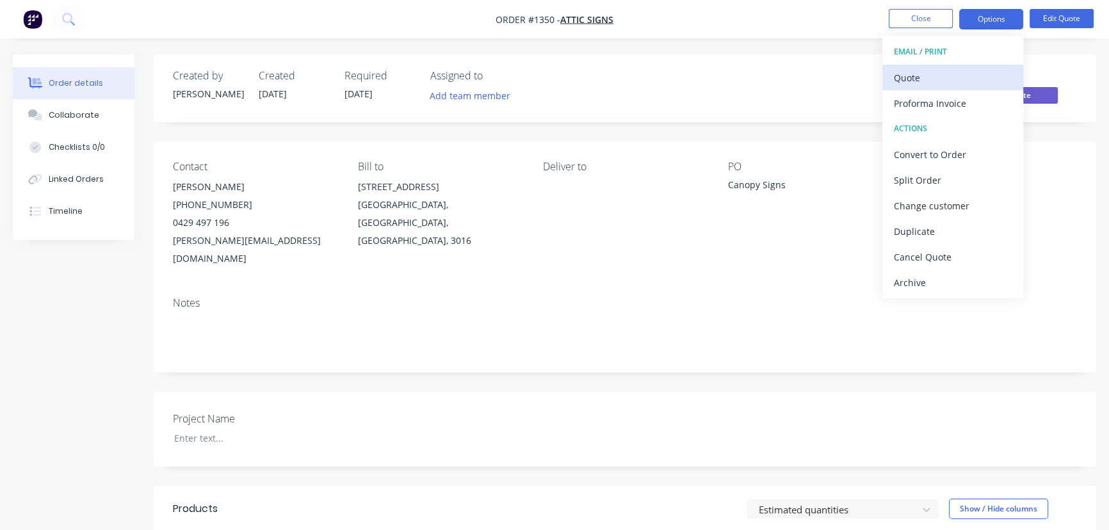
click at [921, 79] on div "Quote" at bounding box center [953, 78] width 118 height 19
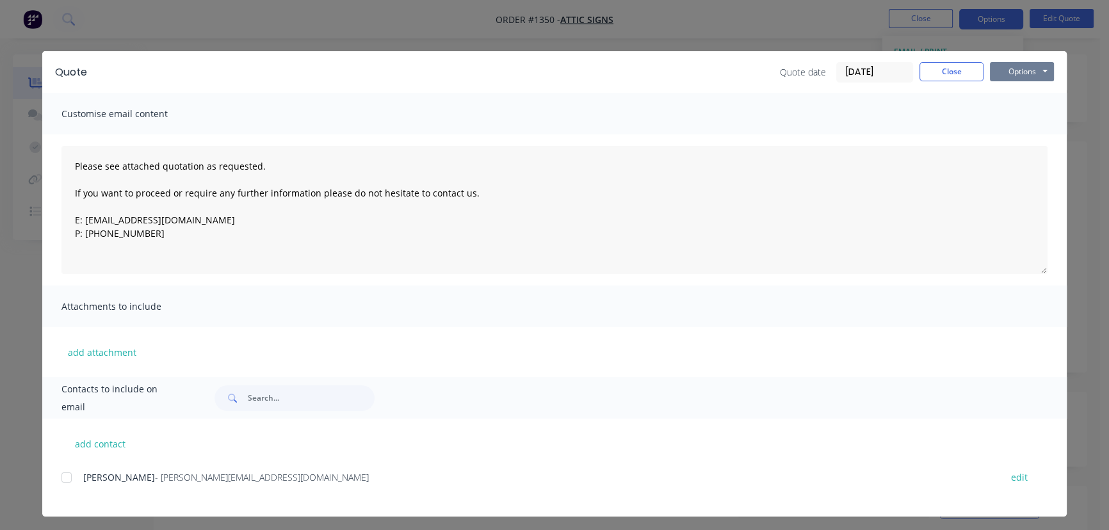
click at [1012, 65] on button "Options" at bounding box center [1022, 71] width 64 height 19
click at [1003, 95] on button "Preview" at bounding box center [1031, 94] width 82 height 21
click at [929, 77] on button "Close" at bounding box center [952, 71] width 64 height 19
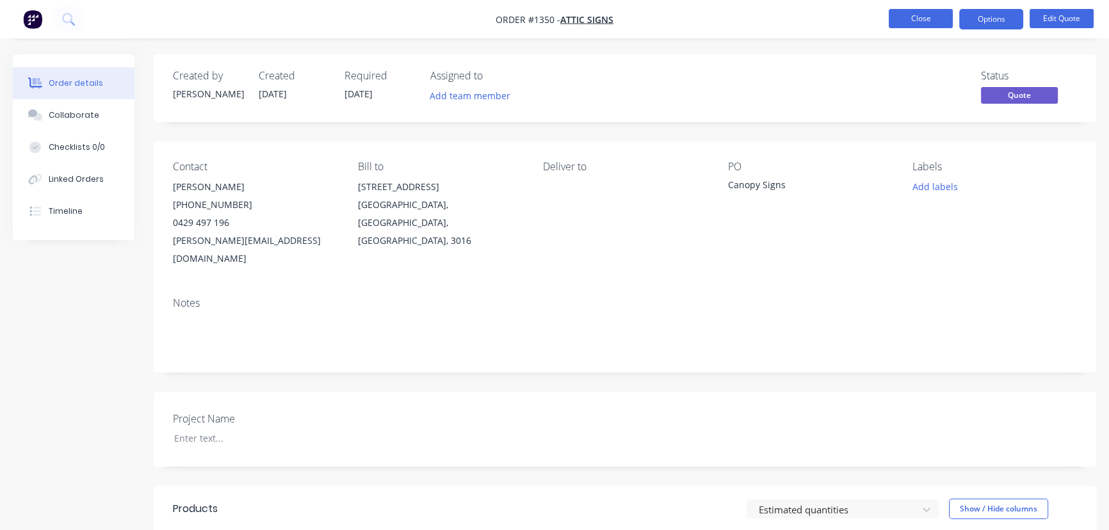
click at [907, 17] on button "Close" at bounding box center [921, 18] width 64 height 19
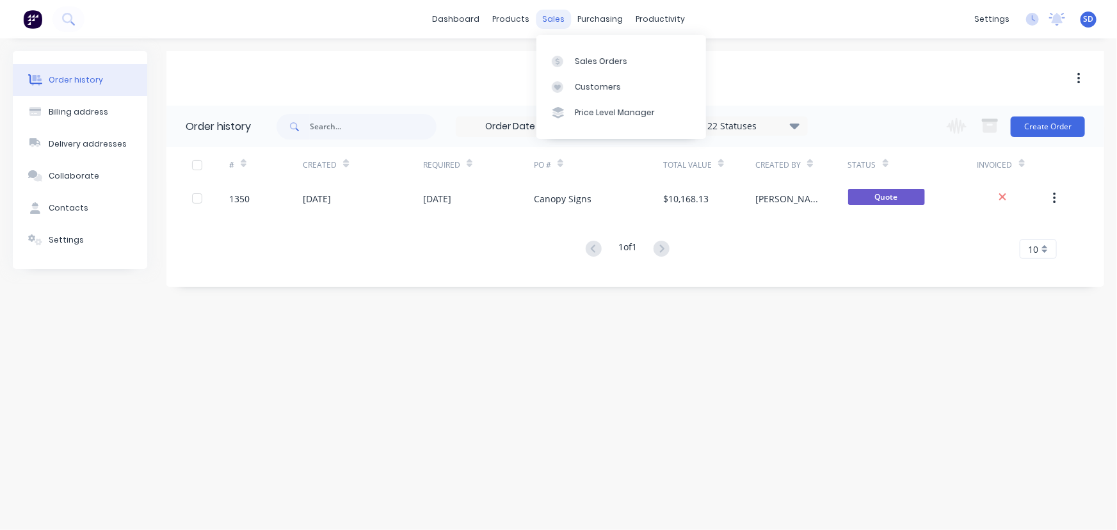
click at [548, 20] on div "sales" at bounding box center [553, 19] width 35 height 19
click at [579, 60] on div "Sales Orders" at bounding box center [601, 62] width 53 height 12
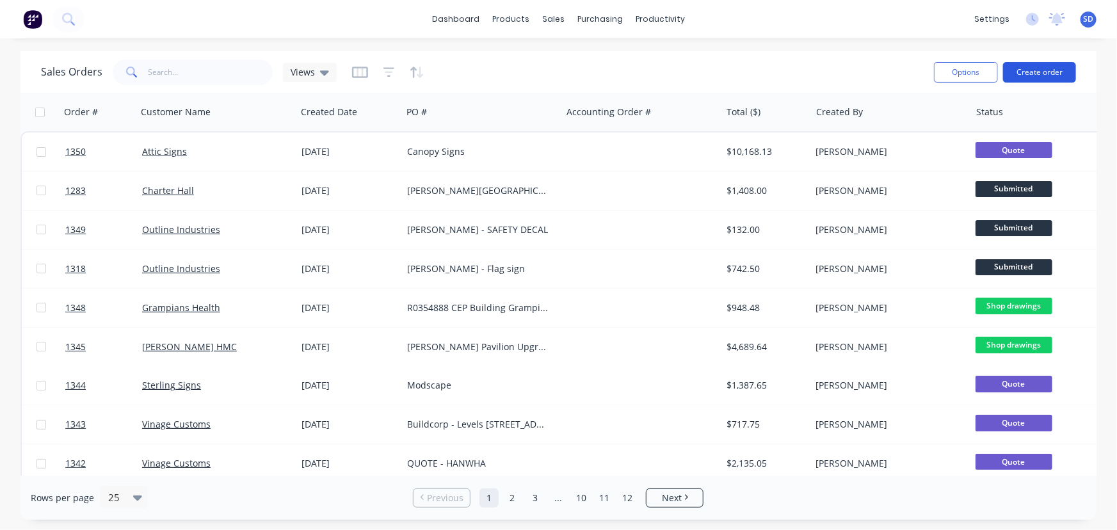
click at [1033, 67] on button "Create order" at bounding box center [1039, 72] width 73 height 20
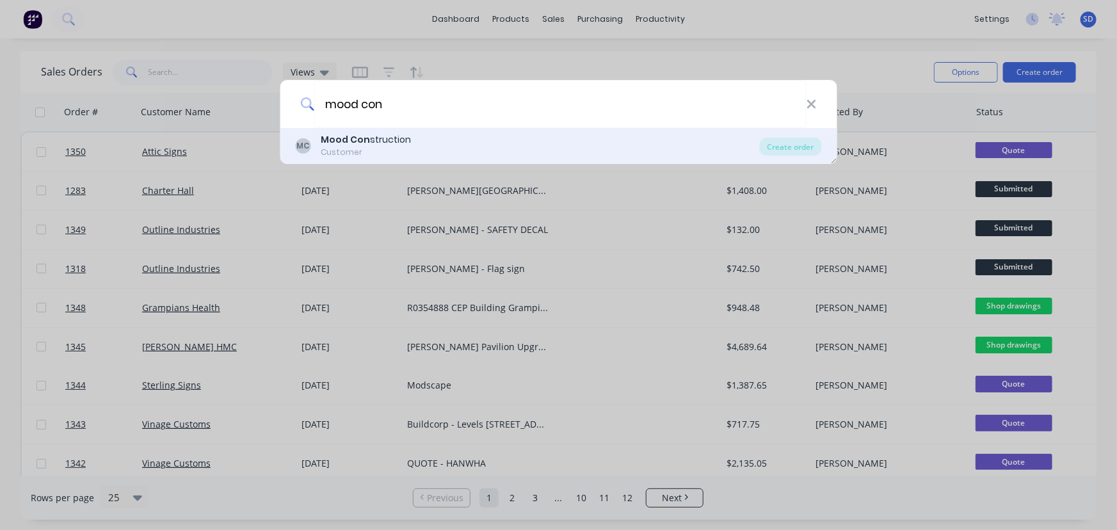
type input "mood con"
click at [388, 152] on div "Customer" at bounding box center [366, 153] width 90 height 12
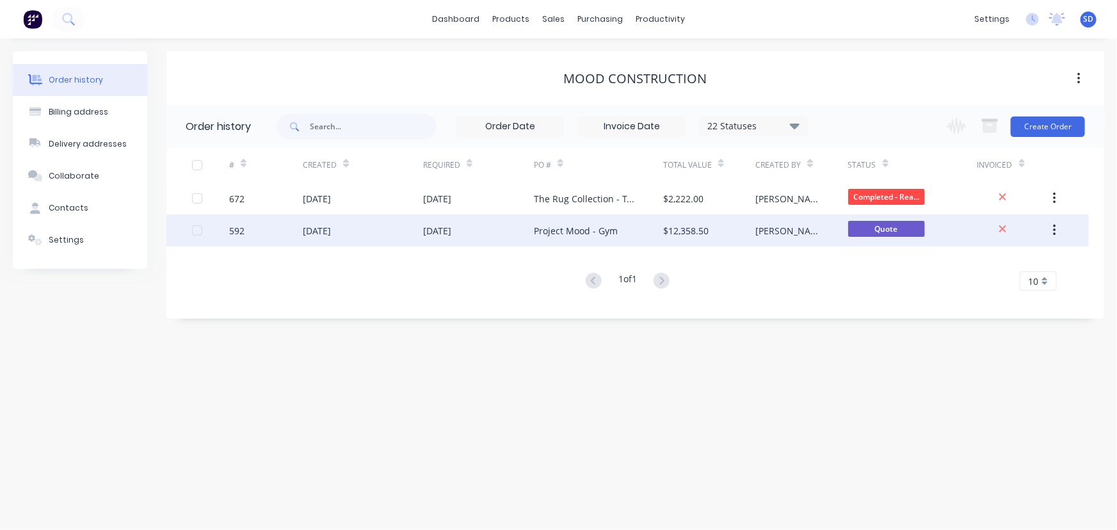
click at [621, 230] on div "Project Mood - Gym" at bounding box center [598, 231] width 129 height 32
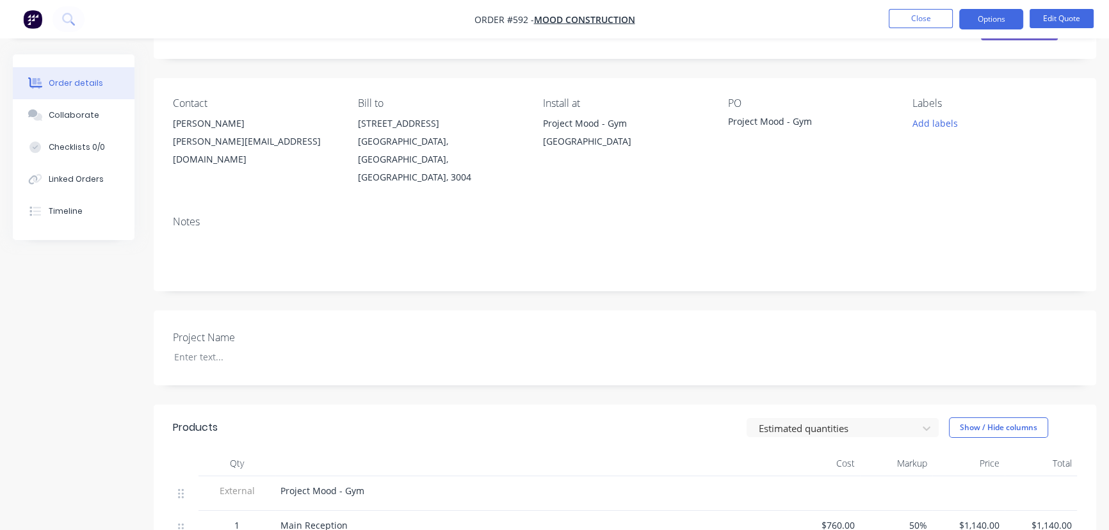
scroll to position [58, 0]
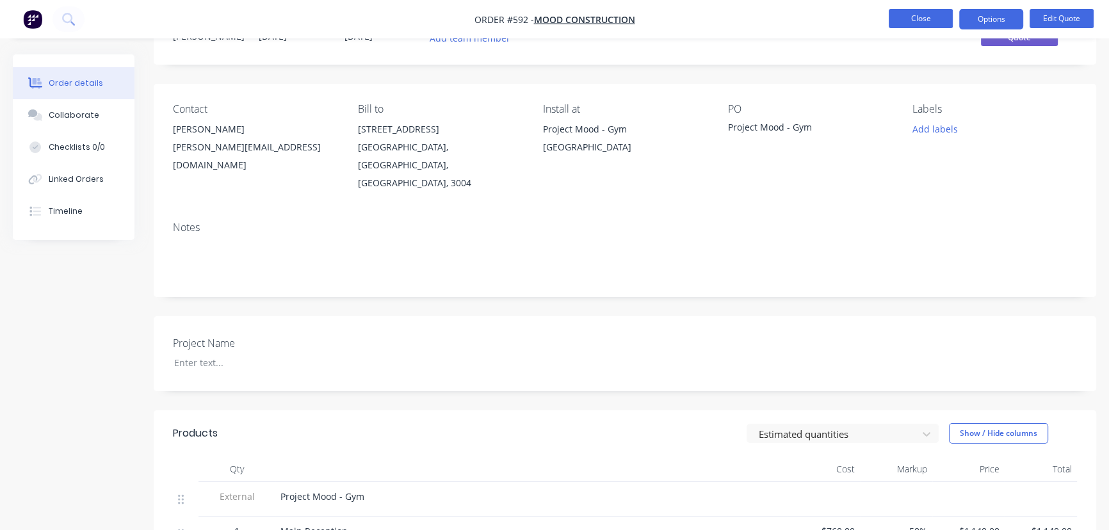
click at [903, 25] on button "Close" at bounding box center [921, 18] width 64 height 19
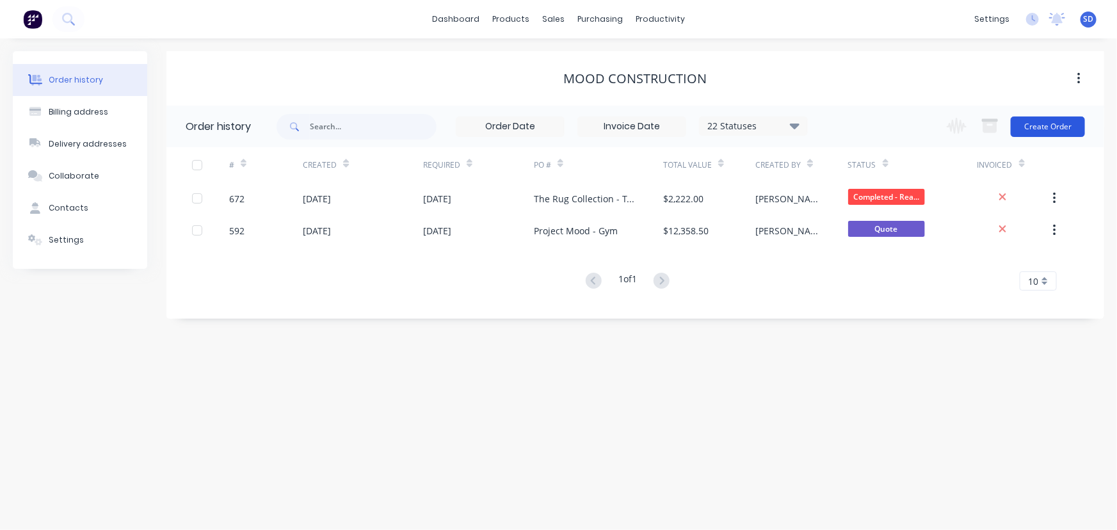
click at [1029, 131] on button "Create Order" at bounding box center [1048, 127] width 74 height 20
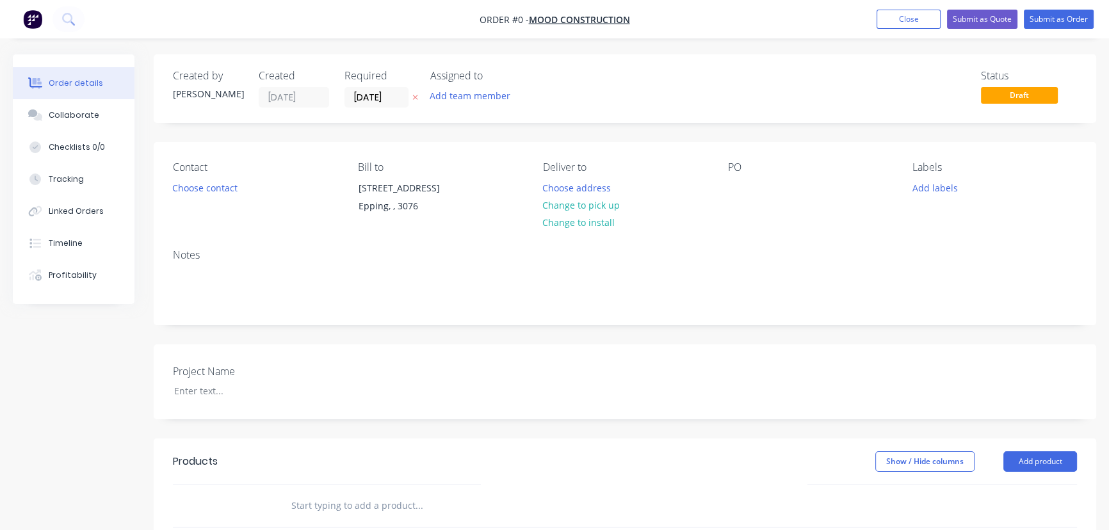
click at [245, 187] on div "Contact Choose contact" at bounding box center [255, 190] width 165 height 58
click at [230, 188] on button "Choose contact" at bounding box center [205, 187] width 79 height 17
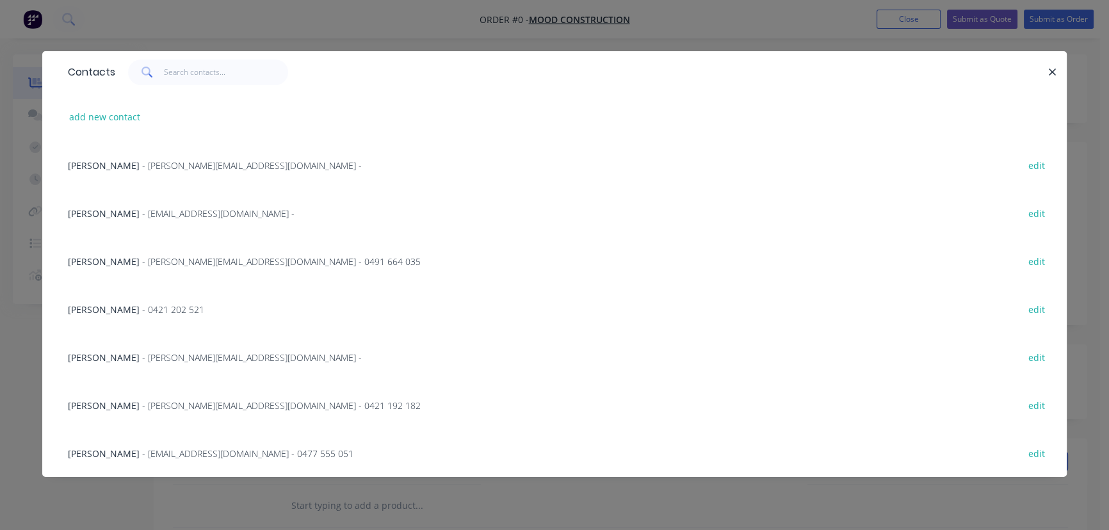
click at [142, 165] on span "- [PERSON_NAME][EMAIL_ADDRESS][DOMAIN_NAME] -" at bounding box center [252, 165] width 220 height 12
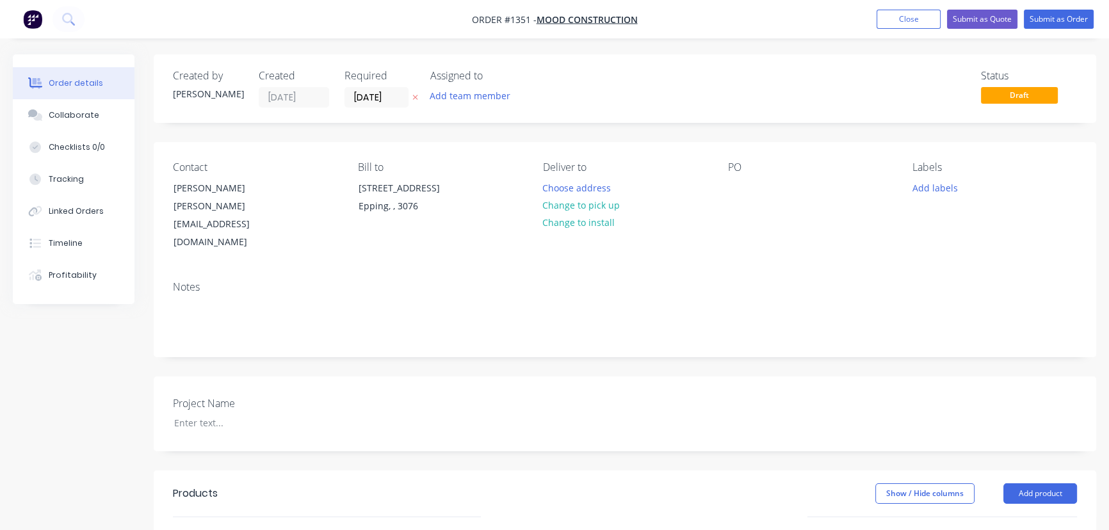
click at [753, 191] on div "PO" at bounding box center [809, 206] width 165 height 90
click at [729, 185] on div at bounding box center [737, 188] width 20 height 19
drag, startPoint x: 801, startPoint y: 187, endPoint x: 835, endPoint y: 185, distance: 34.0
click at [835, 185] on div "Project Mood - Garden Signs" at bounding box center [798, 188] width 143 height 19
drag, startPoint x: 879, startPoint y: 250, endPoint x: 893, endPoint y: 254, distance: 15.2
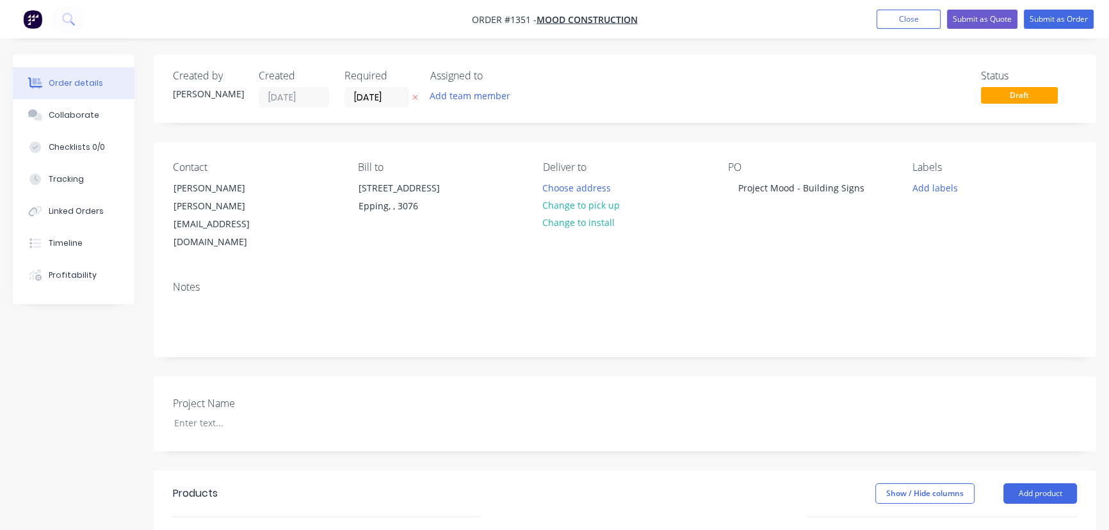
click at [893, 281] on div "Notes" at bounding box center [625, 287] width 904 height 12
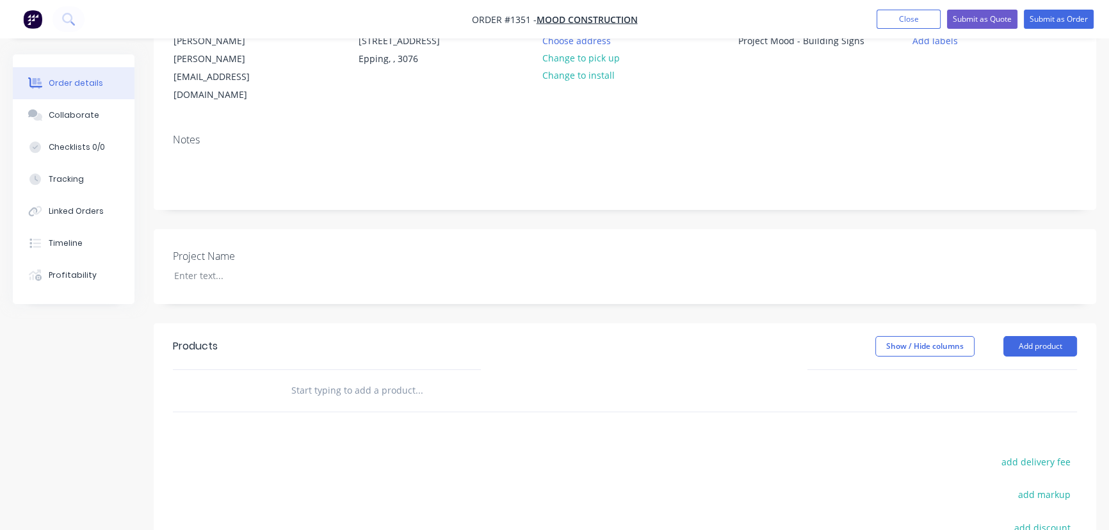
scroll to position [174, 0]
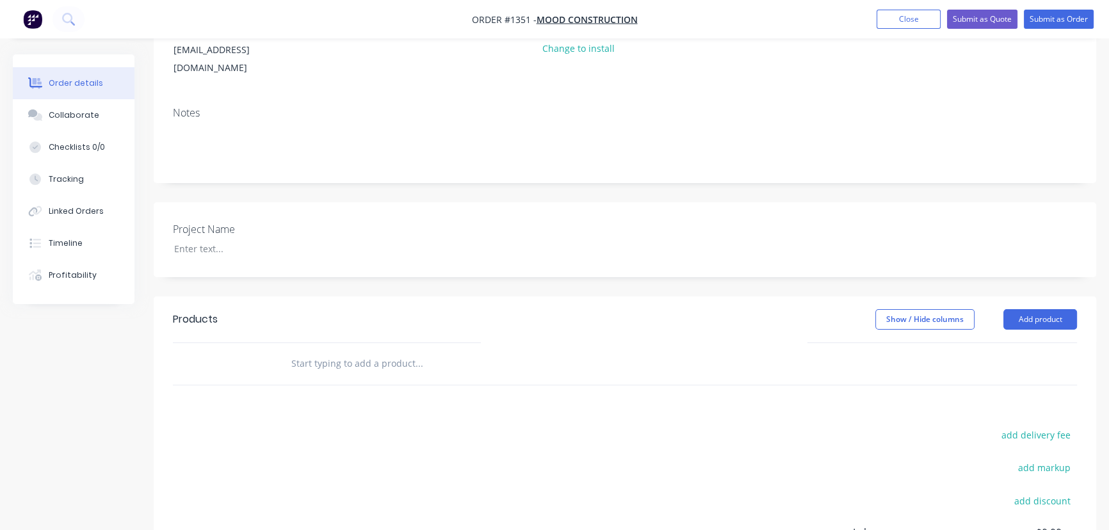
click at [308, 351] on input "text" at bounding box center [419, 364] width 256 height 26
type input "R"
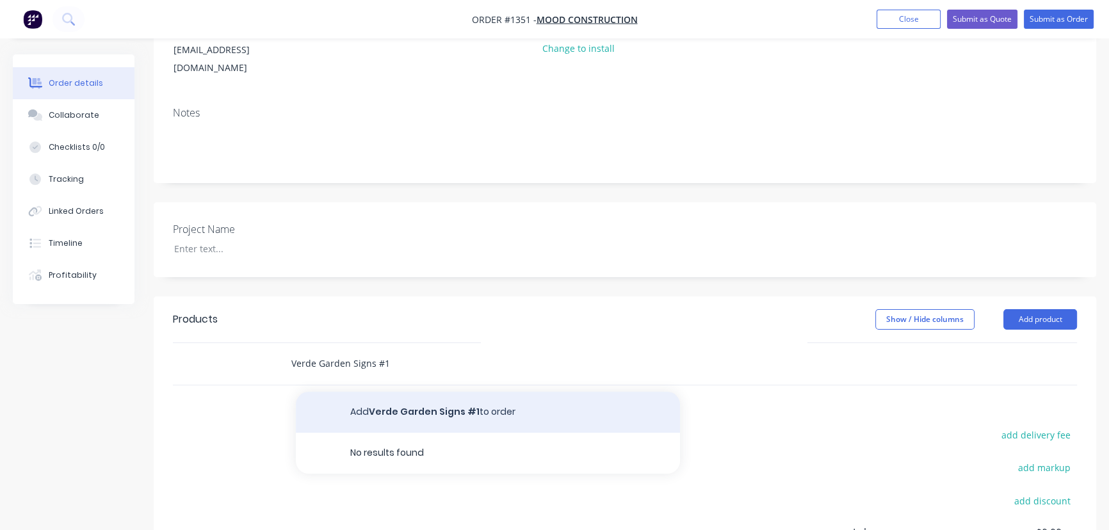
type input "Verde Garden Signs #1"
click at [406, 392] on button "Add Verde Garden Signs #1 to order" at bounding box center [488, 412] width 384 height 41
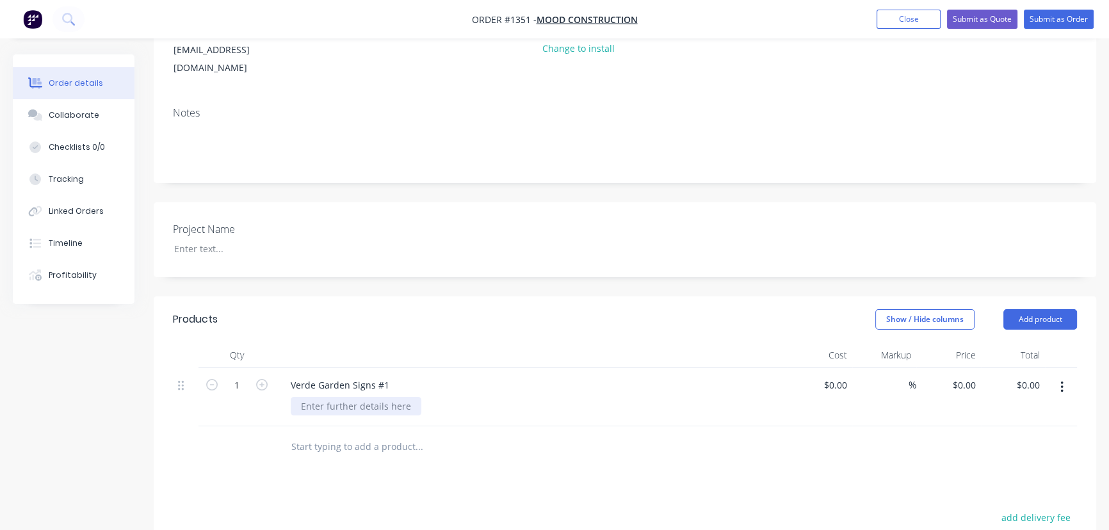
click at [344, 397] on div at bounding box center [356, 406] width 131 height 19
click at [423, 451] on div "Products Show / Hide columns Add product Qty Cost Markup Price Total 1 Verde Ga…" at bounding box center [625, 535] width 943 height 479
drag, startPoint x: 320, startPoint y: 400, endPoint x: 325, endPoint y: 352, distance: 48.2
click at [320, 426] on div at bounding box center [505, 447] width 461 height 42
click at [364, 376] on div "Verde Garden Signs #1" at bounding box center [339, 385] width 119 height 19
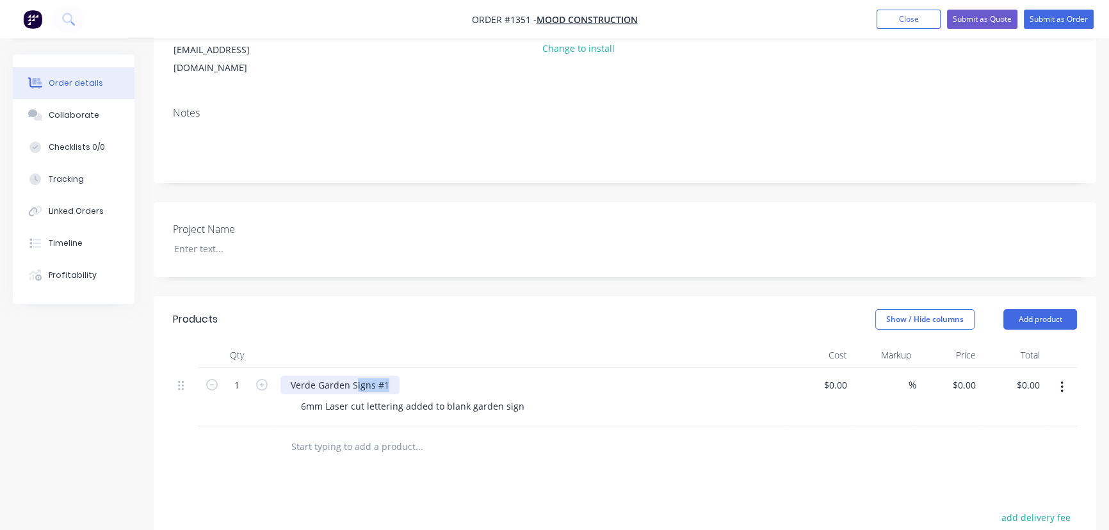
drag, startPoint x: 368, startPoint y: 351, endPoint x: 355, endPoint y: 351, distance: 12.2
click at [355, 376] on div "Verde Garden Signs #1" at bounding box center [531, 385] width 502 height 19
click at [375, 376] on div "Verde Garden Signs #1" at bounding box center [339, 385] width 119 height 19
drag, startPoint x: 326, startPoint y: 353, endPoint x: 256, endPoint y: 352, distance: 69.8
click at [261, 368] on div "1 Verde Garden Signs #1 6mm Laser cut lettering added to blank garden sign $0.0…" at bounding box center [625, 397] width 904 height 58
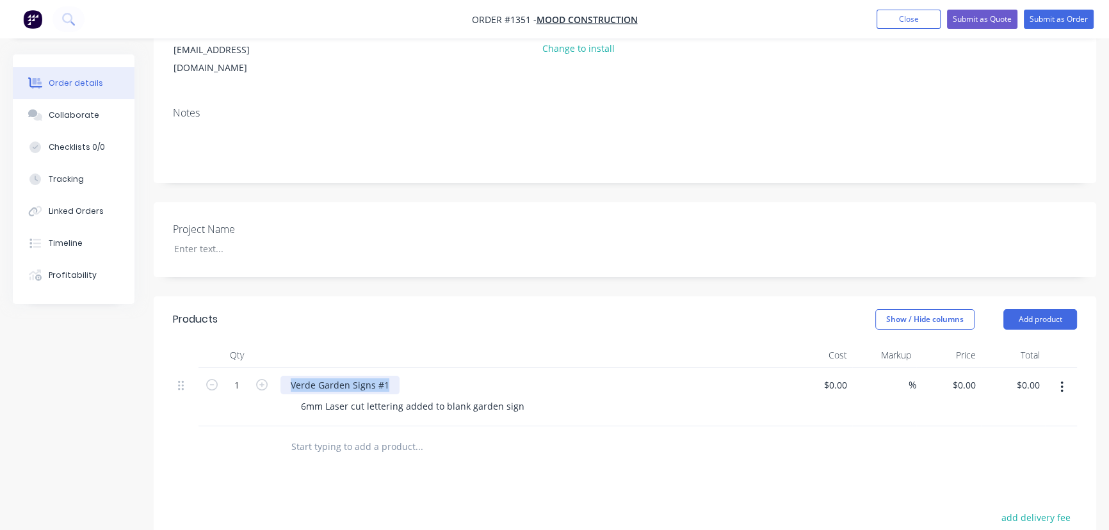
copy div "Verde Garden Signs #1"
click at [313, 434] on input "text" at bounding box center [419, 447] width 256 height 26
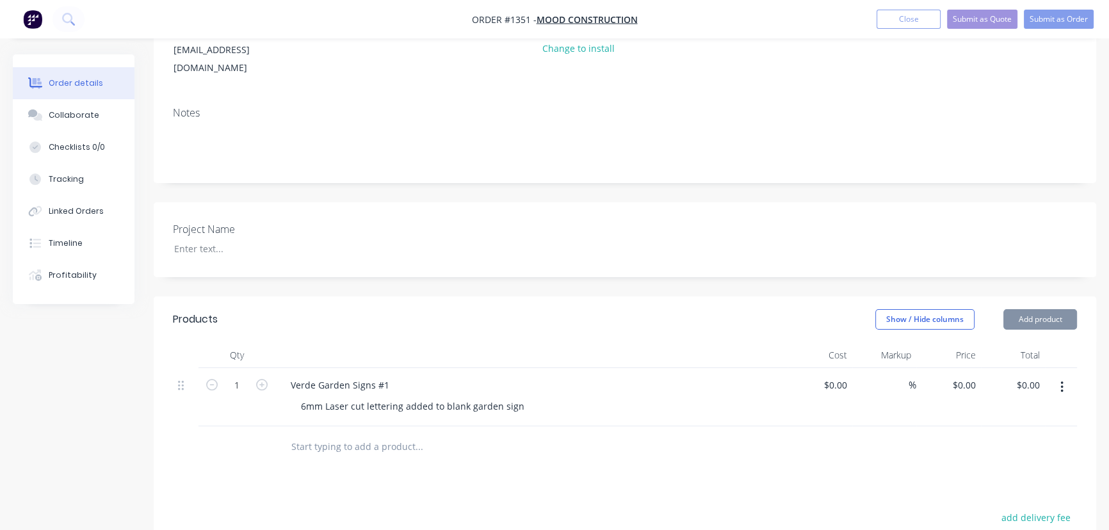
paste input "Verde Garden Signs #1"
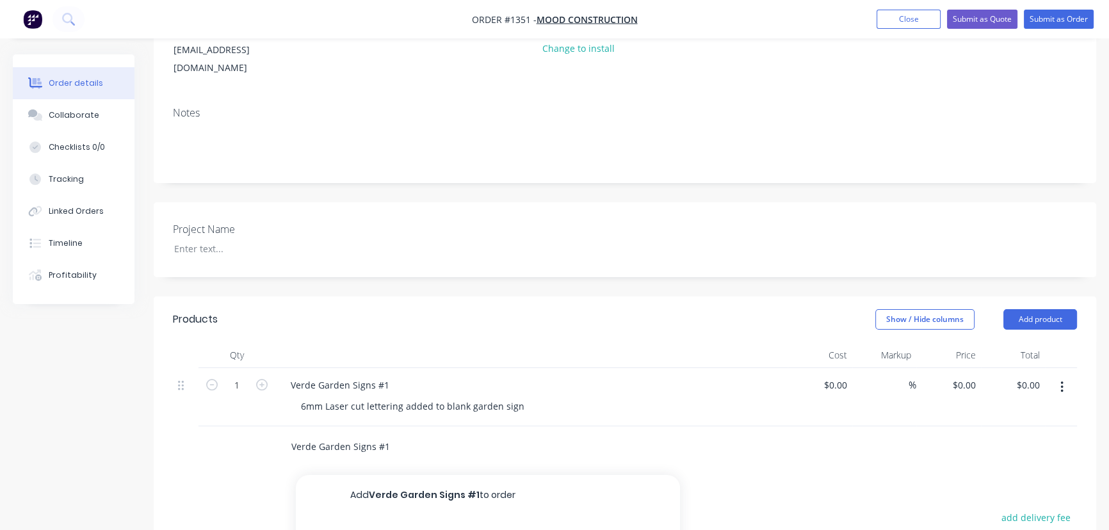
drag, startPoint x: 389, startPoint y: 413, endPoint x: 401, endPoint y: 421, distance: 14.2
click at [391, 434] on input "Verde Garden Signs #1" at bounding box center [419, 447] width 256 height 26
type input "Verde Garden Signs #2"
click at [409, 475] on button "Add Verde Garden Signs #2 to order" at bounding box center [488, 495] width 384 height 41
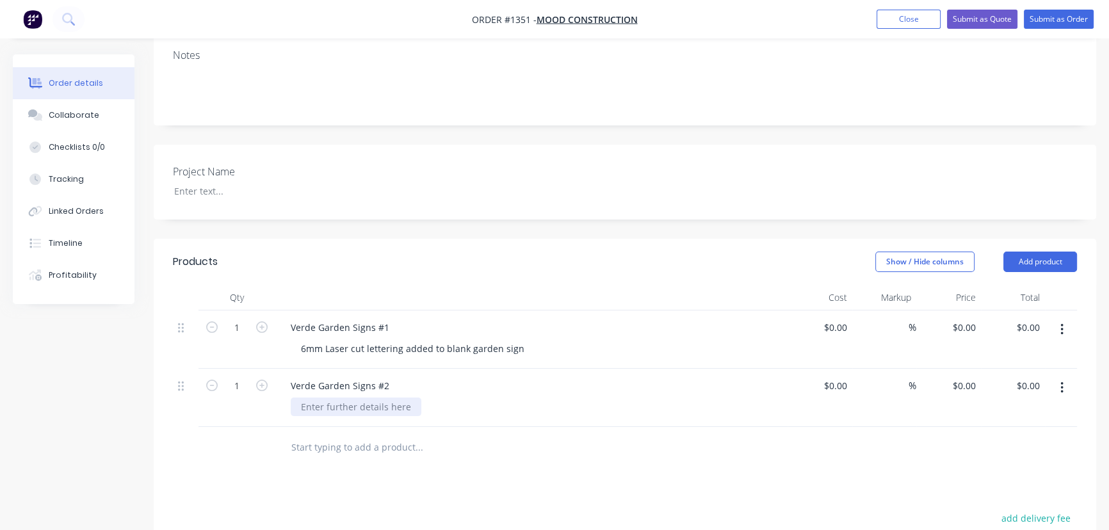
scroll to position [232, 0]
click at [321, 397] on div at bounding box center [356, 406] width 131 height 19
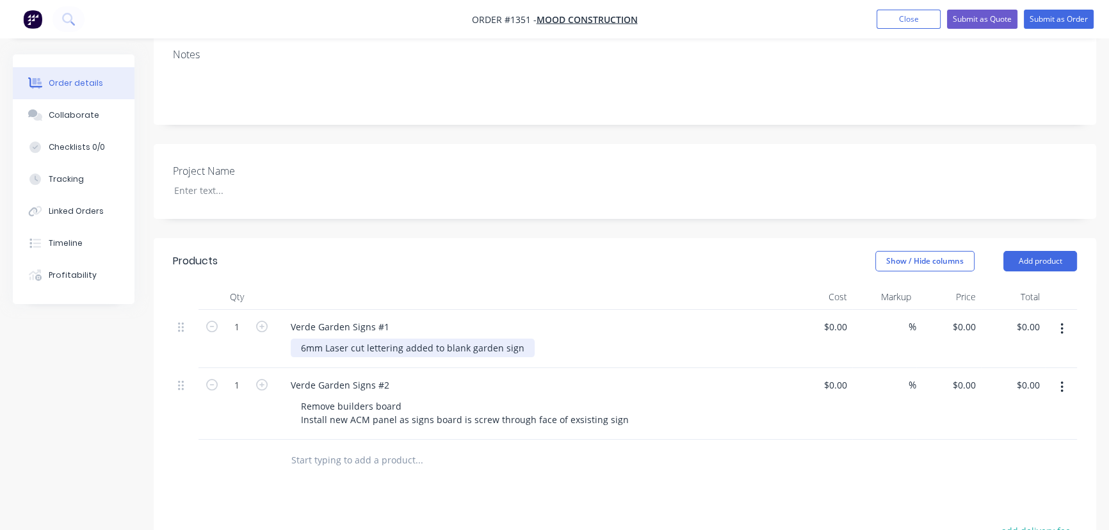
click at [395, 339] on div "6mm Laser cut lettering added to blank garden sign" at bounding box center [413, 348] width 244 height 19
drag, startPoint x: 298, startPoint y: 316, endPoint x: 560, endPoint y: 310, distance: 261.3
click at [560, 339] on div "6mm Laser cut lettering added to blank garden sign" at bounding box center [537, 348] width 492 height 19
copy div "6mm Laser cut lettering added to blank garden sign"
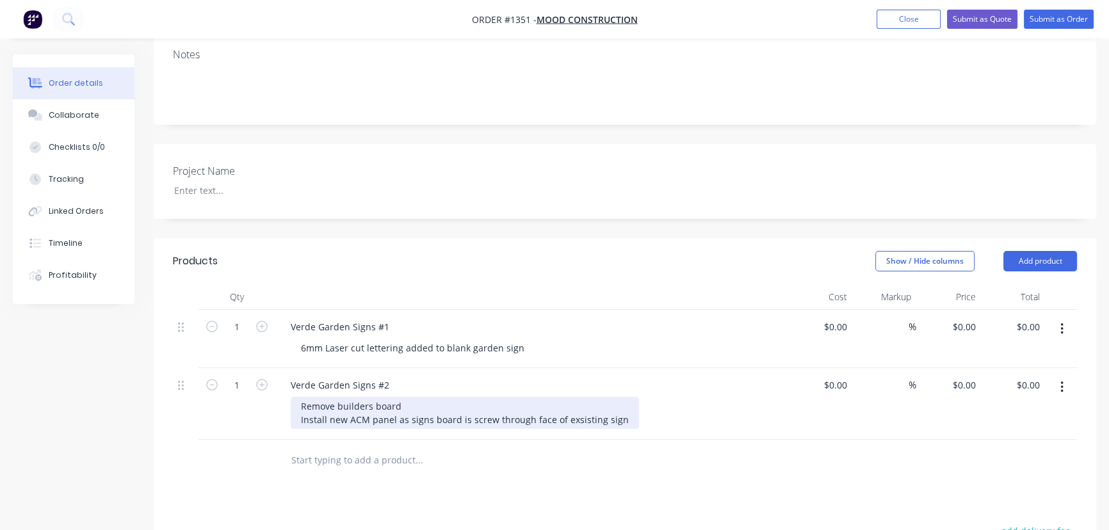
click at [619, 397] on div "Remove builders board Install new ACM panel as signs board is screw through fac…" at bounding box center [465, 413] width 348 height 32
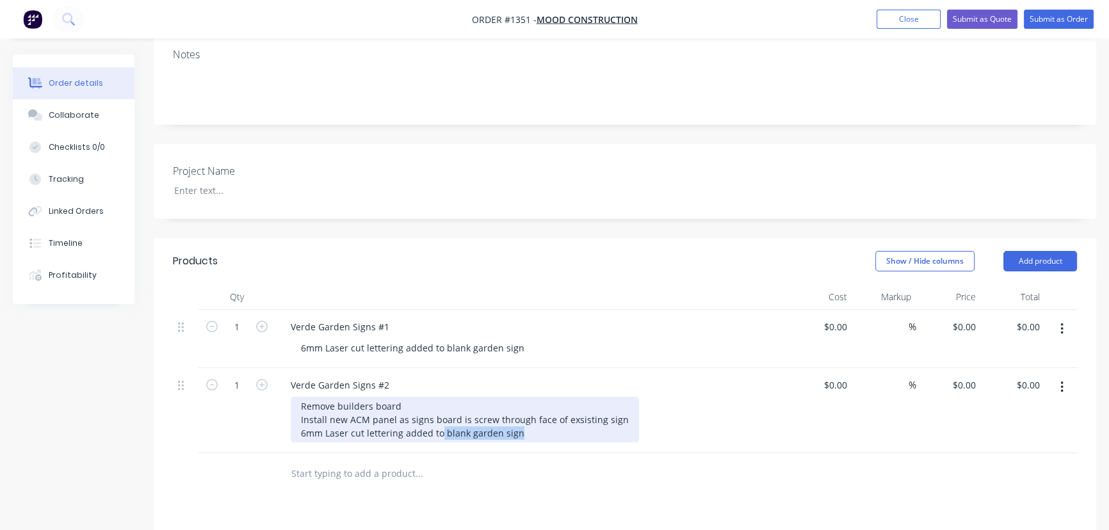
drag, startPoint x: 469, startPoint y: 402, endPoint x: 556, endPoint y: 402, distance: 87.1
click at [556, 402] on div "Remove builders board Install new ACM panel as signs board is screw through fac…" at bounding box center [465, 419] width 348 height 45
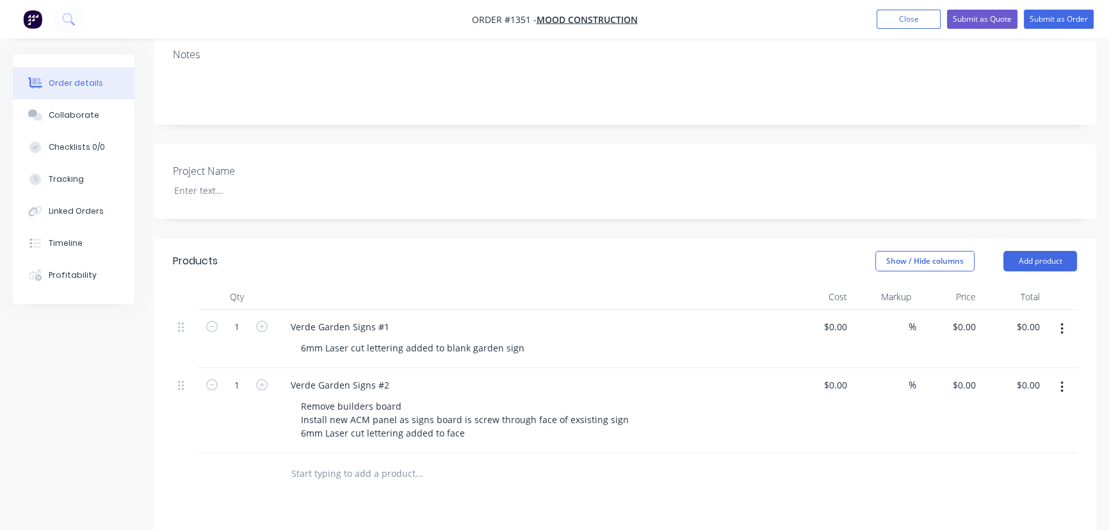
drag, startPoint x: 574, startPoint y: 441, endPoint x: 392, endPoint y: 423, distance: 183.4
click at [574, 461] on div at bounding box center [472, 474] width 384 height 26
click at [338, 461] on input "text" at bounding box center [419, 474] width 256 height 26
type input "R"
type input "Remove Verde Freestander"
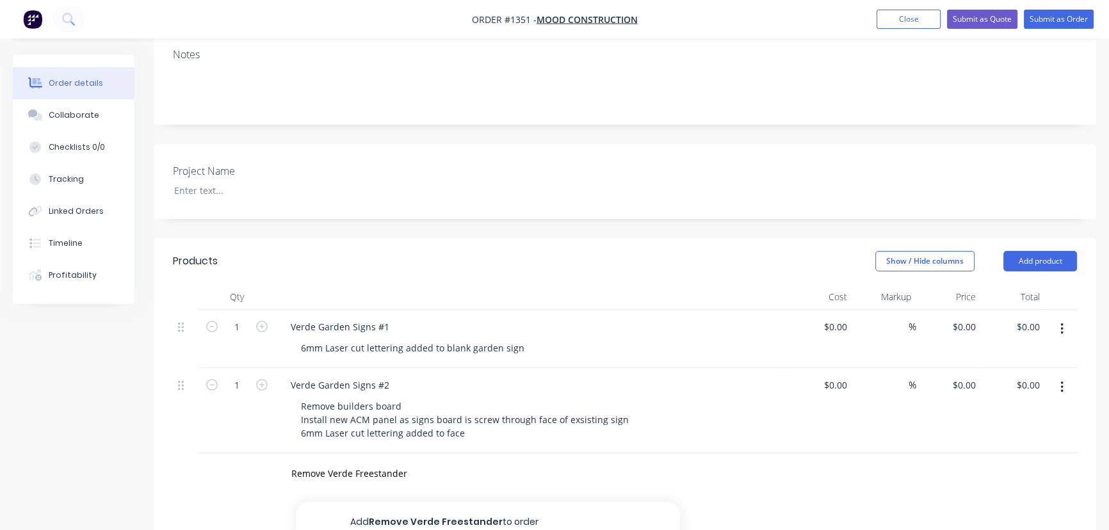
click at [414, 502] on button "Add Remove Verde Freestander to order" at bounding box center [488, 522] width 384 height 41
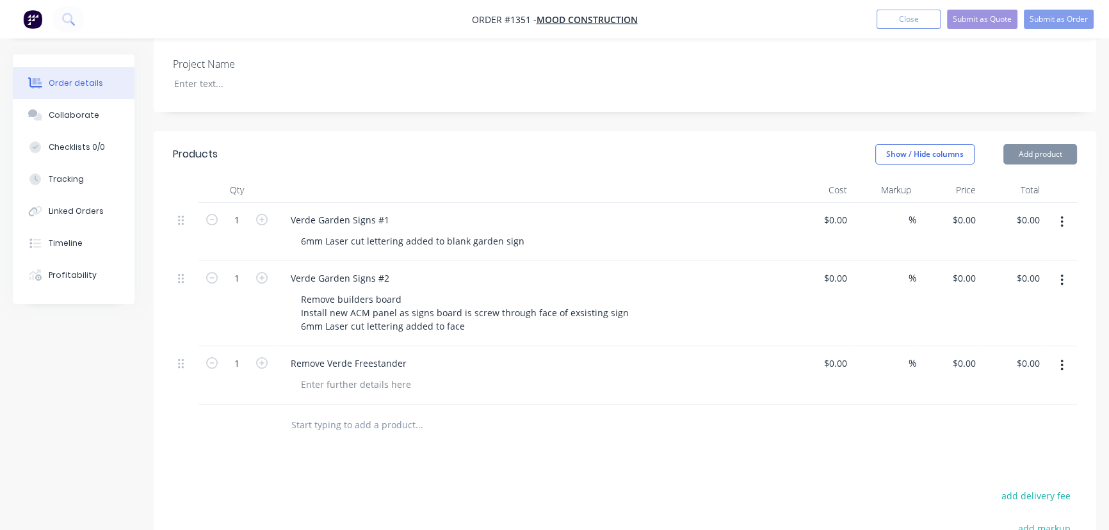
scroll to position [349, 0]
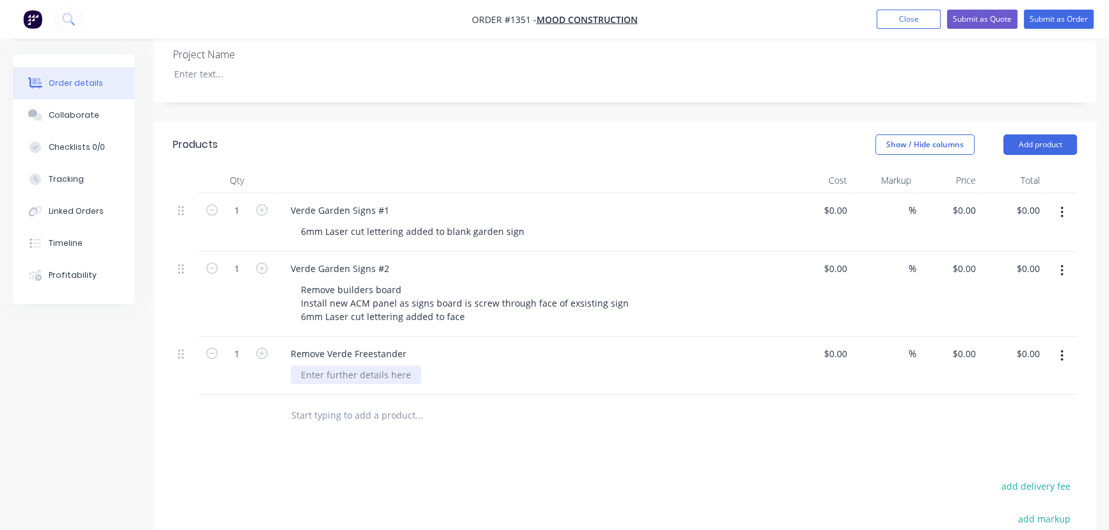
drag, startPoint x: 334, startPoint y: 345, endPoint x: 500, endPoint y: 421, distance: 182.3
click at [335, 366] on div at bounding box center [356, 375] width 131 height 19
click at [356, 416] on input "text" at bounding box center [419, 429] width 256 height 26
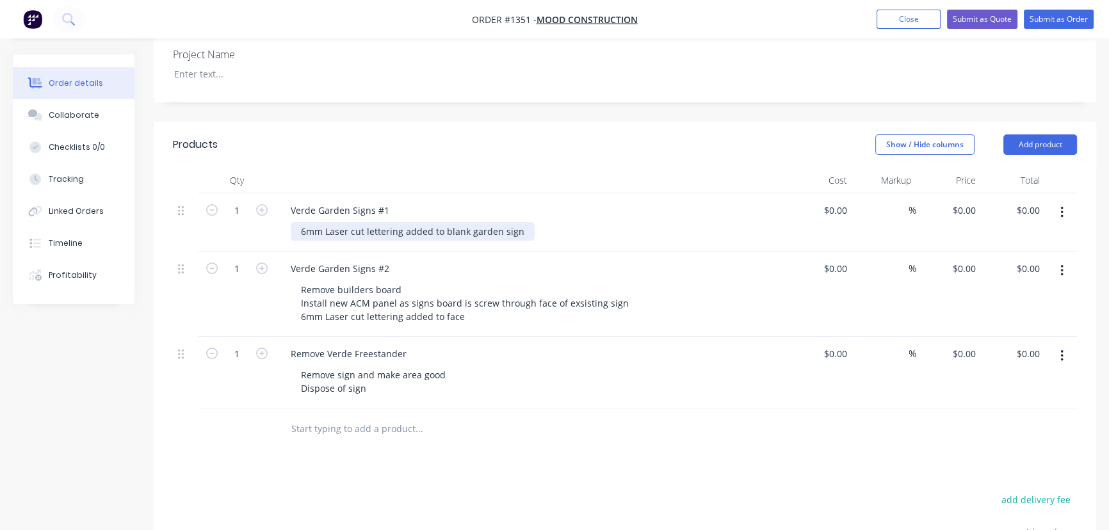
drag, startPoint x: 300, startPoint y: 204, endPoint x: 401, endPoint y: 294, distance: 135.6
click at [300, 222] on div "6mm Laser cut lettering added to blank garden sign" at bounding box center [413, 231] width 244 height 19
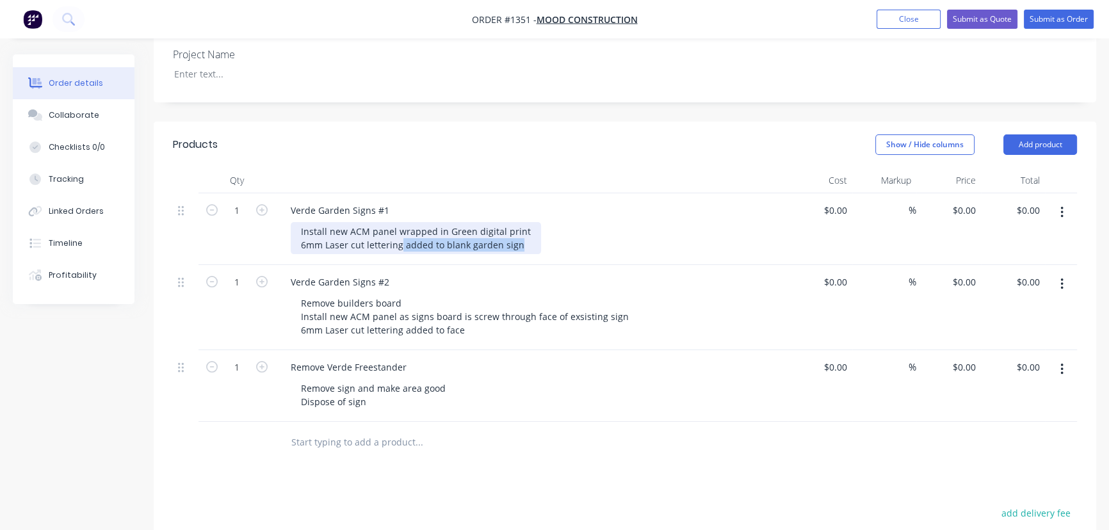
drag, startPoint x: 525, startPoint y: 208, endPoint x: 401, endPoint y: 220, distance: 124.8
click at [401, 222] on div "Install new ACM panel wrapped in Green digital print 6mm Laser cut lettering ad…" at bounding box center [416, 238] width 250 height 32
drag, startPoint x: 323, startPoint y: 214, endPoint x: 357, endPoint y: 237, distance: 40.5
click at [325, 222] on div "Install new ACM panel wrapped in Green digital print 6mm Laser cut lettering ad…" at bounding box center [416, 238] width 250 height 32
drag, startPoint x: 428, startPoint y: 211, endPoint x: 561, endPoint y: 216, distance: 132.6
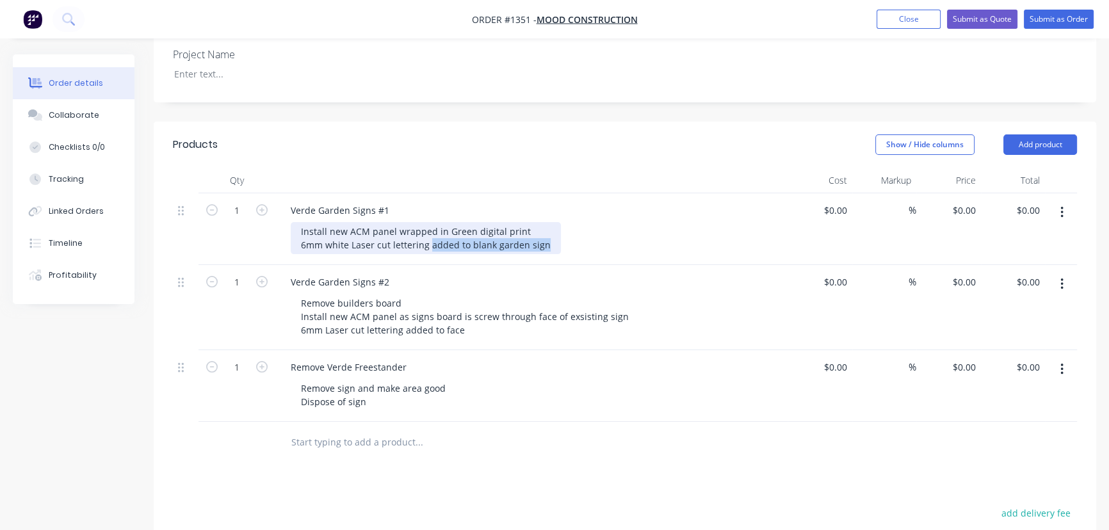
click at [561, 222] on div "Install new ACM panel wrapped in Green digital print 6mm white Laser cut letter…" at bounding box center [537, 238] width 492 height 32
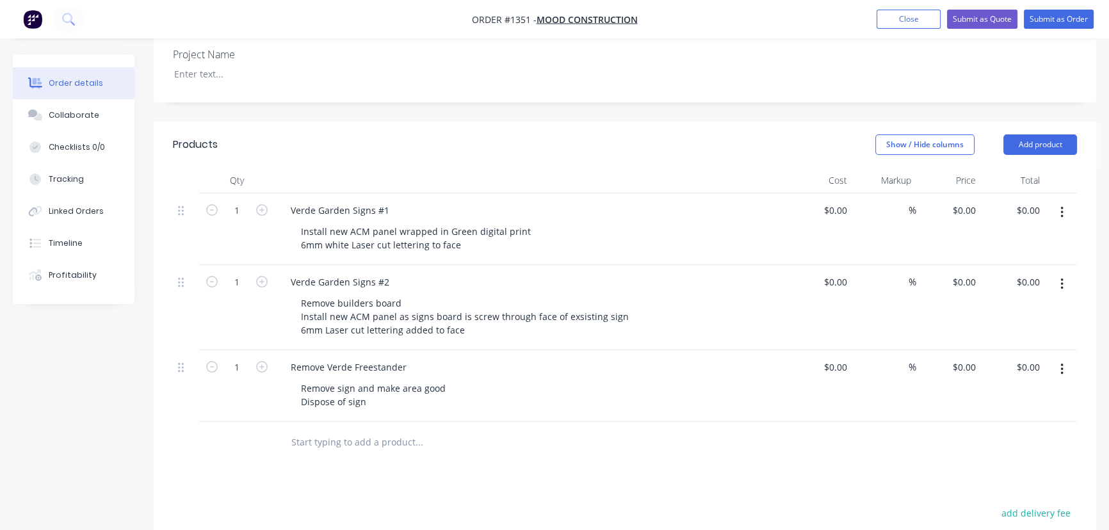
click at [608, 429] on div at bounding box center [505, 443] width 461 height 42
drag, startPoint x: 297, startPoint y: 195, endPoint x: 493, endPoint y: 212, distance: 196.7
click at [493, 222] on div "Install new ACM panel wrapped in Green digital print 6mm white Laser cut letter…" at bounding box center [416, 238] width 250 height 32
copy div "Install new ACM panel wrapped in Green digital print 6mm white Laser cut letter…"
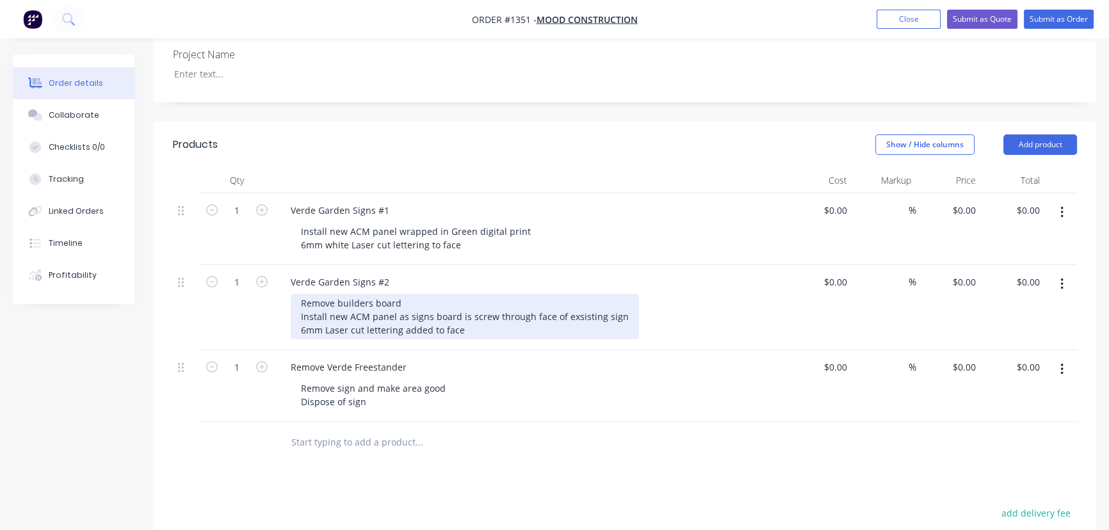
click at [320, 294] on div "Remove builders board Install new ACM panel as signs board is screw through fac…" at bounding box center [465, 316] width 348 height 45
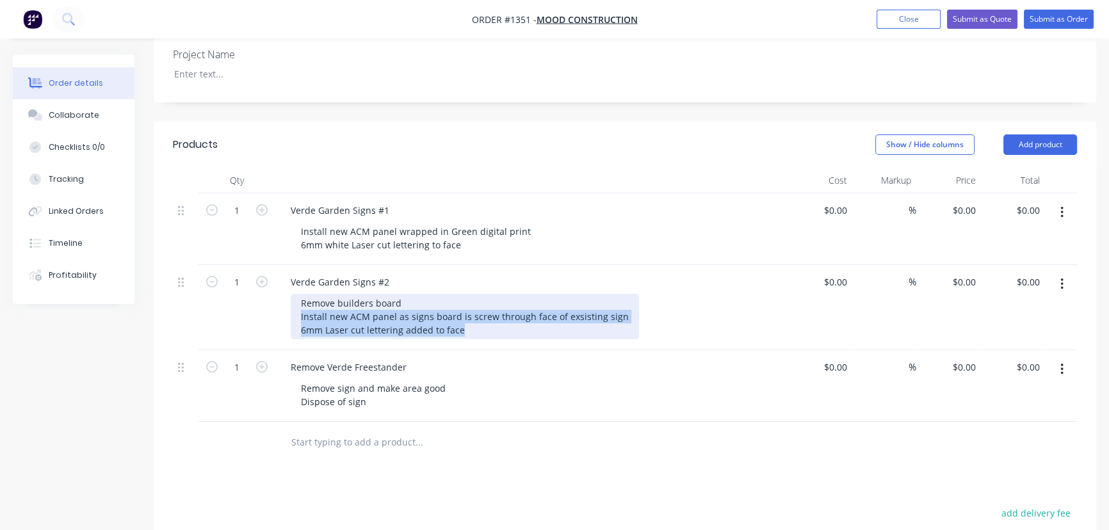
drag, startPoint x: 295, startPoint y: 281, endPoint x: 494, endPoint y: 302, distance: 200.3
click at [494, 302] on div "Remove builders board Install new ACM panel as signs board is screw through fac…" at bounding box center [465, 316] width 348 height 45
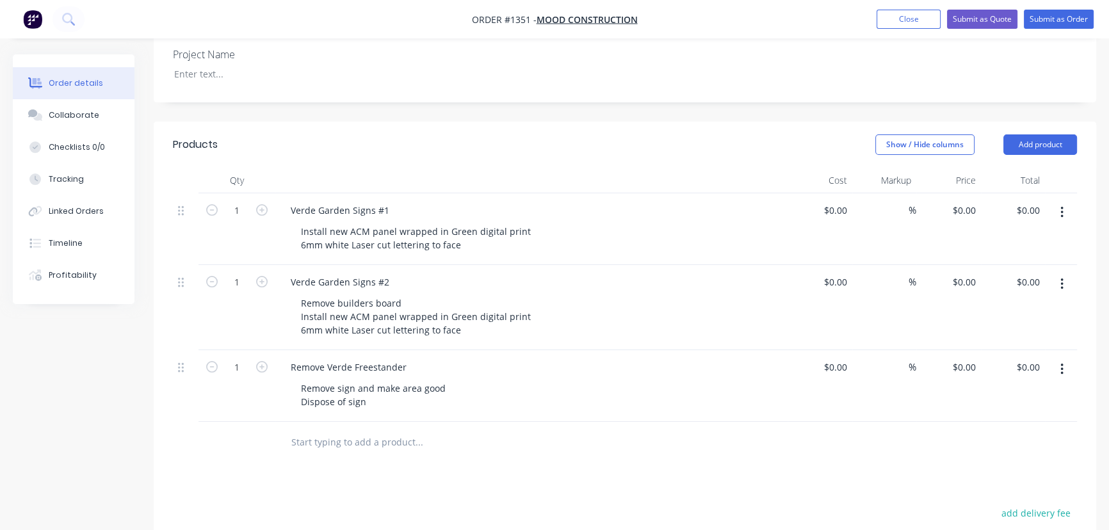
click at [471, 455] on div "Products Show / Hide columns Add product Qty Cost Markup Price Total 1 Verde Ga…" at bounding box center [625, 446] width 943 height 649
click at [847, 201] on input at bounding box center [837, 210] width 29 height 19
type input "$470.00"
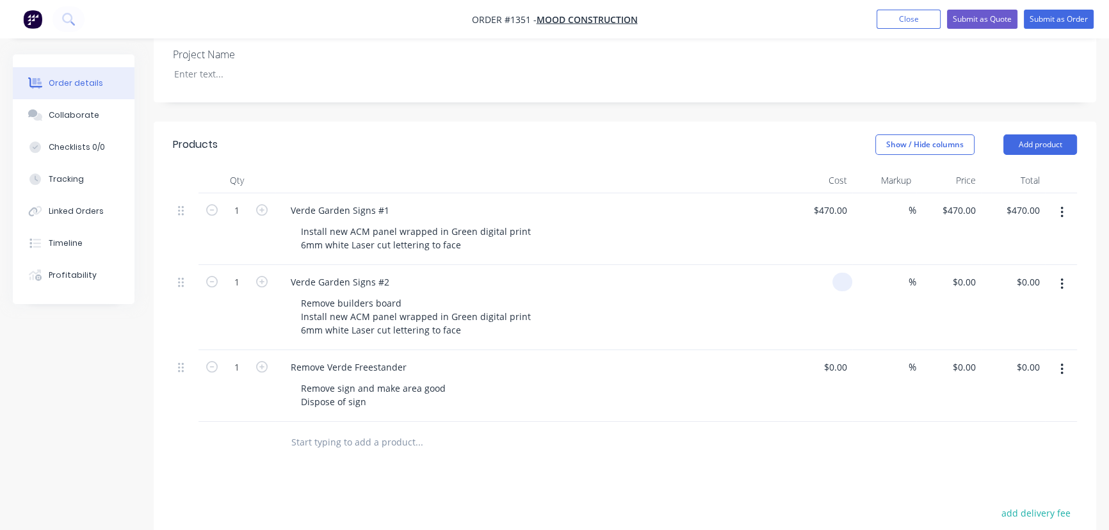
click at [829, 265] on div at bounding box center [820, 307] width 65 height 85
type input "$500.00"
click at [850, 296] on div "1 Verde Garden Signs #2 Remove builders board Install new ACM panel wrapped in …" at bounding box center [625, 307] width 904 height 85
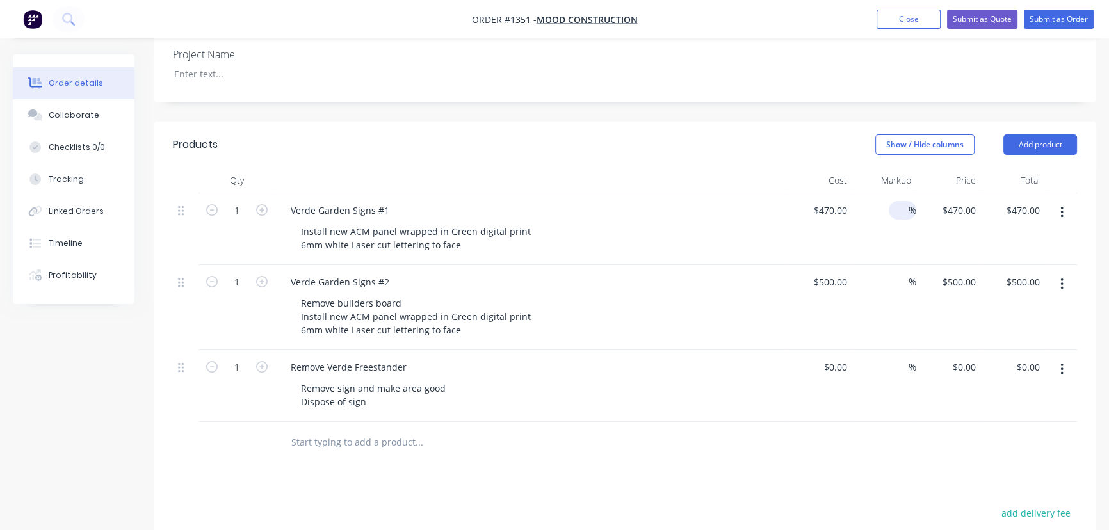
click at [902, 201] on input at bounding box center [901, 210] width 15 height 19
type input "50"
type input "$705.00"
click at [890, 229] on div "50 50 %" at bounding box center [884, 229] width 65 height 72
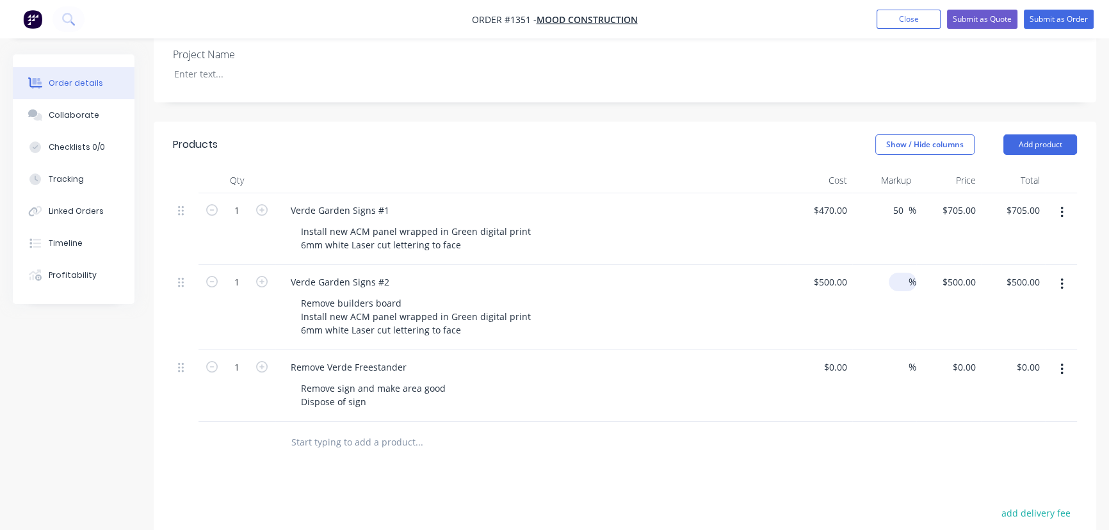
click at [901, 273] on input at bounding box center [901, 282] width 15 height 19
type input "50"
type input "$750.00"
click at [871, 422] on div at bounding box center [625, 443] width 904 height 42
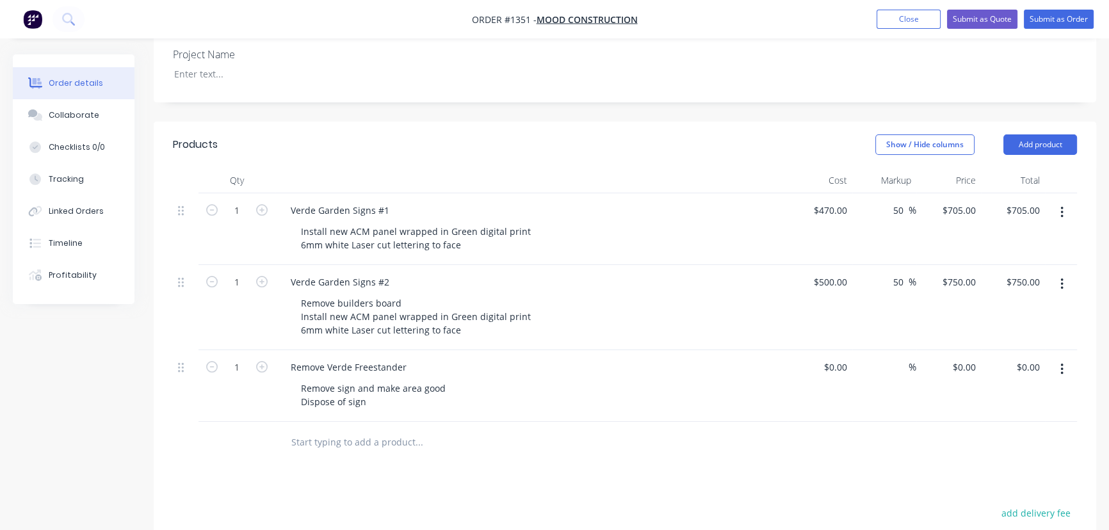
click at [645, 432] on div "Products Show / Hide columns Add product Qty Cost Markup Price Total 1 Verde Ga…" at bounding box center [625, 446] width 943 height 649
click at [833, 350] on div "$0.00" at bounding box center [820, 386] width 65 height 72
type input "$150.00"
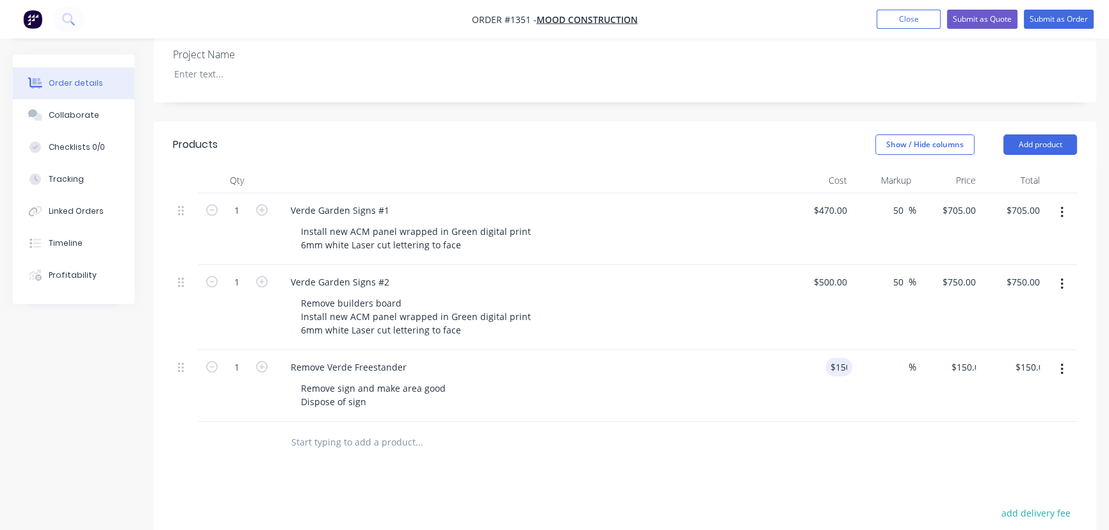
drag, startPoint x: 765, startPoint y: 409, endPoint x: 758, endPoint y: 410, distance: 7.2
click at [765, 422] on div at bounding box center [625, 443] width 904 height 42
click at [304, 430] on input "text" at bounding box center [419, 443] width 256 height 26
click at [213, 361] on icon "button" at bounding box center [212, 367] width 12 height 12
type input "0"
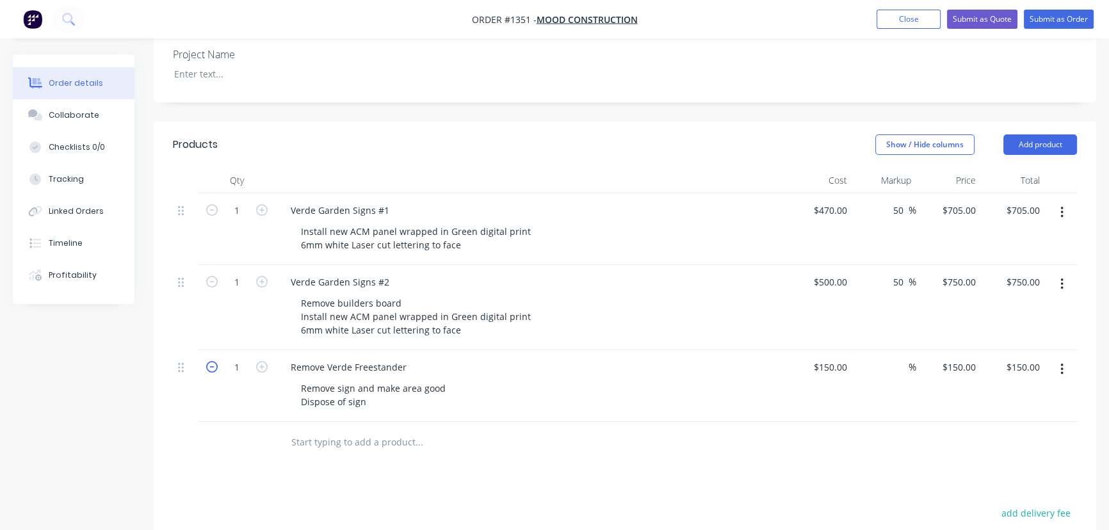
type input "$0.00"
click at [1070, 358] on button "button" at bounding box center [1062, 369] width 30 height 23
click at [995, 471] on div "Delete" at bounding box center [1016, 480] width 99 height 19
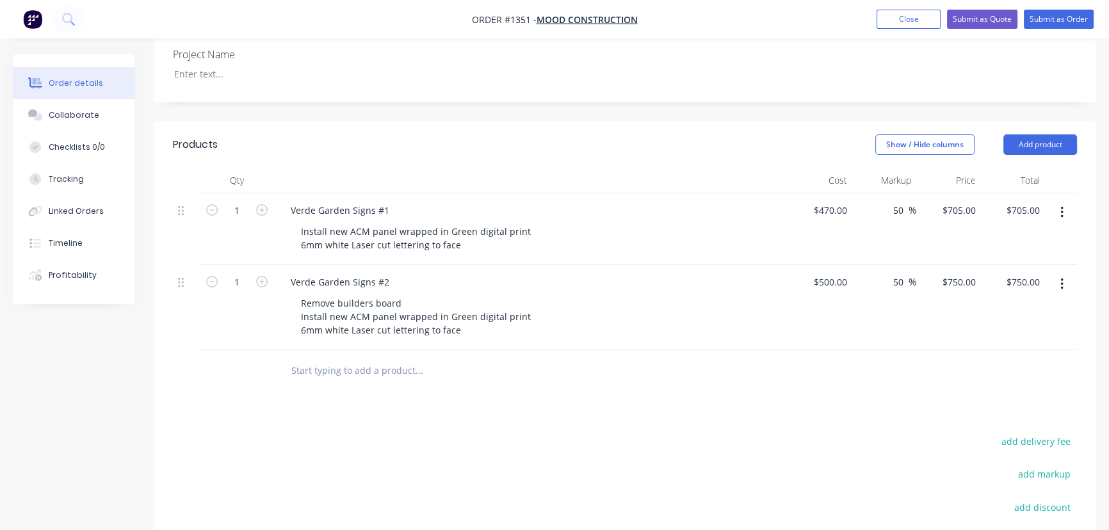
click at [343, 358] on input "text" at bounding box center [419, 371] width 256 height 26
type input "Blade Sign"
click at [350, 399] on button "Add Blade Sign to order" at bounding box center [488, 419] width 384 height 41
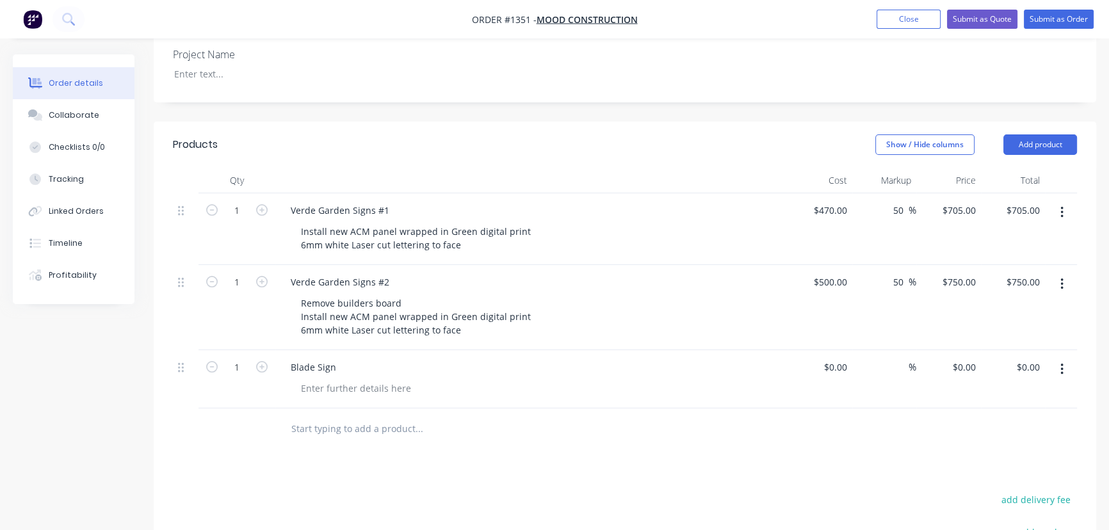
click at [346, 416] on input "text" at bounding box center [419, 429] width 256 height 26
click at [326, 379] on div at bounding box center [356, 388] width 131 height 19
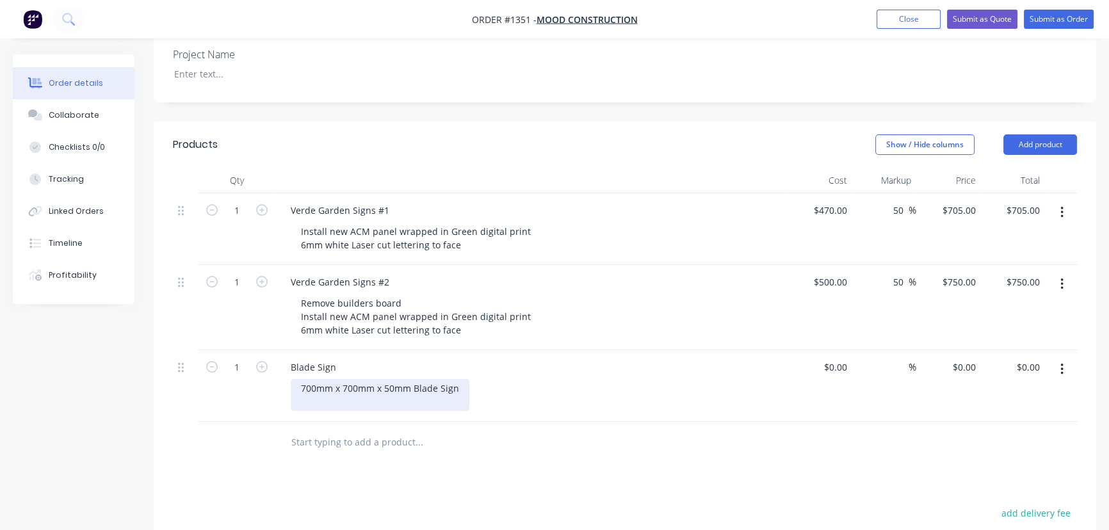
click at [341, 379] on div "700mm x 700mm x 50mm Blade Sign" at bounding box center [380, 395] width 179 height 32
click at [333, 379] on div "700mm x 700mm x 50mm Blade Sign" at bounding box center [380, 395] width 179 height 32
click at [336, 379] on div "700mm (h) x 700mm (w) x 50mm (d) Blade Sign" at bounding box center [401, 395] width 220 height 32
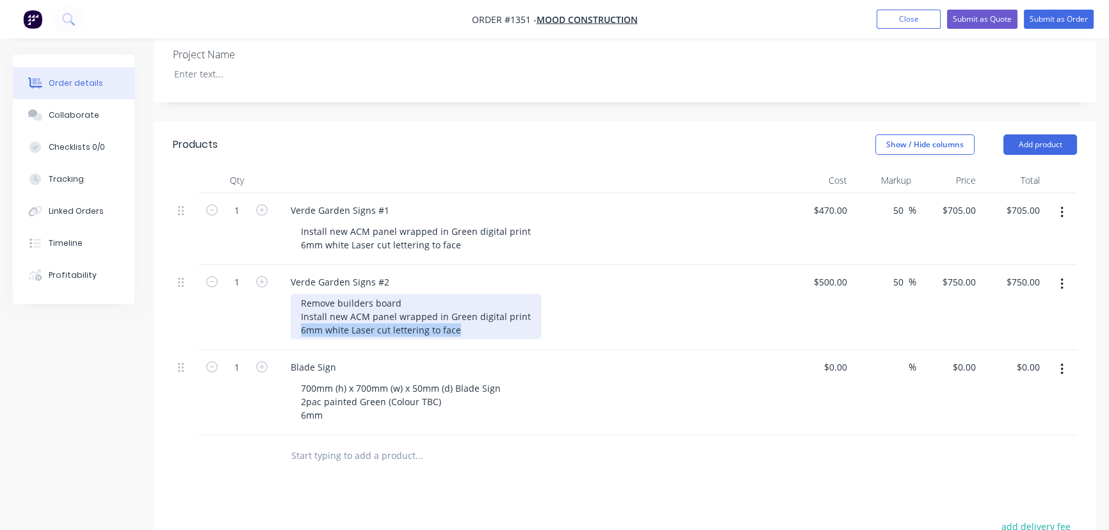
drag, startPoint x: 469, startPoint y: 300, endPoint x: 278, endPoint y: 311, distance: 191.1
click at [281, 313] on div "Verde Garden Signs #2 Remove builders board Install new ACM panel wrapped in Gr…" at bounding box center [531, 307] width 512 height 85
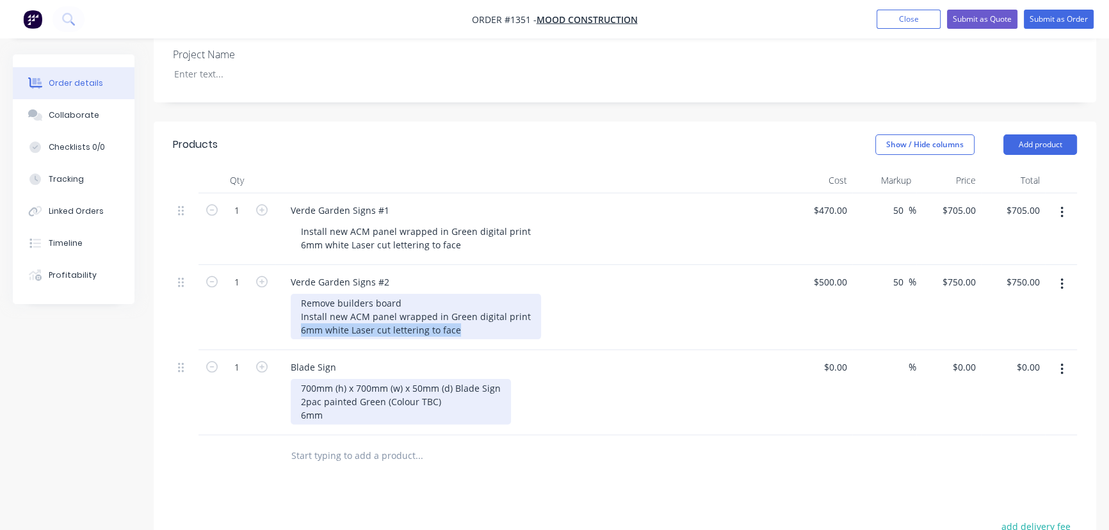
copy div "6mm white Laser cut lettering to face"
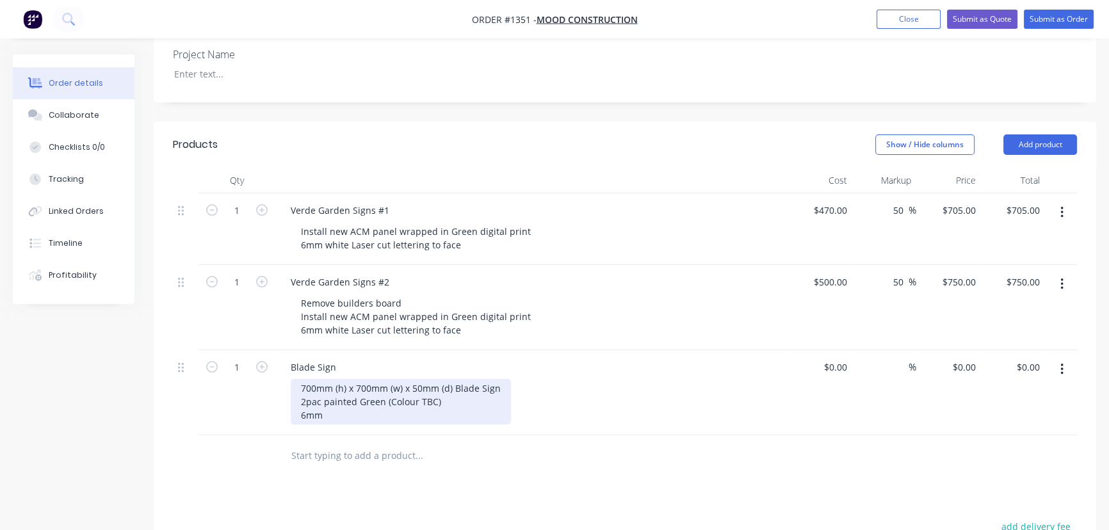
drag, startPoint x: 328, startPoint y: 386, endPoint x: 339, endPoint y: 381, distance: 11.8
click at [328, 385] on div "700mm (h) x 700mm (w) x 50mm (d) Blade Sign 2pac painted Green (Colour TBC) 6mm" at bounding box center [401, 401] width 220 height 45
drag, startPoint x: 340, startPoint y: 381, endPoint x: 238, endPoint y: 381, distance: 102.5
click at [241, 384] on div "1 Blade Sign 700mm (h) x 700mm (w) x 50mm (d) Blade Sign 2pac painted Green (Co…" at bounding box center [625, 392] width 904 height 85
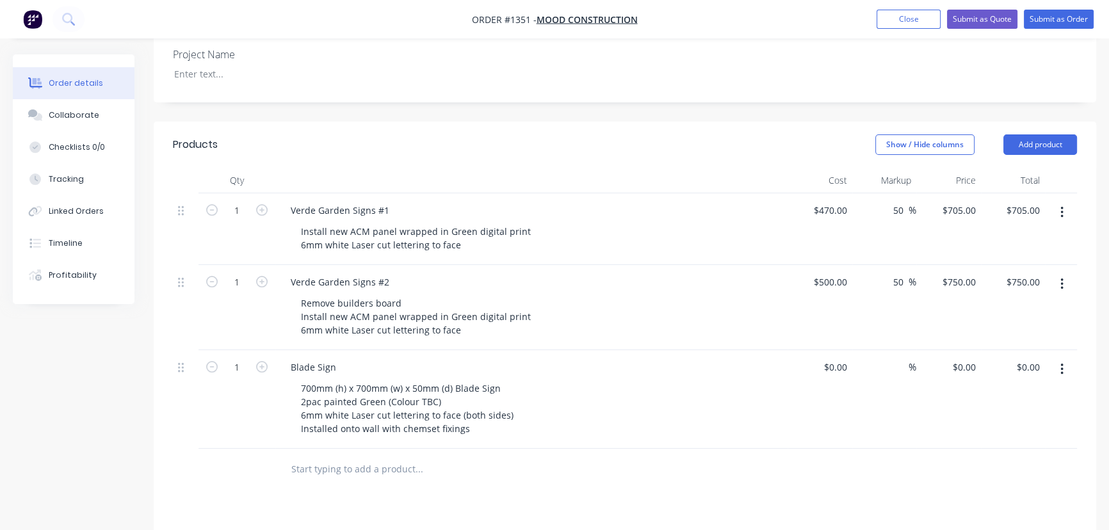
click at [507, 481] on div "Products Show / Hide columns Add product Qty Cost Markup Price Total 1 Verde Ga…" at bounding box center [625, 460] width 943 height 676
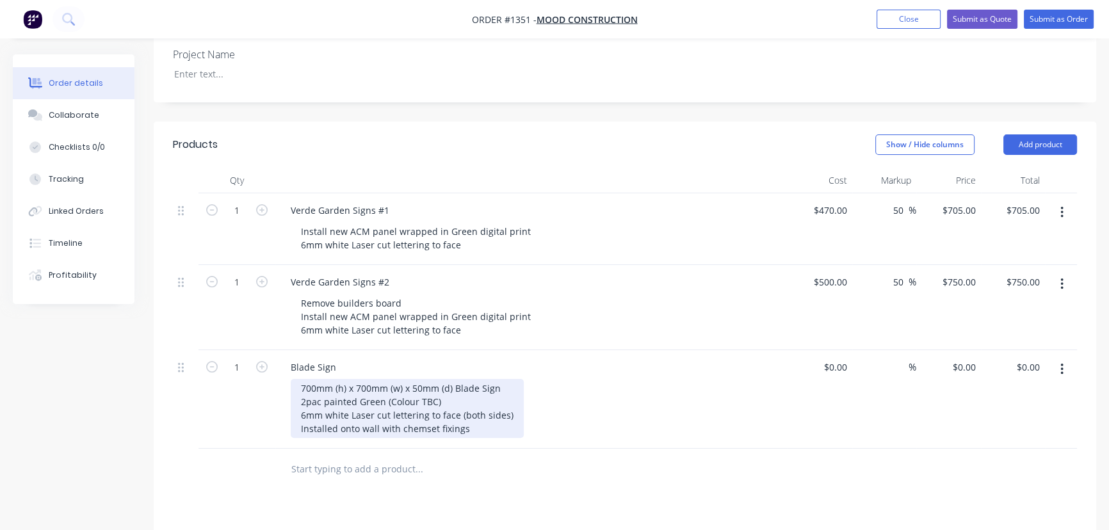
click at [471, 399] on div "700mm (h) x 700mm (w) x 50mm (d) Blade Sign 2pac painted Green (Colour TBC) 6mm…" at bounding box center [407, 408] width 233 height 59
click at [299, 394] on div "700mm (h) x 700mm (w) x 50mm (d) Blade Sign 2pac painted Green (Colour TBC) 6mm…" at bounding box center [407, 408] width 233 height 59
click at [415, 395] on div "700mm (h) x 700mm (w) x 50mm (d) Blade Sign 2pac painted Green (Colour TBC) 6mm…" at bounding box center [407, 415] width 233 height 72
click at [487, 410] on div "700mm (h) x 700mm (w) x 50mm (d) Blade Sign 2pac painted Green (Colour TBC) 6mm…" at bounding box center [407, 415] width 233 height 72
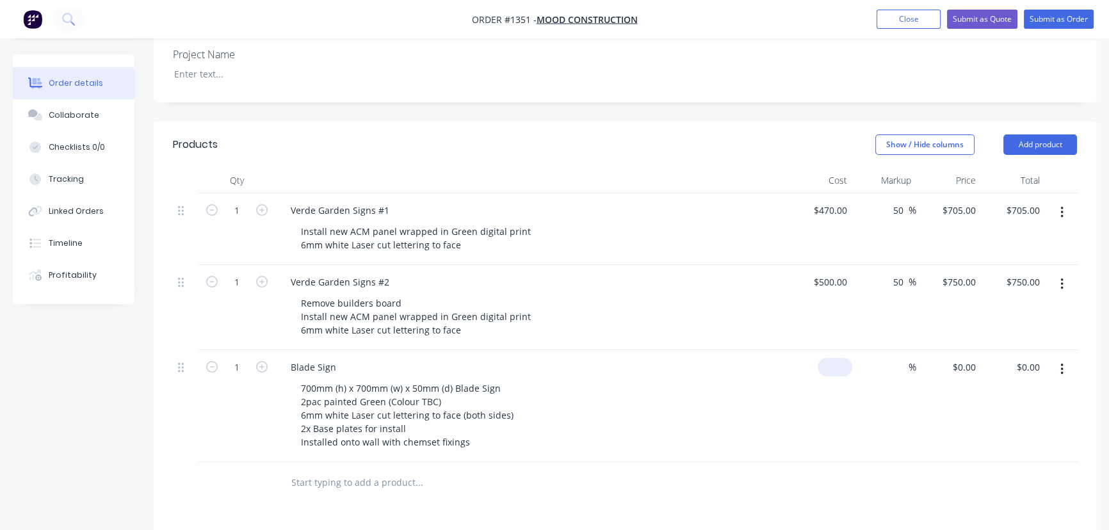
click at [839, 358] on input at bounding box center [837, 367] width 29 height 19
type input "$650.00"
drag, startPoint x: 856, startPoint y: 425, endPoint x: 859, endPoint y: 400, distance: 25.9
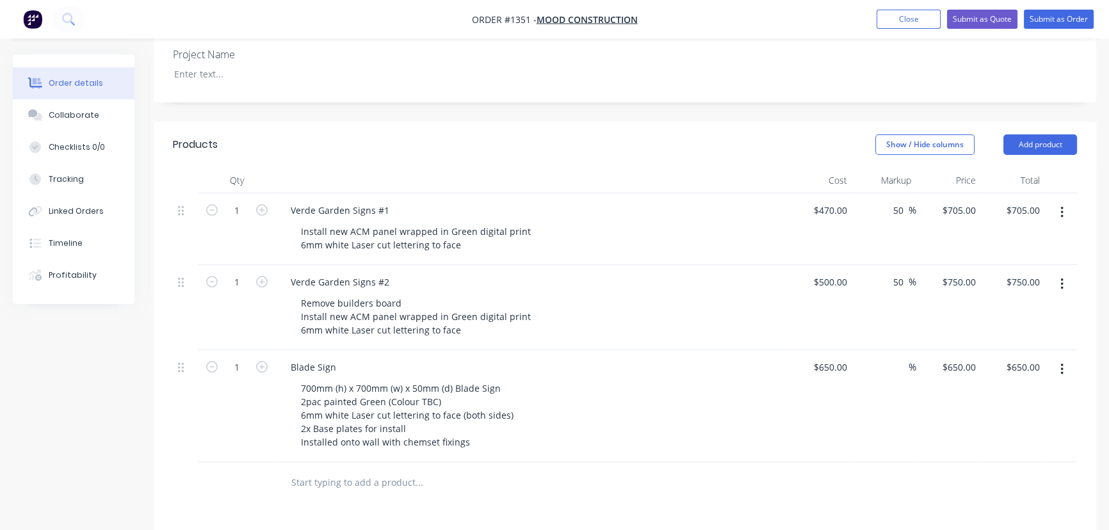
click at [856, 423] on div "%" at bounding box center [884, 406] width 65 height 112
click at [894, 358] on input at bounding box center [901, 367] width 15 height 19
type input "50"
type input "$975.00"
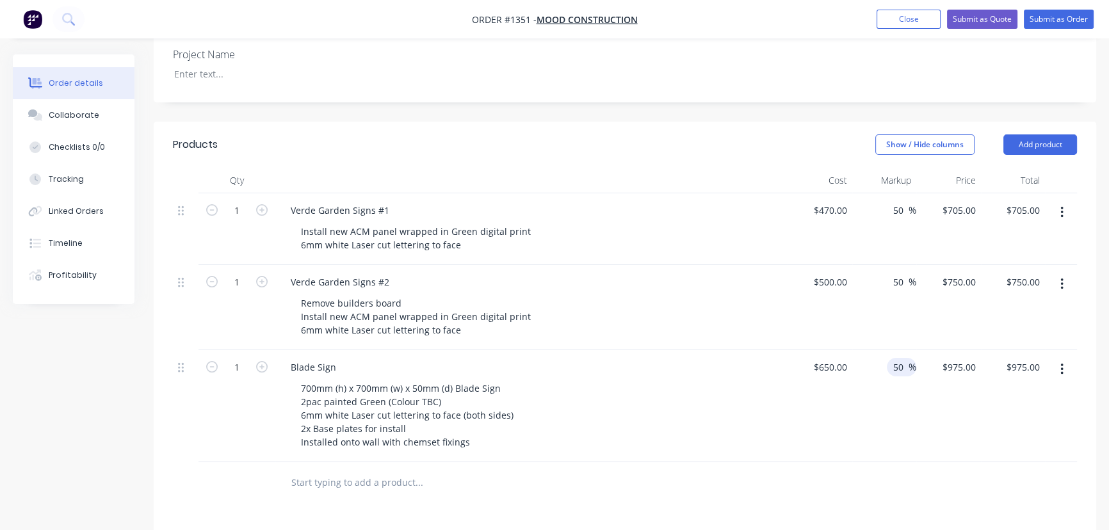
click at [889, 416] on div "50 50 %" at bounding box center [884, 406] width 65 height 112
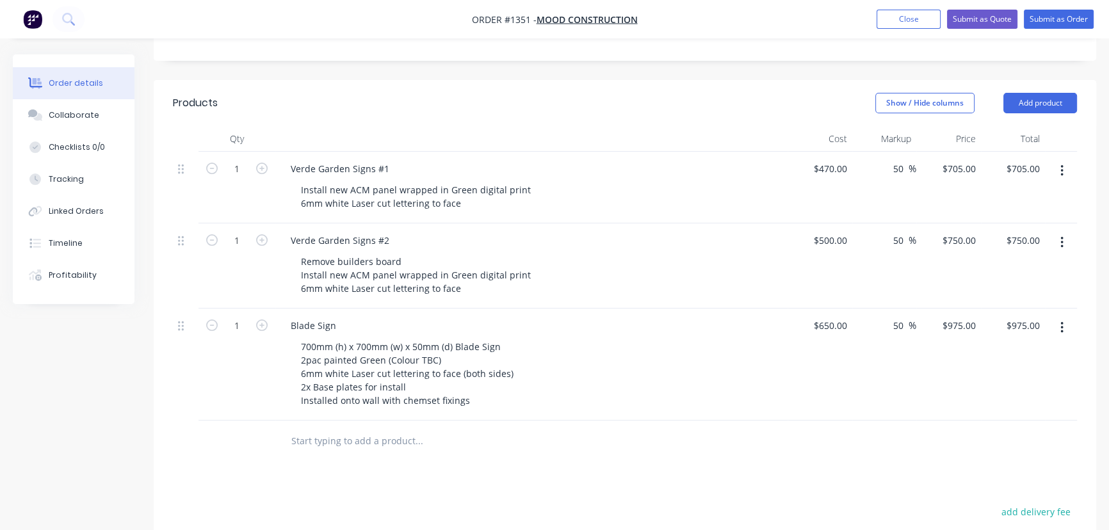
scroll to position [384, 0]
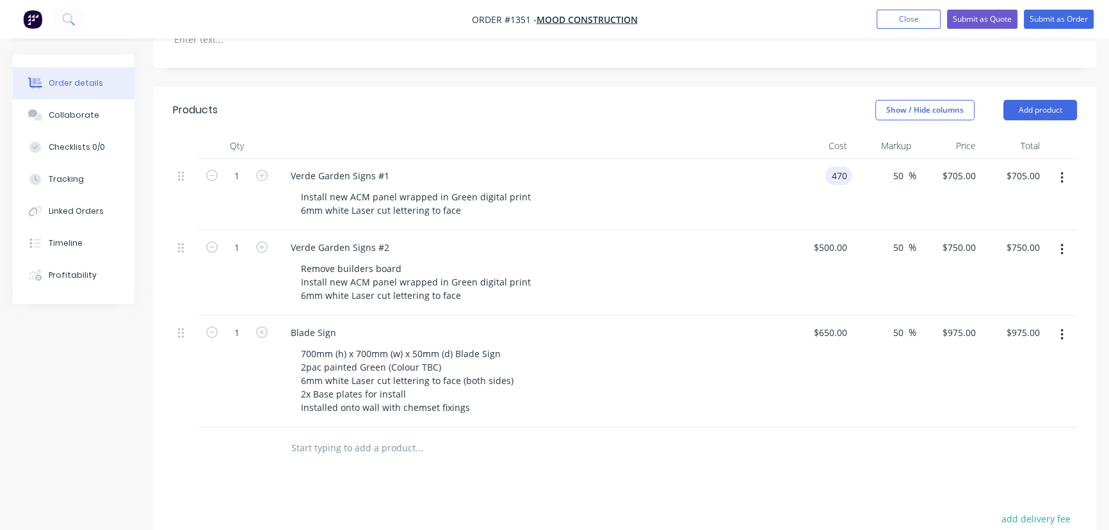
click at [824, 159] on div "470 470" at bounding box center [820, 195] width 65 height 72
type input "$475.00"
type input "$712.50"
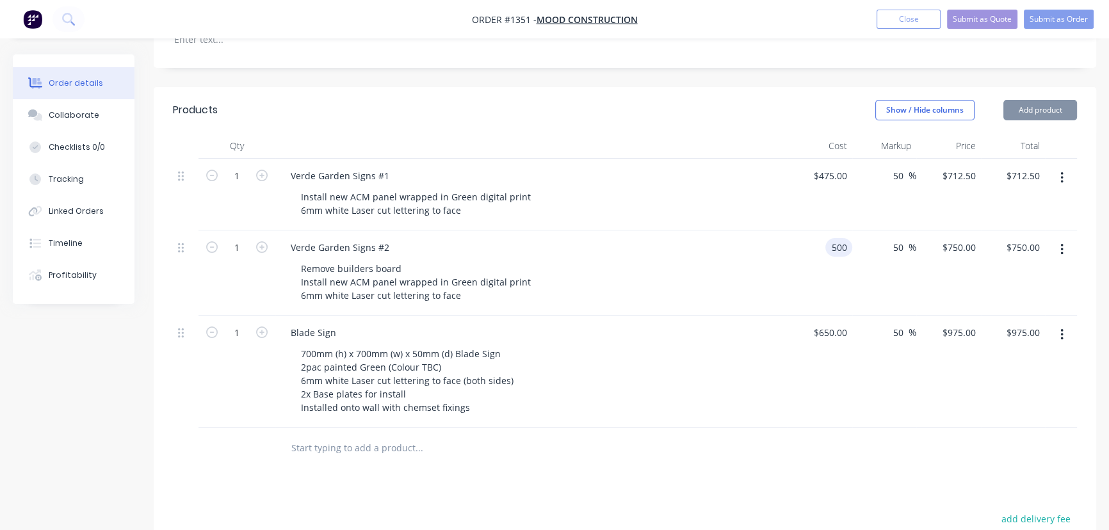
click at [834, 238] on input "500" at bounding box center [842, 247] width 22 height 19
type input "$505.00"
type input "$757.50"
click at [776, 259] on div "Remove builders board Install new ACM panel wrapped in Green digital print 6mm …" at bounding box center [537, 281] width 492 height 45
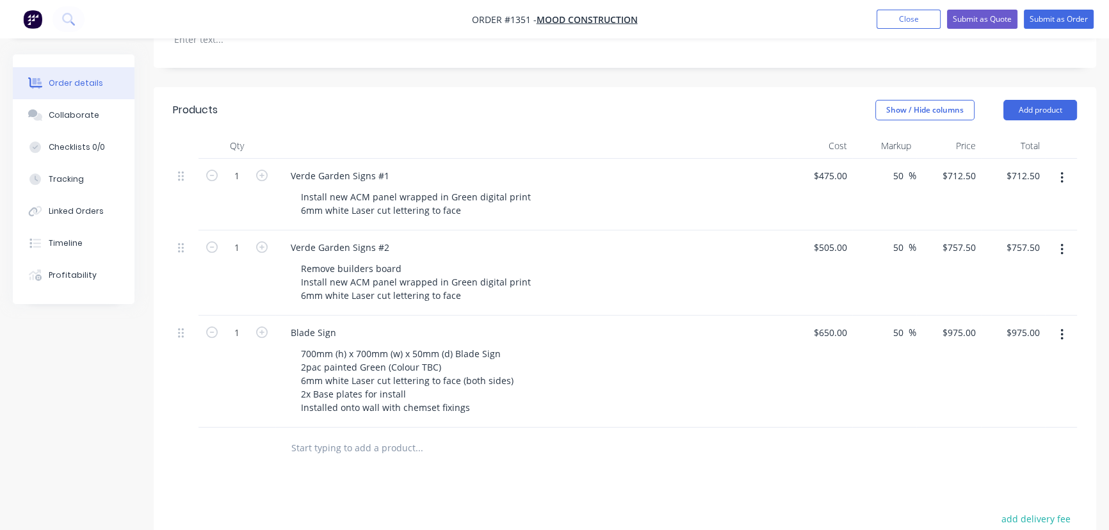
click at [398, 447] on div "Products Show / Hide columns Add product Qty Cost Markup Price Total 1 Verde Ga…" at bounding box center [625, 432] width 943 height 690
click at [916, 428] on div at bounding box center [625, 449] width 904 height 42
click at [900, 166] on input "50" at bounding box center [900, 175] width 17 height 19
type input "60"
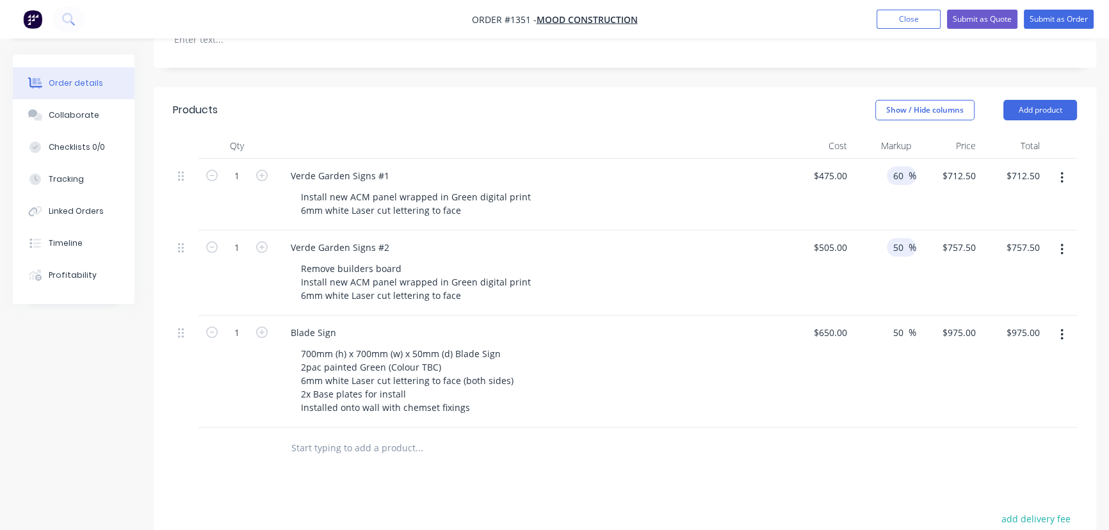
type input "$760.00"
click at [899, 238] on input "50" at bounding box center [900, 247] width 17 height 19
click at [897, 238] on input "50" at bounding box center [900, 247] width 17 height 19
click at [896, 238] on input "50" at bounding box center [900, 247] width 17 height 19
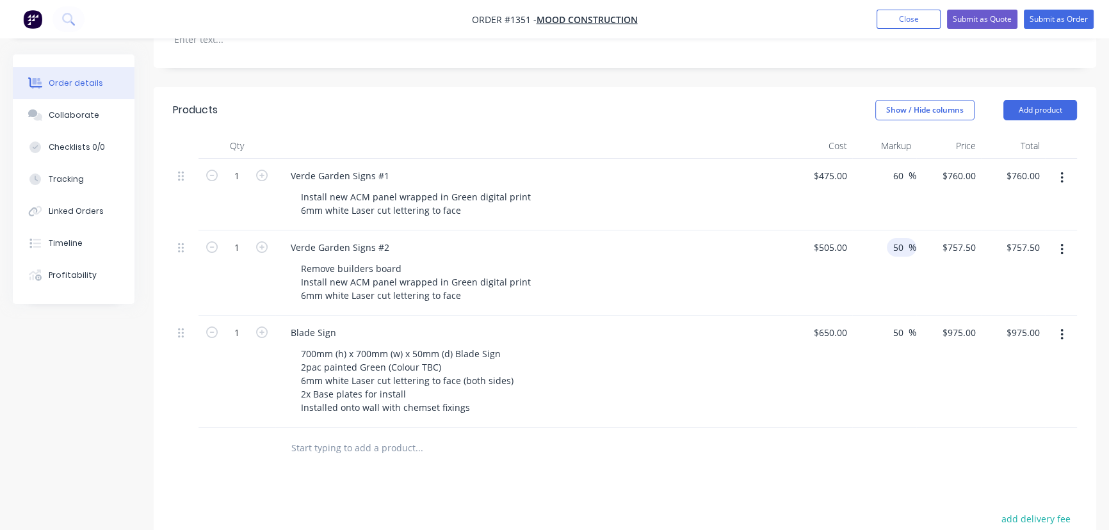
click at [895, 238] on input "50" at bounding box center [900, 247] width 17 height 19
type input "60"
type input "$808.00"
click at [897, 323] on input "50" at bounding box center [900, 332] width 17 height 19
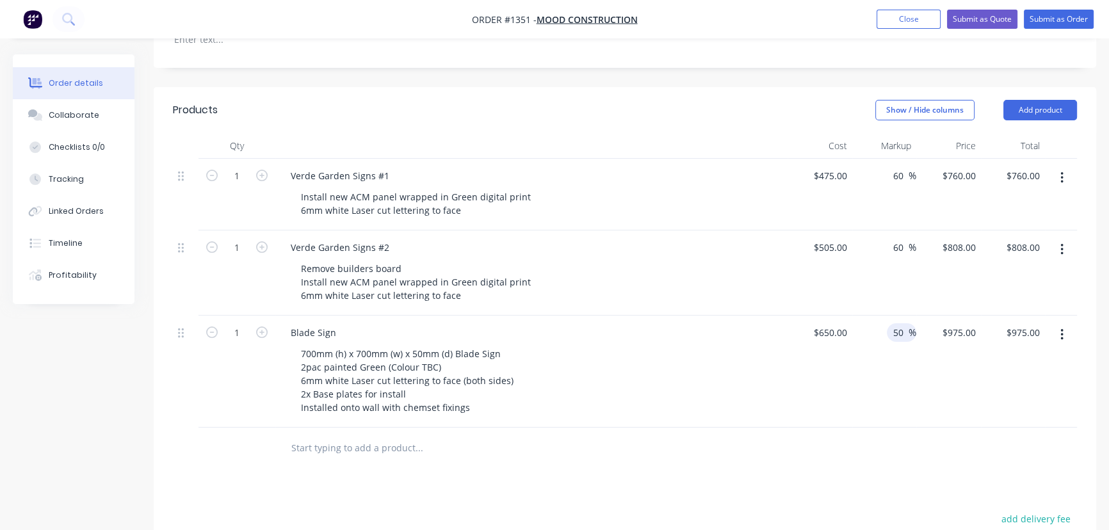
click at [897, 323] on input "50" at bounding box center [900, 332] width 17 height 19
type input "60"
type input "$1,040.00"
click at [904, 382] on div "60 60 %" at bounding box center [884, 372] width 65 height 112
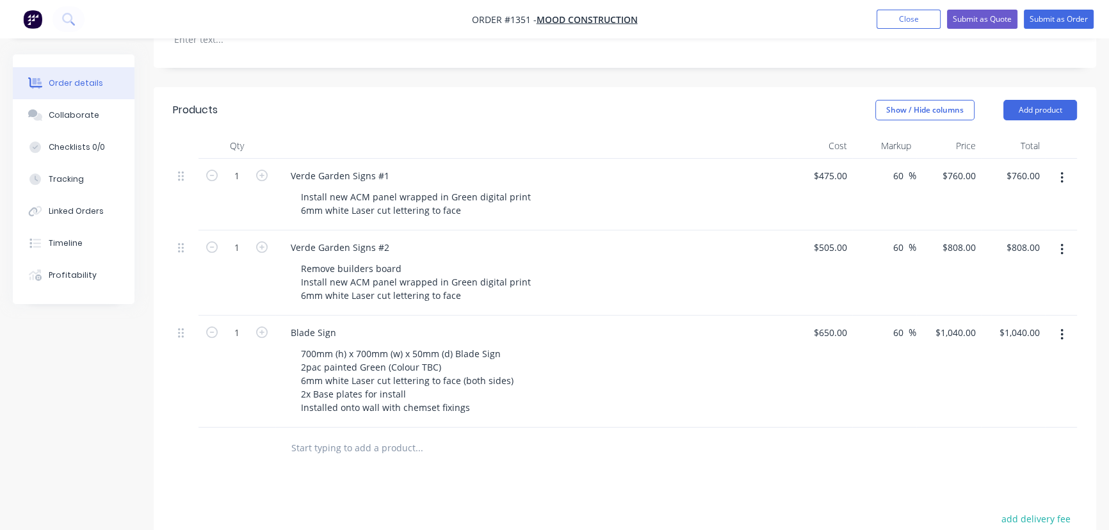
click at [844, 448] on div "Products Show / Hide columns Add product Qty Cost Markup Price Total 1 Verde Ga…" at bounding box center [625, 432] width 943 height 690
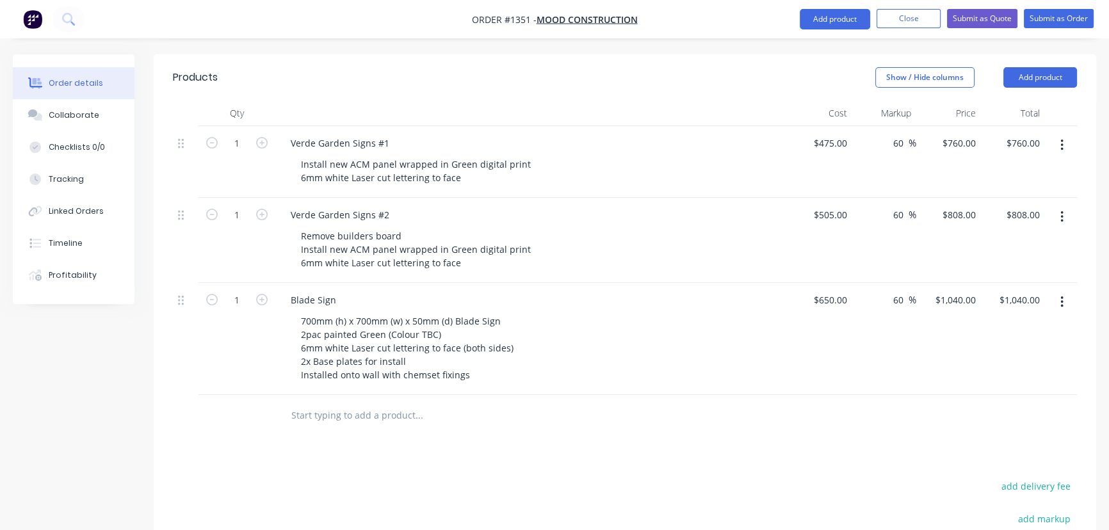
scroll to position [325, 0]
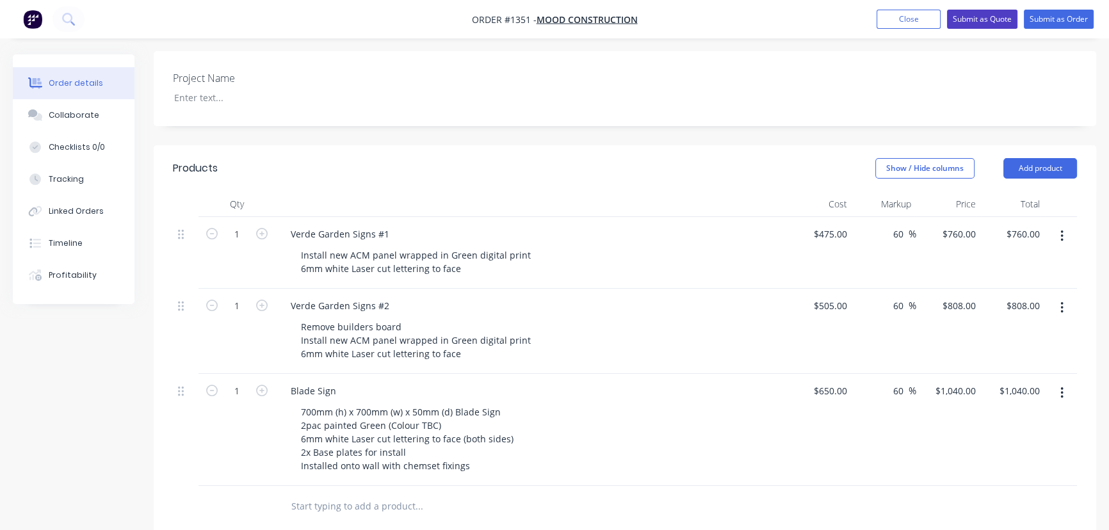
click at [989, 23] on button "Submit as Quote" at bounding box center [982, 19] width 70 height 19
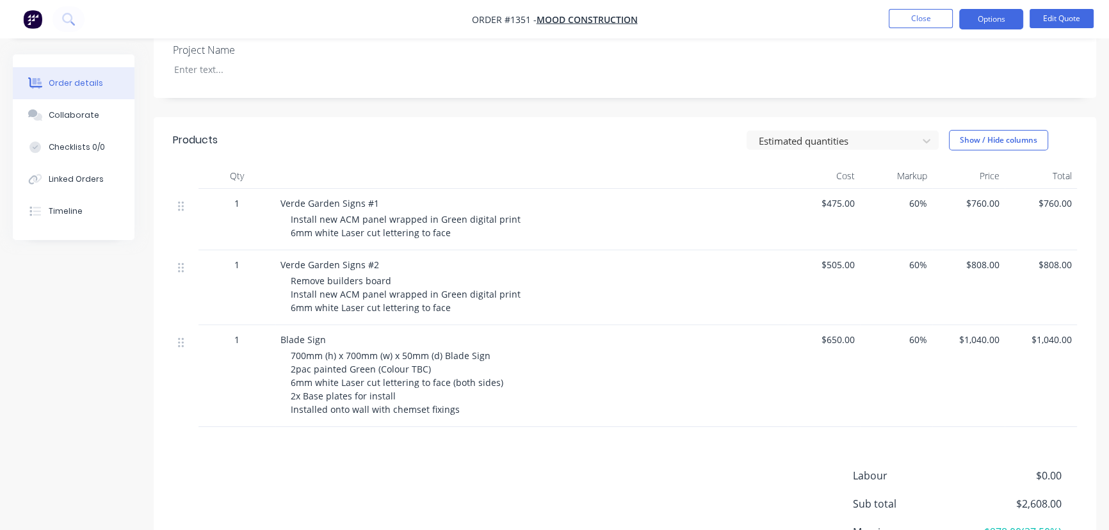
scroll to position [349, 0]
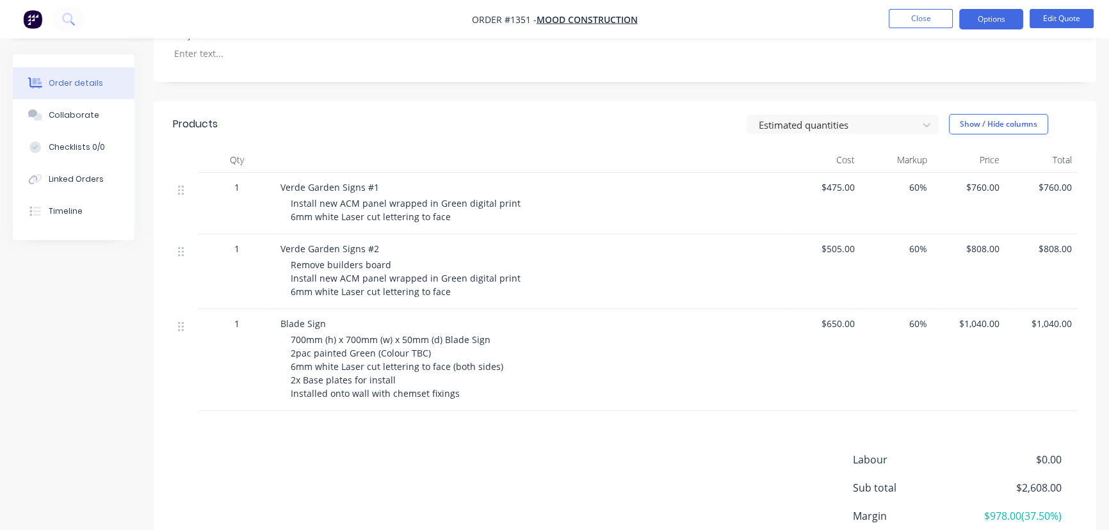
click at [514, 260] on div "Remove builders board Install new ACM panel wrapped in Green digital print 6mm …" at bounding box center [537, 278] width 492 height 40
click at [426, 334] on span "700mm (h) x 700mm (w) x 50mm (d) Blade Sign 2pac painted Green (Colour TBC) 6mm…" at bounding box center [397, 367] width 213 height 66
click at [369, 339] on span "700mm (h) x 700mm (w) x 50mm (d) Blade Sign 2pac painted Green (Colour TBC) 6mm…" at bounding box center [397, 367] width 213 height 66
drag, startPoint x: 373, startPoint y: 339, endPoint x: 443, endPoint y: 341, distance: 70.5
click at [443, 341] on div "700mm (h) x 700mm (w) x 50mm (d) Blade Sign 2pac painted Green (Colour TBC) 6mm…" at bounding box center [537, 366] width 492 height 67
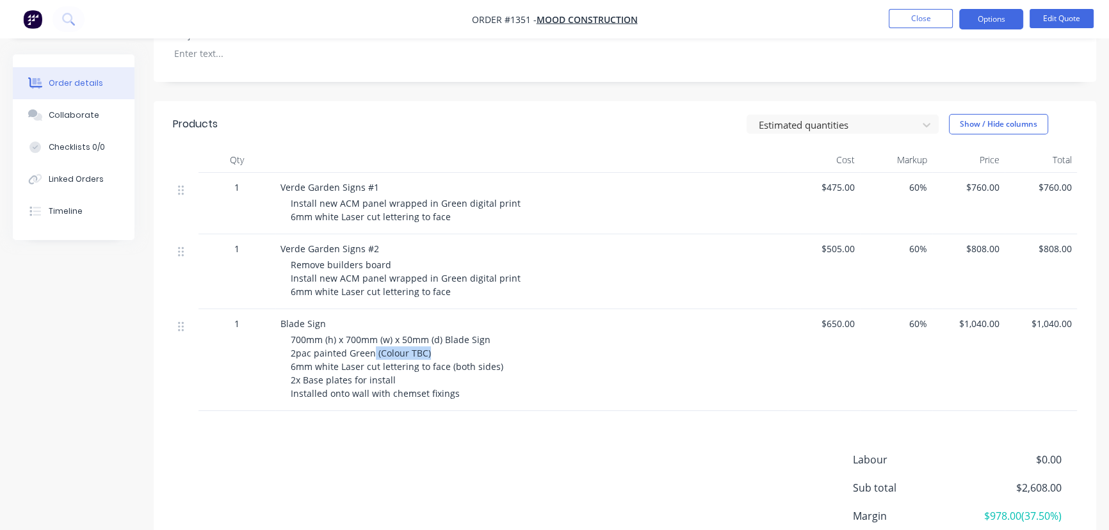
copy span "(Colour TBC)"
drag, startPoint x: 508, startPoint y: 264, endPoint x: 508, endPoint y: 272, distance: 7.0
click at [507, 264] on span "Remove builders board Install new ACM panel wrapped in Green digital print 6mm …" at bounding box center [406, 278] width 230 height 39
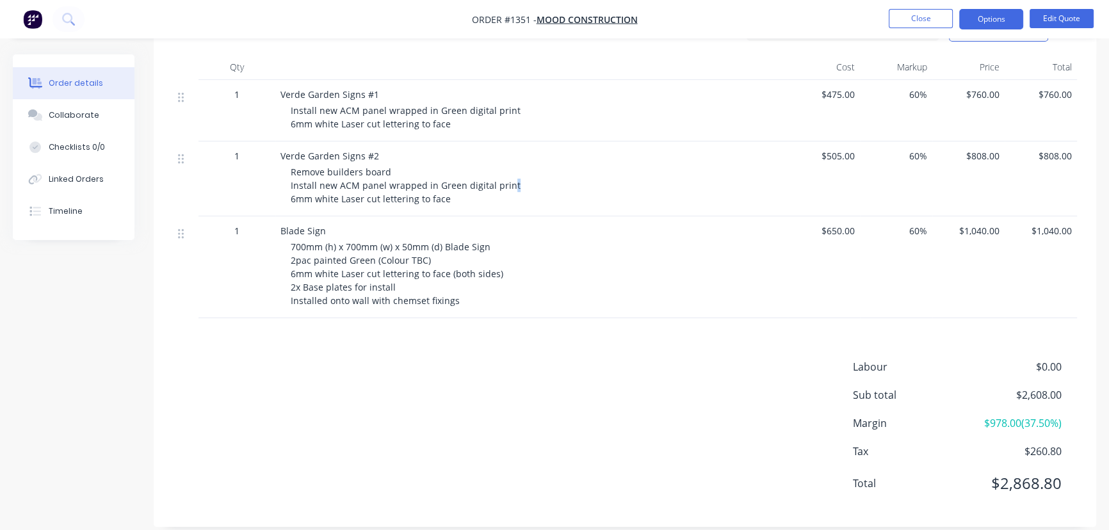
scroll to position [444, 0]
click at [1006, 18] on button "Options" at bounding box center [991, 19] width 64 height 20
click at [1043, 18] on button "Edit Quote" at bounding box center [1062, 18] width 64 height 19
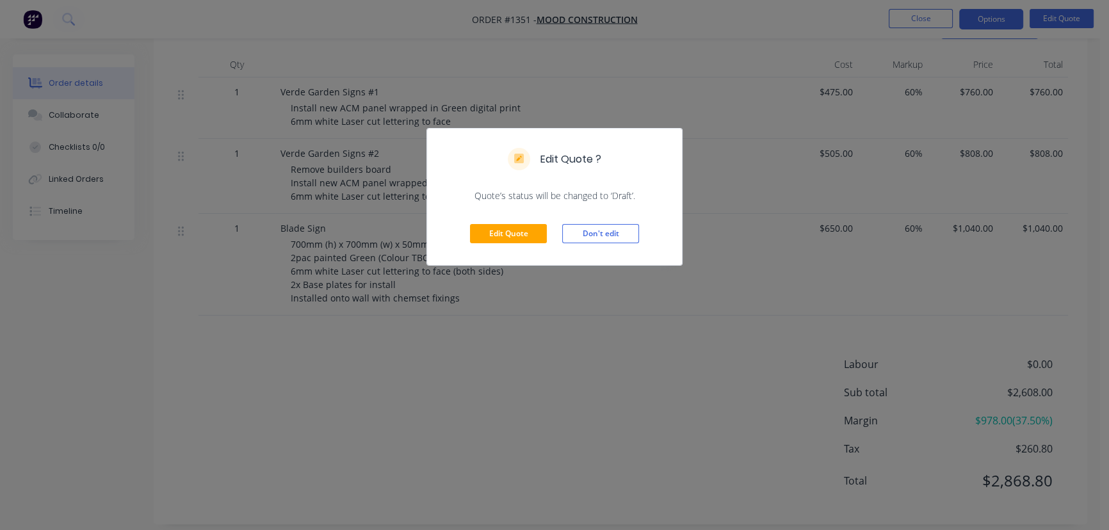
click at [554, 236] on div "Edit Quote Don't edit" at bounding box center [554, 233] width 255 height 63
click at [525, 231] on button "Edit Quote" at bounding box center [508, 233] width 77 height 19
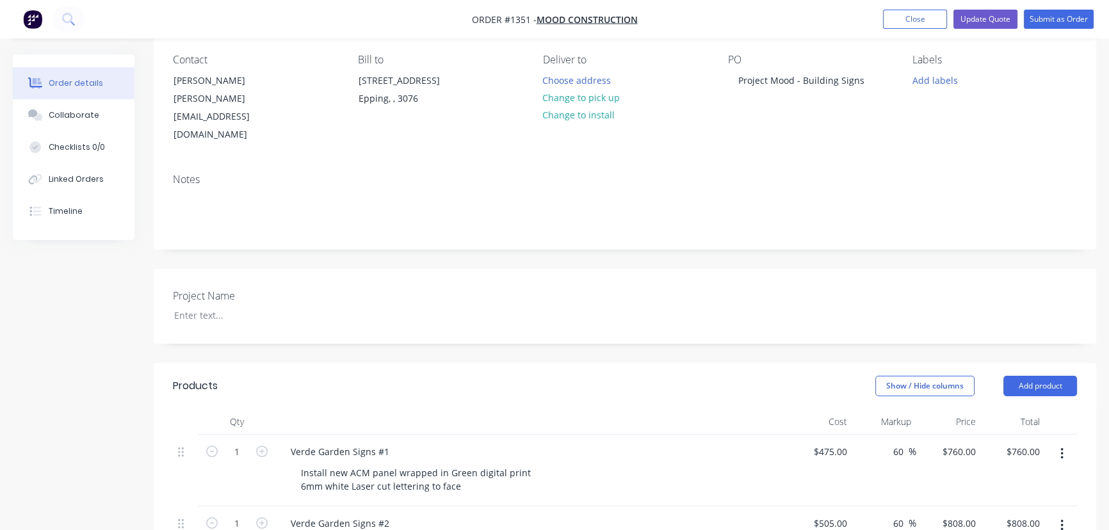
scroll to position [232, 0]
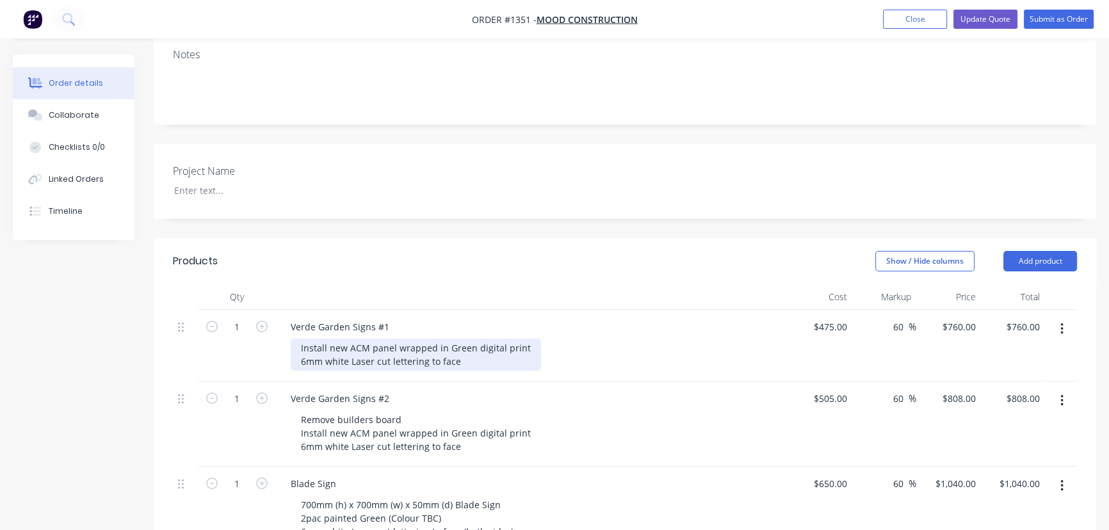
drag, startPoint x: 510, startPoint y: 313, endPoint x: 526, endPoint y: 317, distance: 16.5
click at [511, 339] on div "Install new ACM panel wrapped in Green digital print 6mm white Laser cut letter…" at bounding box center [416, 355] width 250 height 32
click at [526, 339] on div "Install new ACM panel wrapped in Green digital print 6mm white Laser cut letter…" at bounding box center [416, 355] width 250 height 32
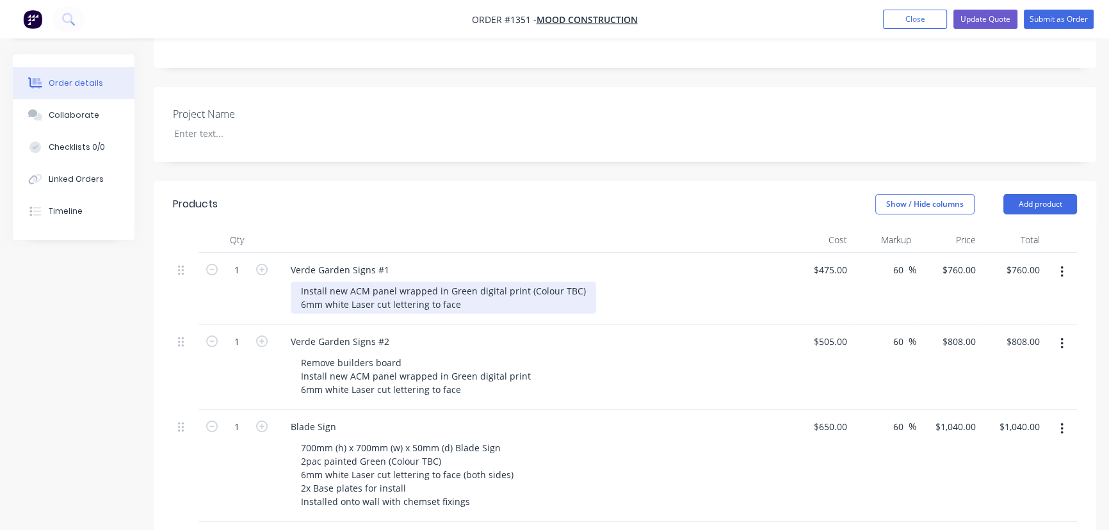
scroll to position [466, 0]
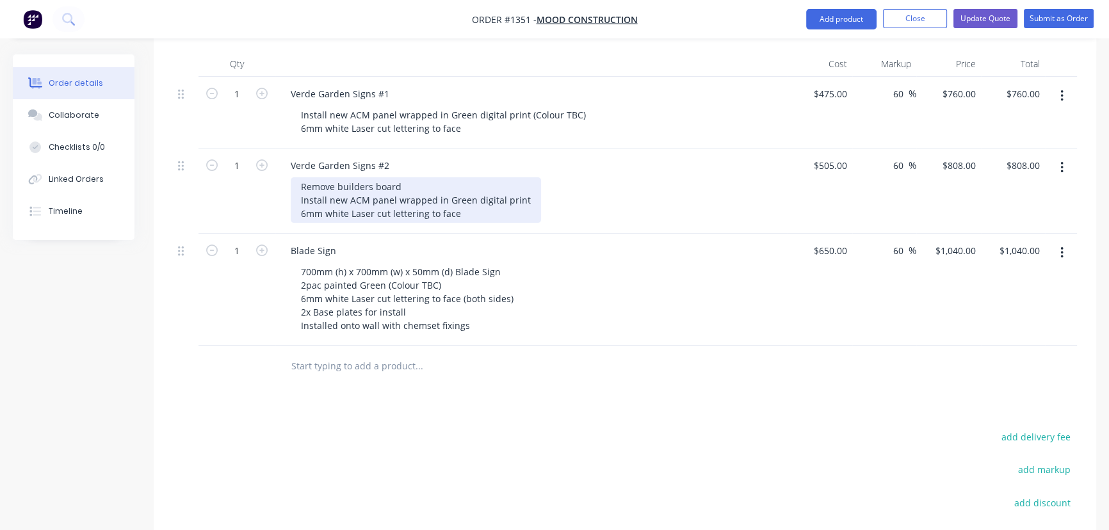
click at [525, 177] on div "Remove builders board Install new ACM panel wrapped in Green digital print 6mm …" at bounding box center [416, 199] width 250 height 45
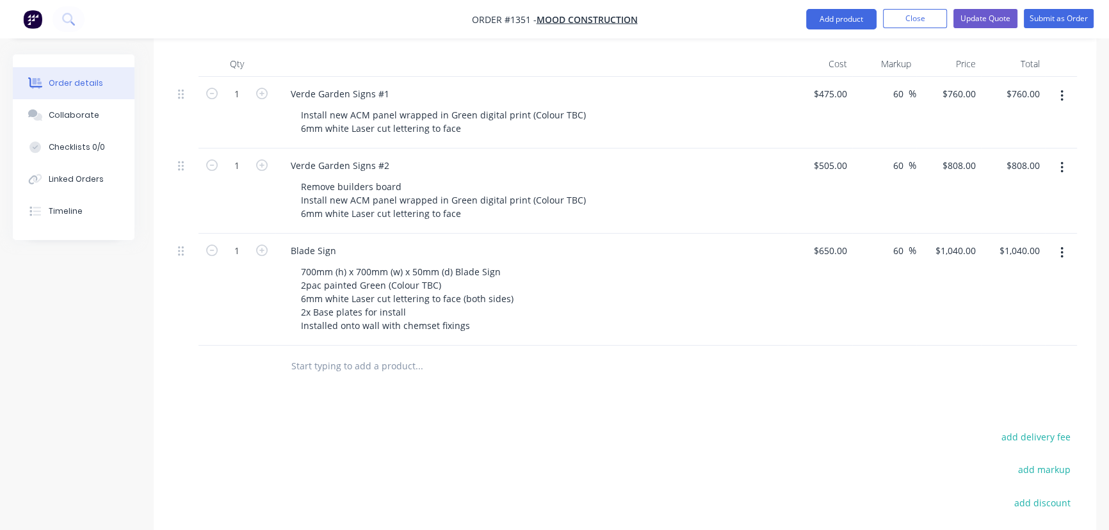
click at [556, 372] on div "Products Show / Hide columns Add product Qty Cost Markup Price Total 1 Verde Ga…" at bounding box center [625, 350] width 943 height 690
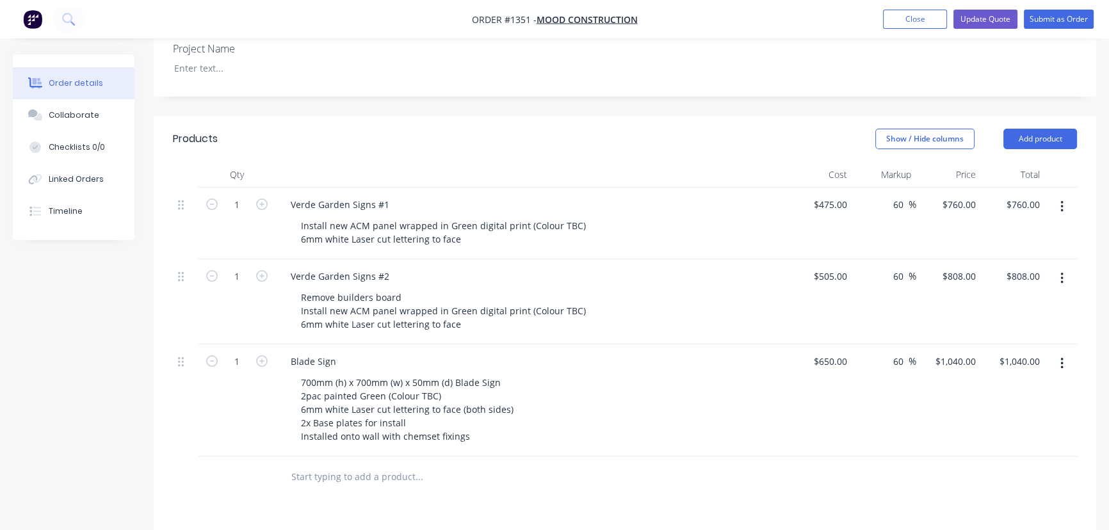
scroll to position [291, 0]
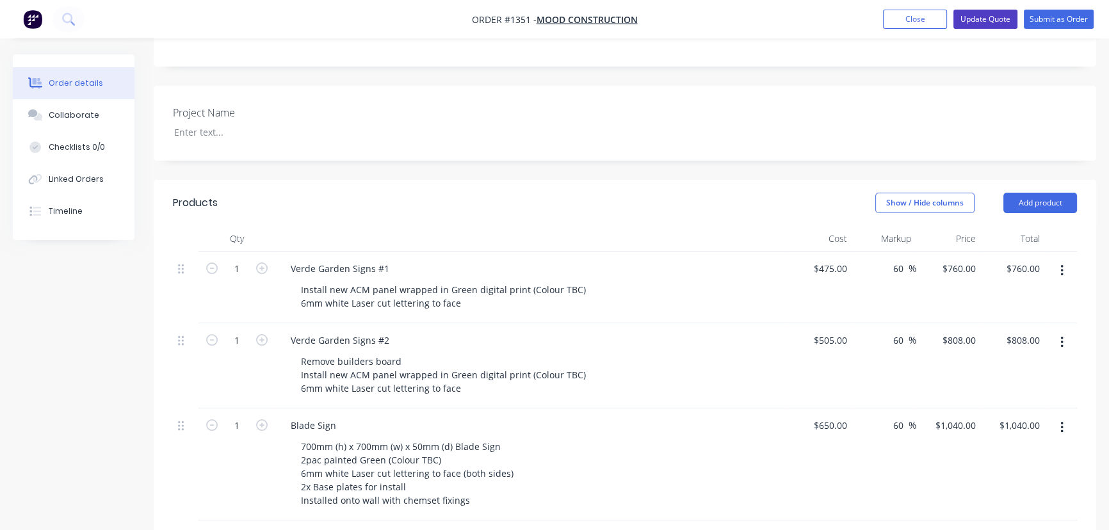
click at [993, 18] on button "Update Quote" at bounding box center [986, 19] width 64 height 19
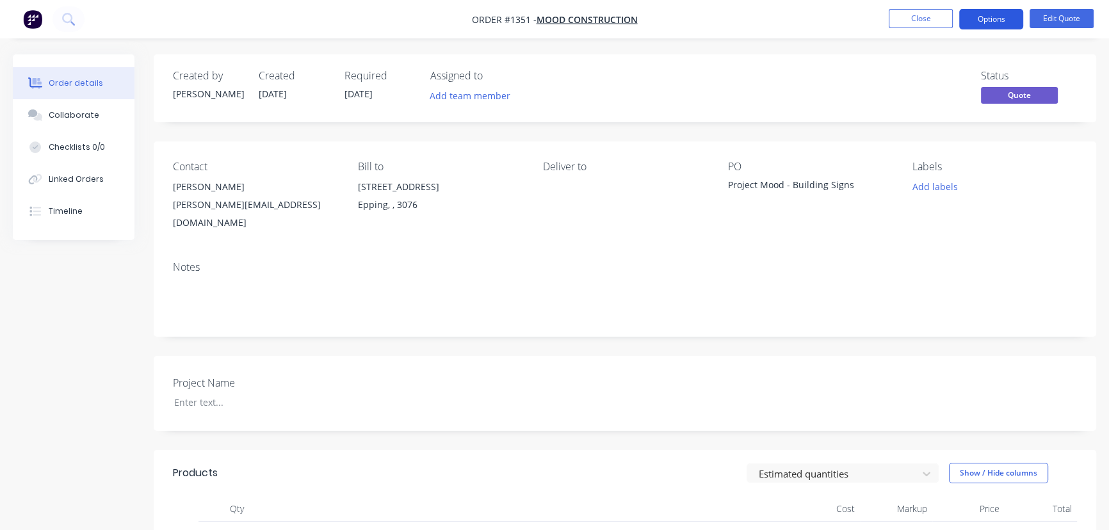
click at [1012, 19] on button "Options" at bounding box center [991, 19] width 64 height 20
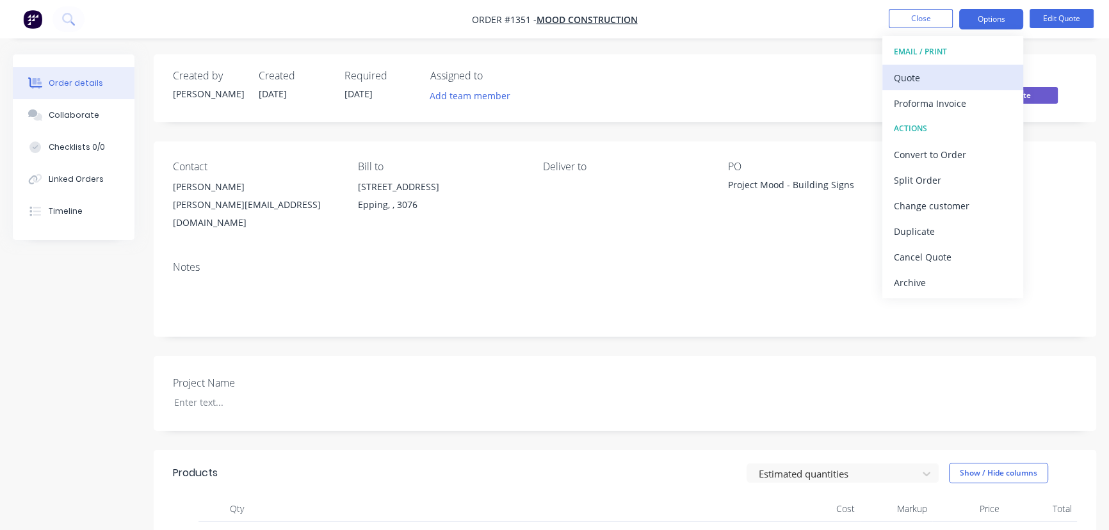
click at [938, 76] on div "Quote" at bounding box center [953, 78] width 118 height 19
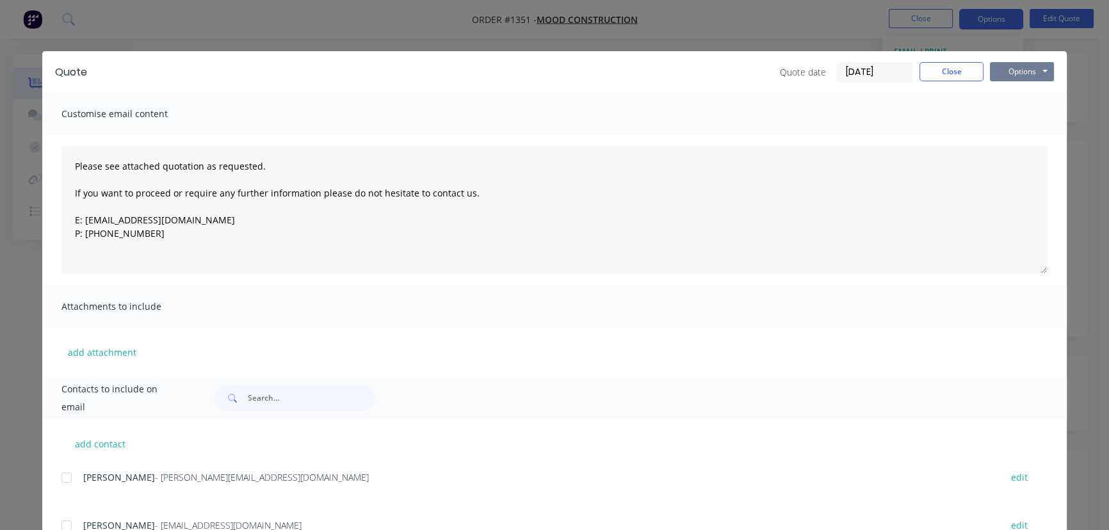
click at [1010, 70] on button "Options" at bounding box center [1022, 71] width 64 height 19
click at [997, 98] on button "Preview" at bounding box center [1031, 94] width 82 height 21
click at [934, 74] on button "Close" at bounding box center [952, 71] width 64 height 19
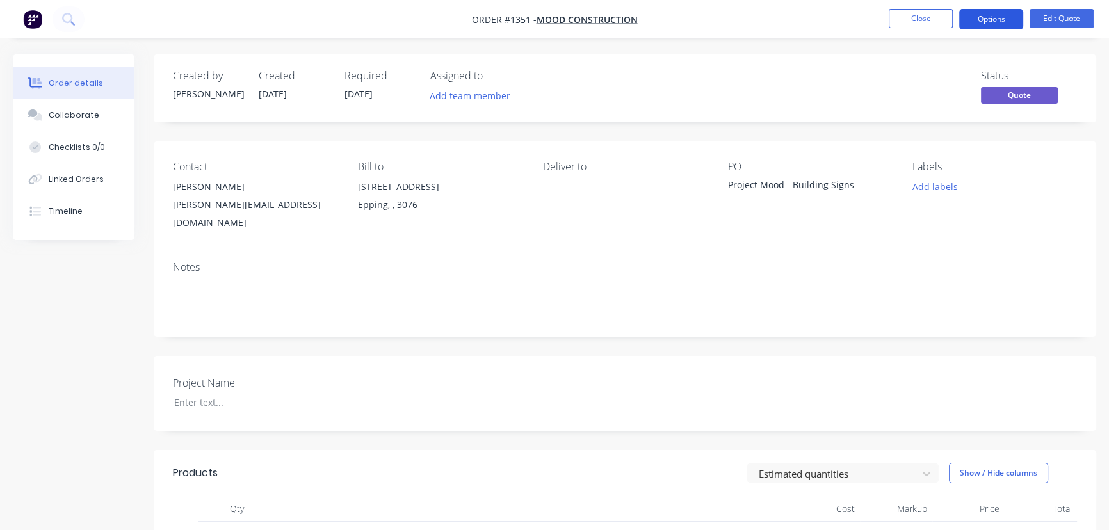
click at [998, 15] on button "Options" at bounding box center [991, 19] width 64 height 20
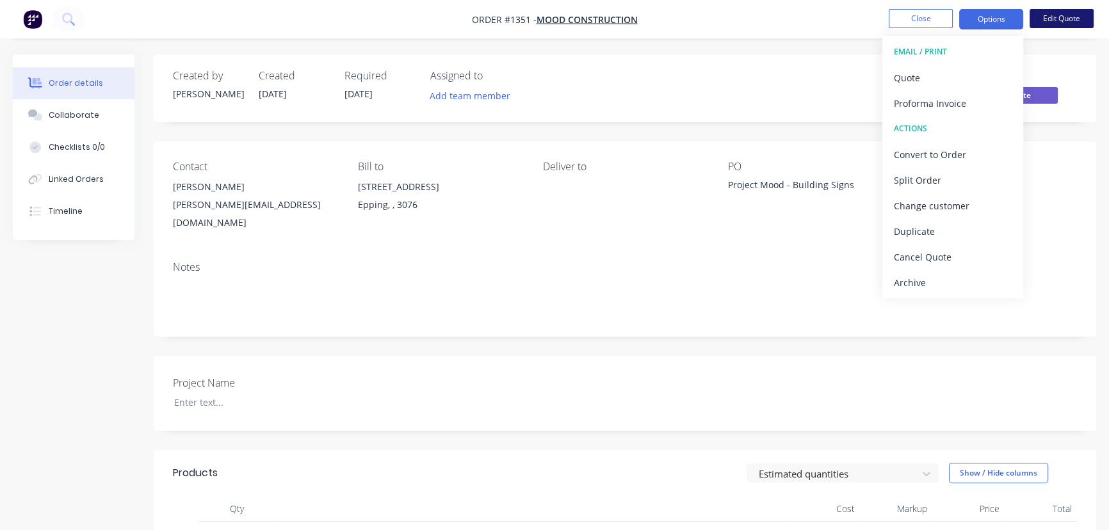
click at [1045, 18] on button "Edit Quote" at bounding box center [1062, 18] width 64 height 19
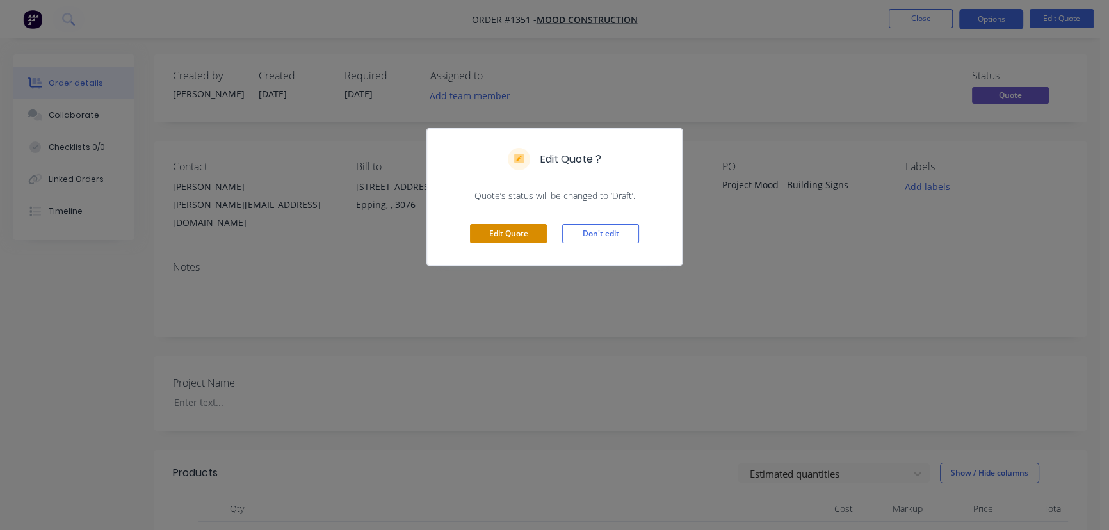
click at [519, 224] on button "Edit Quote" at bounding box center [508, 233] width 77 height 19
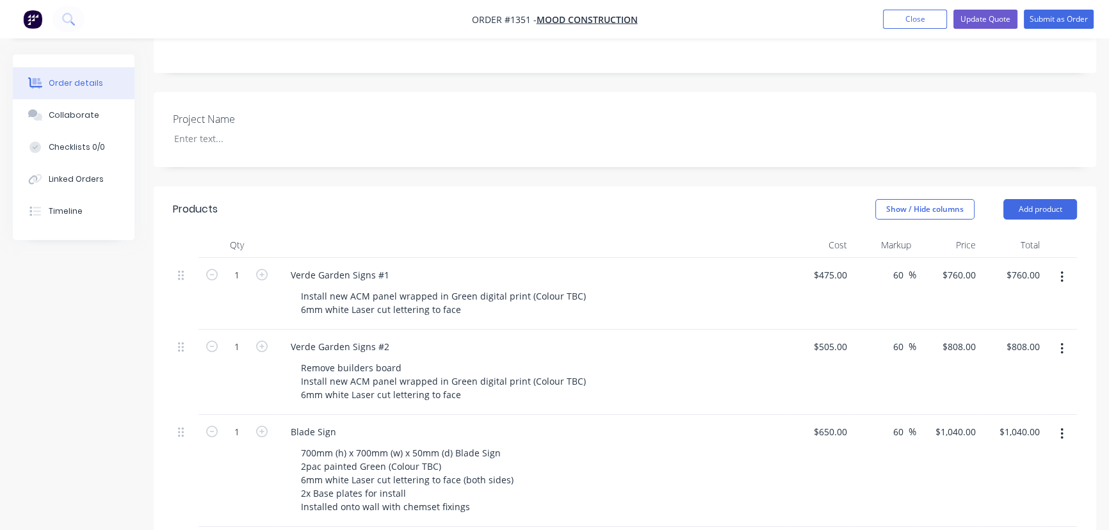
scroll to position [291, 0]
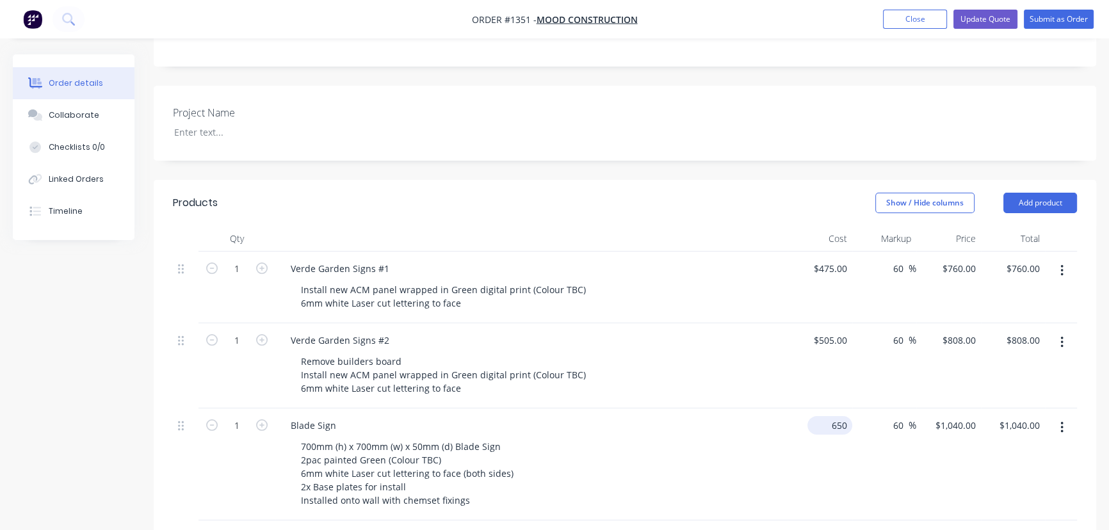
click at [825, 416] on div "650 $650.00" at bounding box center [830, 425] width 45 height 19
click at [827, 416] on div "650 $650.00" at bounding box center [830, 425] width 45 height 19
type input "$720.00"
type input "$1,152.00"
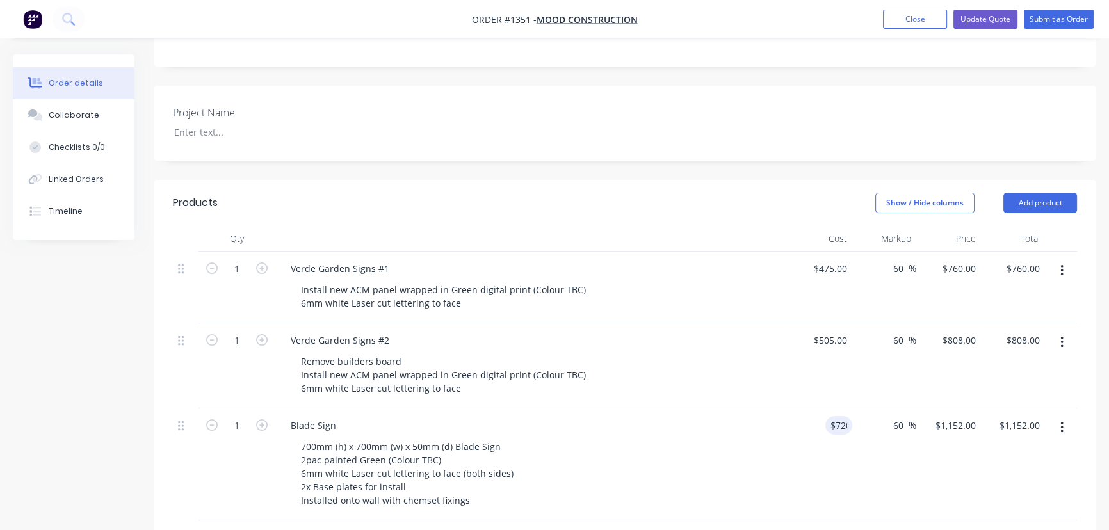
click at [842, 423] on div "$720.00 720" at bounding box center [820, 465] width 65 height 112
click at [968, 17] on button "Update Quote" at bounding box center [986, 19] width 64 height 19
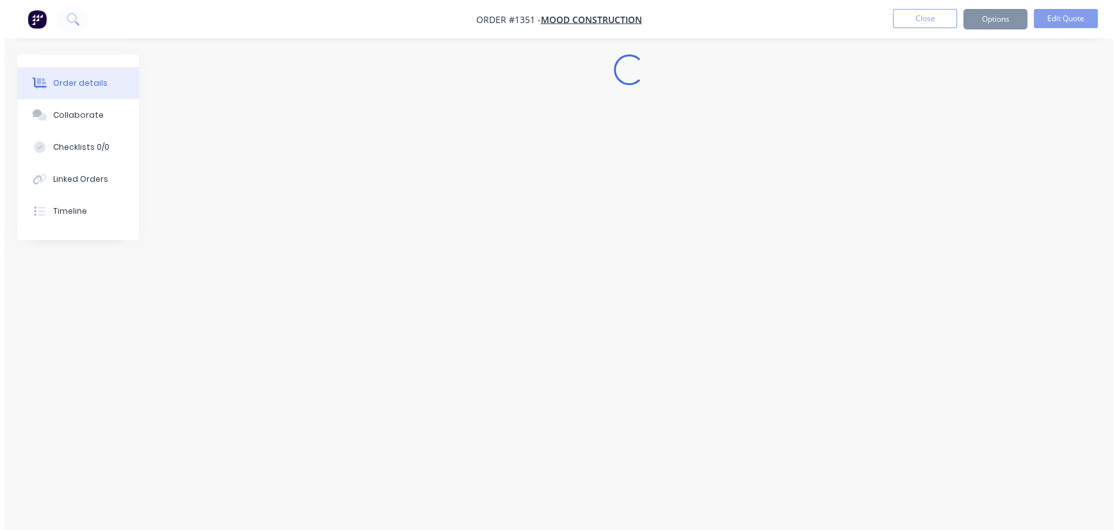
scroll to position [0, 0]
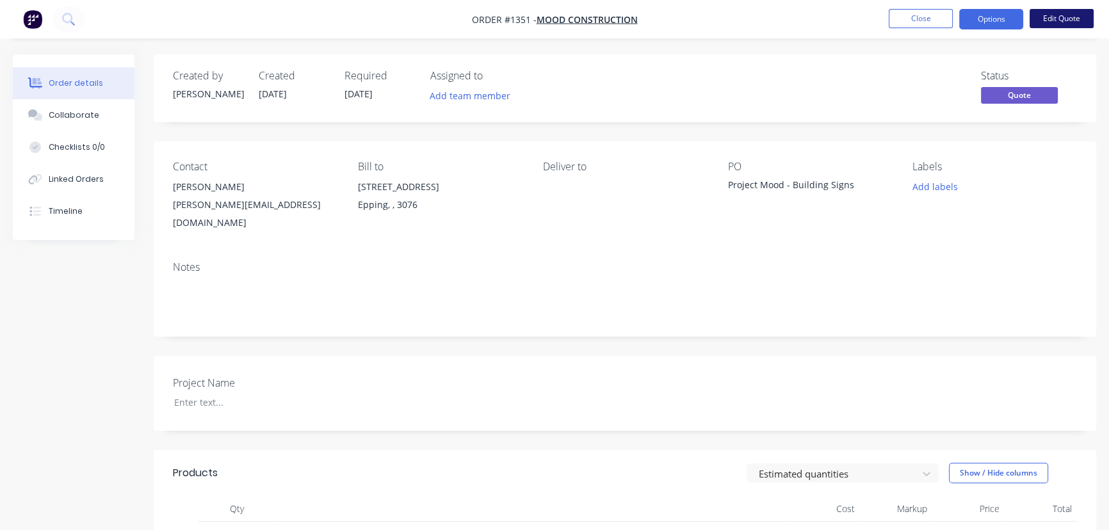
click at [1038, 24] on button "Edit Quote" at bounding box center [1062, 18] width 64 height 19
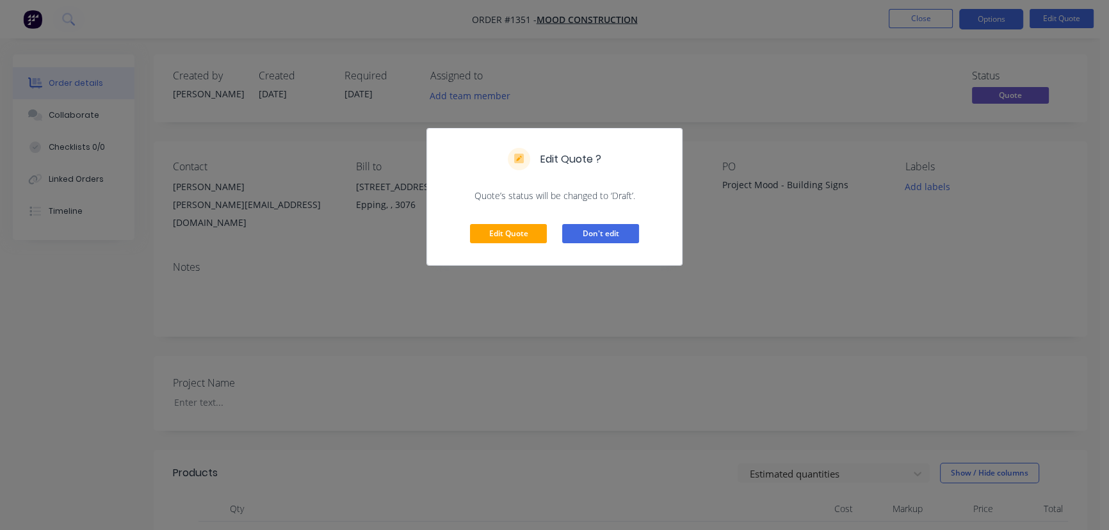
click at [586, 231] on button "Don't edit" at bounding box center [600, 233] width 77 height 19
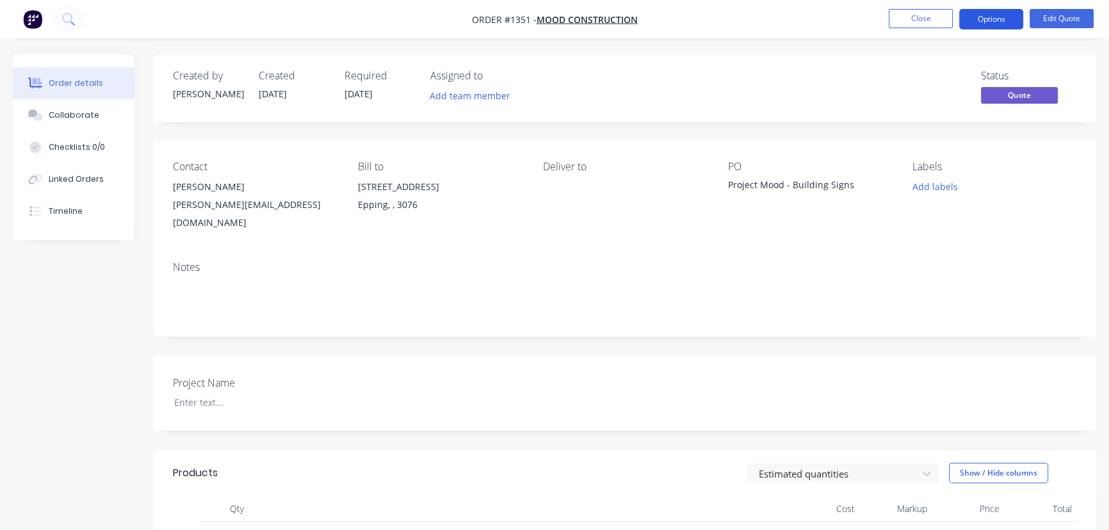
click at [998, 17] on button "Options" at bounding box center [991, 19] width 64 height 20
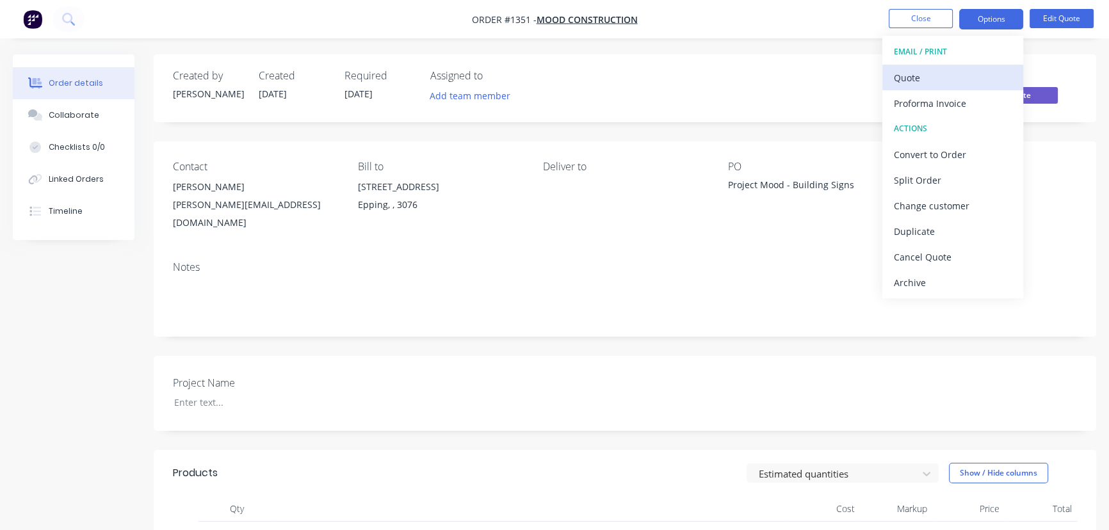
click at [913, 78] on div "Quote" at bounding box center [953, 78] width 118 height 19
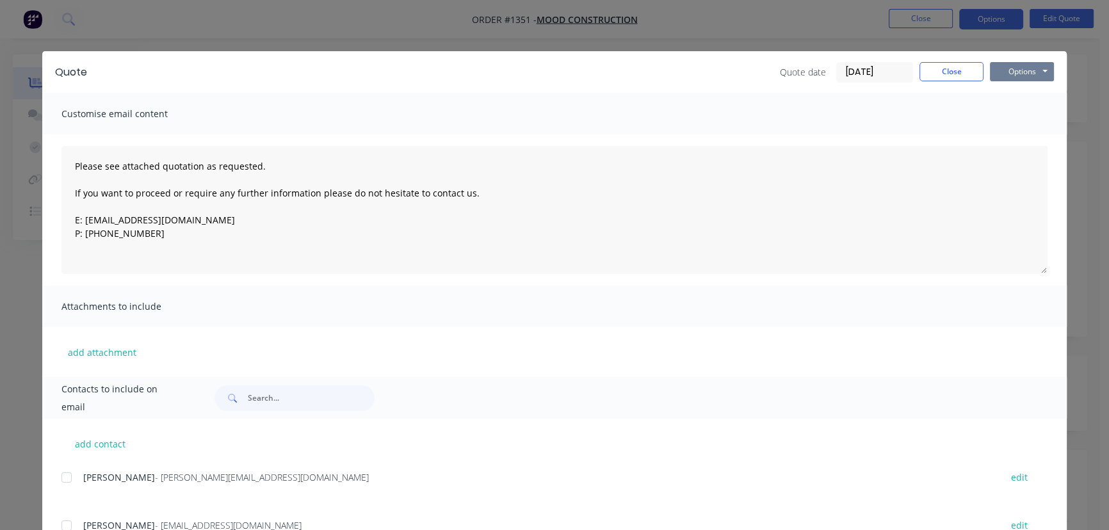
click at [1036, 68] on button "Options" at bounding box center [1022, 71] width 64 height 19
click at [996, 99] on button "Preview" at bounding box center [1031, 94] width 82 height 21
click at [931, 70] on button "Close" at bounding box center [952, 71] width 64 height 19
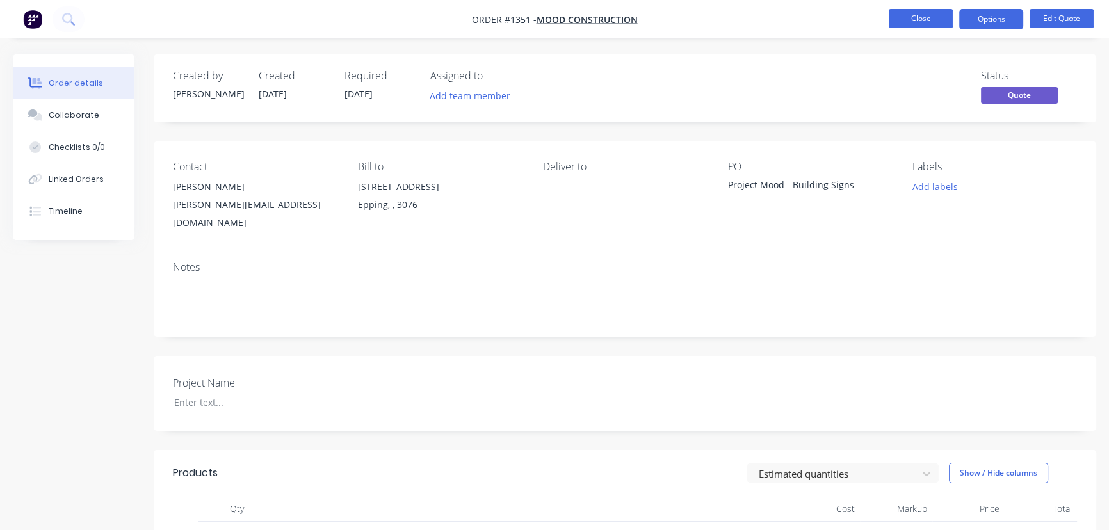
click at [910, 19] on button "Close" at bounding box center [921, 18] width 64 height 19
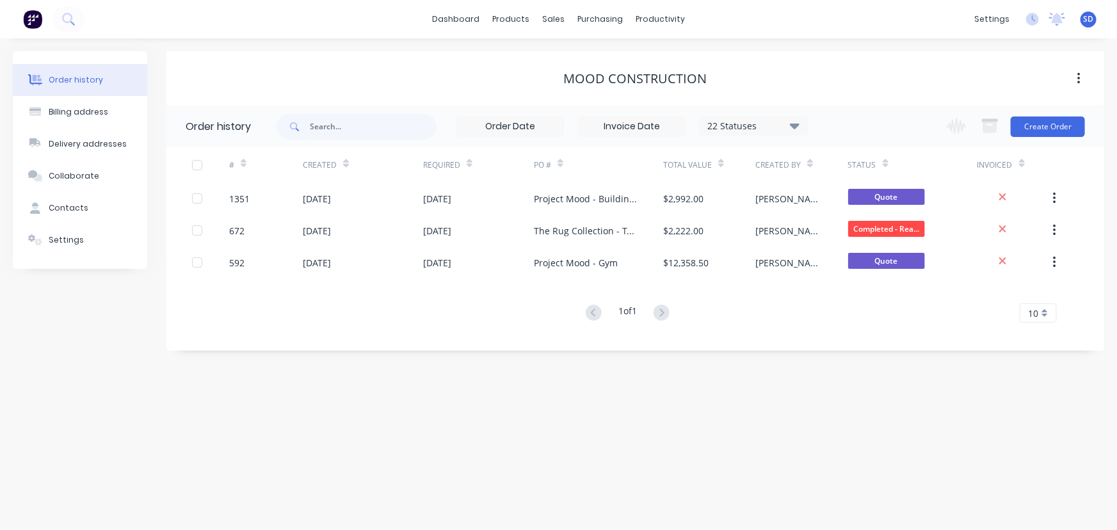
click at [38, 25] on img at bounding box center [32, 19] width 19 height 19
